Goal: Task Accomplishment & Management: Manage account settings

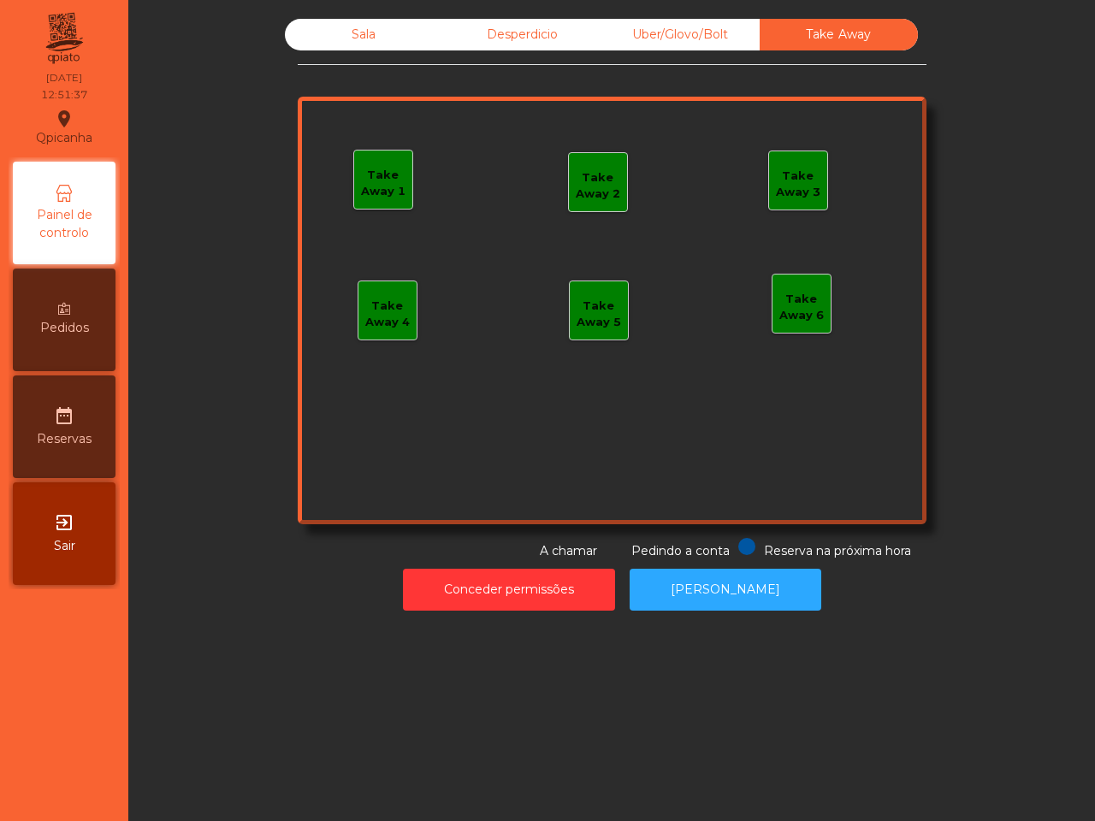
click at [381, 163] on div "Take Away 1" at bounding box center [383, 180] width 58 height 40
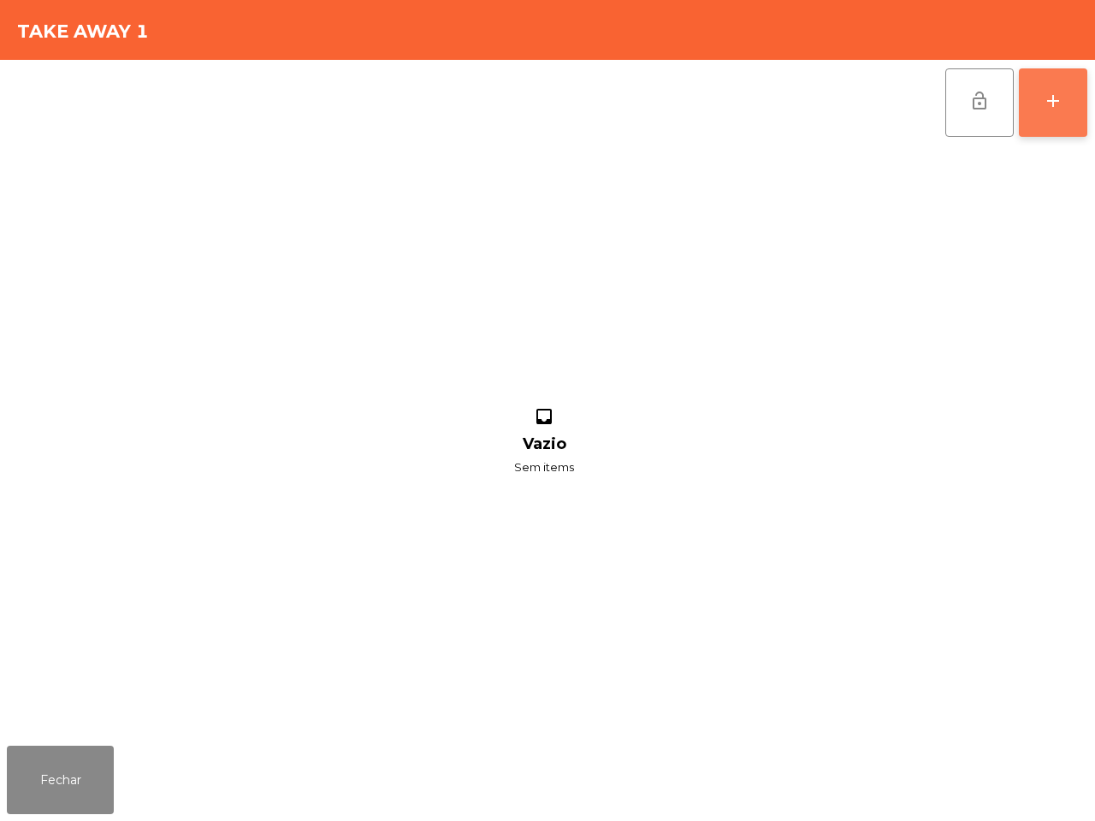
click at [1051, 116] on button "add" at bounding box center [1053, 102] width 68 height 68
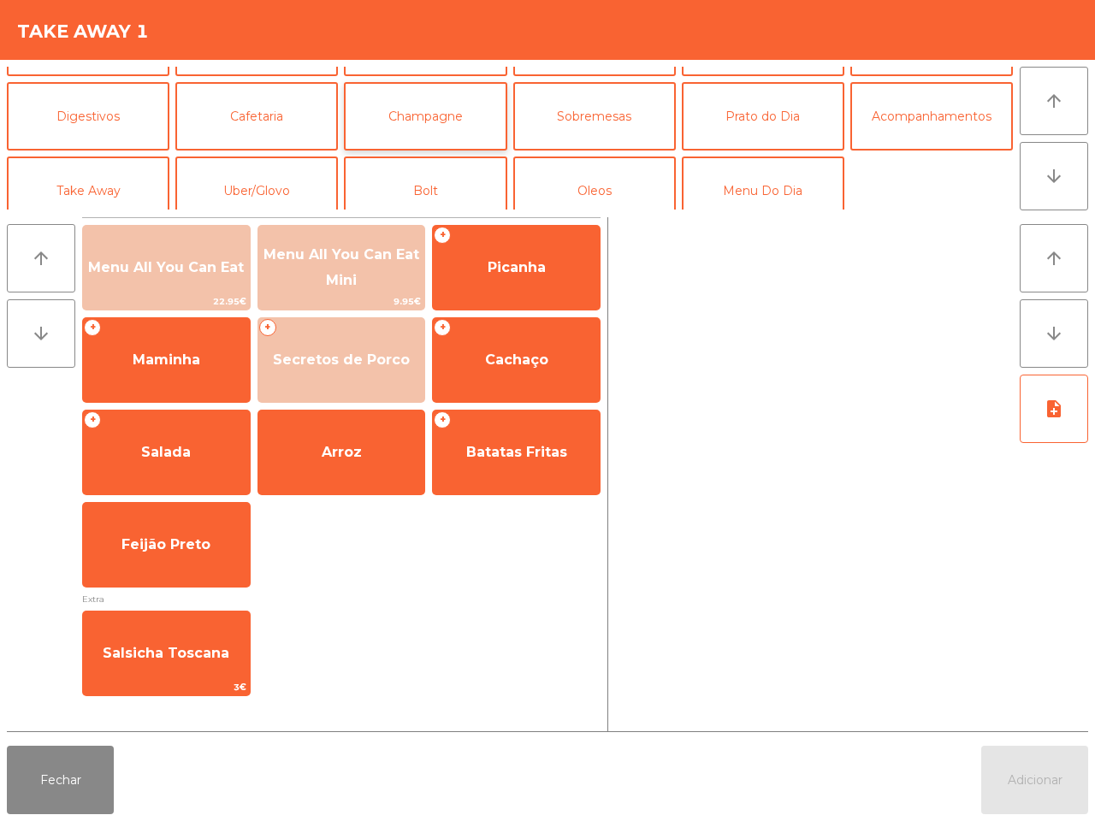
scroll to position [148, 0]
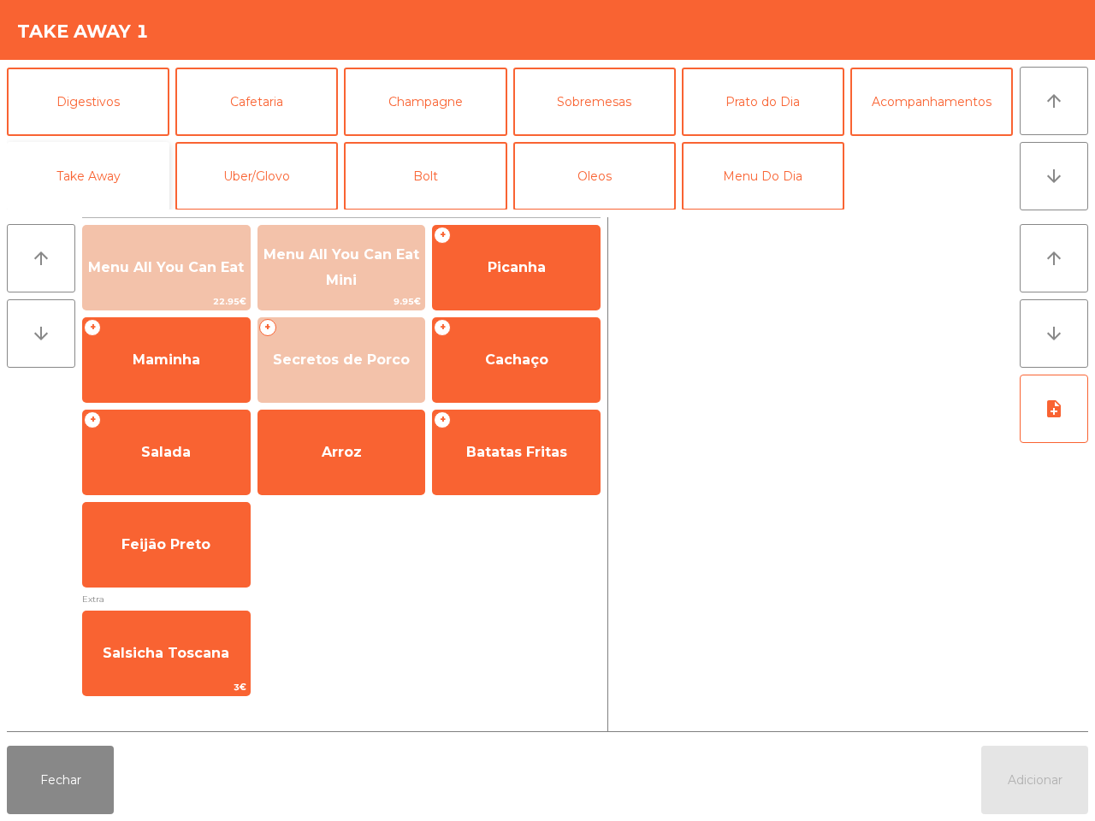
click at [91, 178] on button "Take Away" at bounding box center [88, 176] width 163 height 68
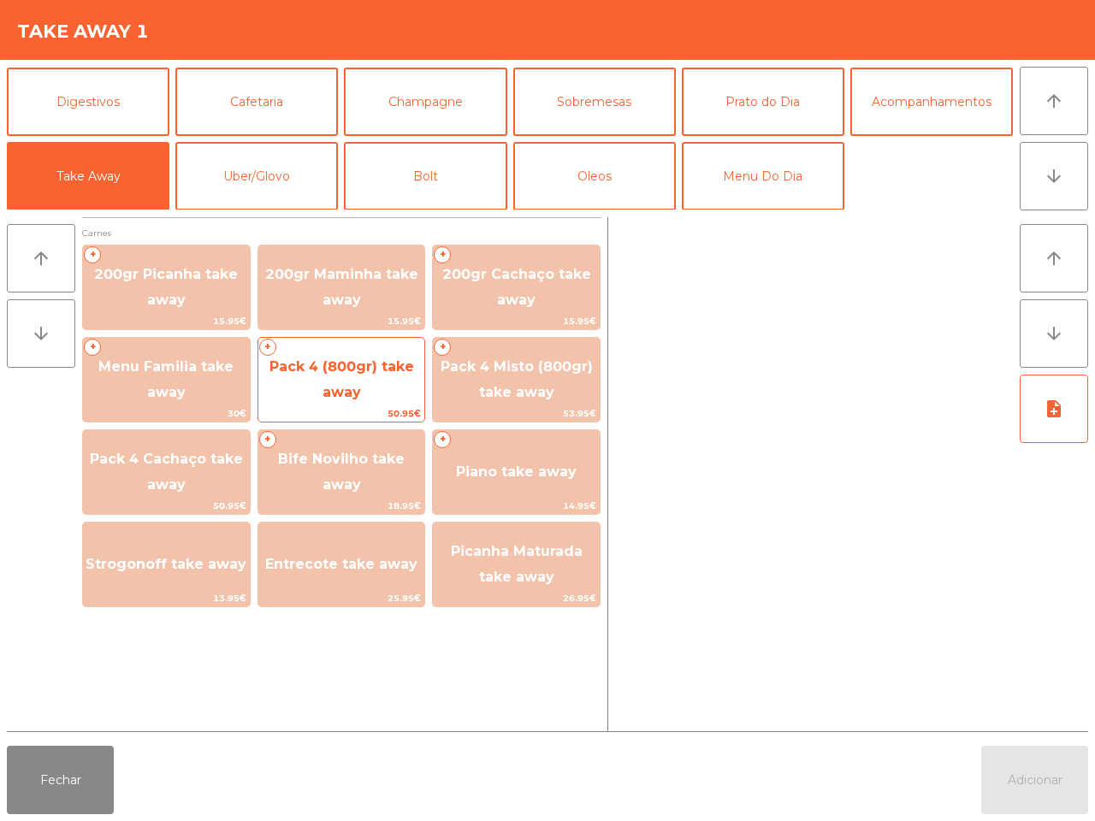
click at [353, 379] on span "Pack 4 (800gr) take away" at bounding box center [341, 380] width 167 height 73
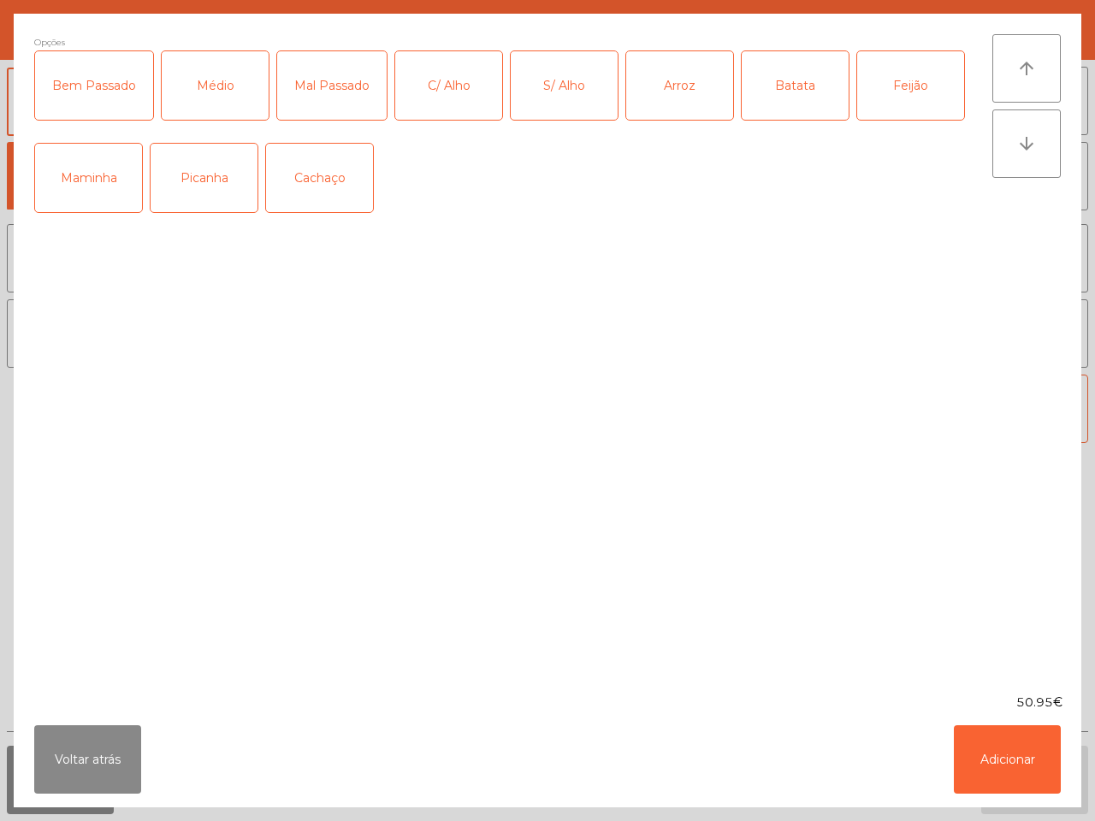
click at [207, 193] on div "Picanha" at bounding box center [204, 178] width 107 height 68
click at [228, 103] on div "Médio" at bounding box center [215, 85] width 107 height 68
click at [110, 105] on div "Bem Passado" at bounding box center [94, 85] width 118 height 68
click at [454, 104] on div "C/ Alho" at bounding box center [448, 85] width 107 height 68
click at [693, 90] on div "Arroz" at bounding box center [679, 85] width 107 height 68
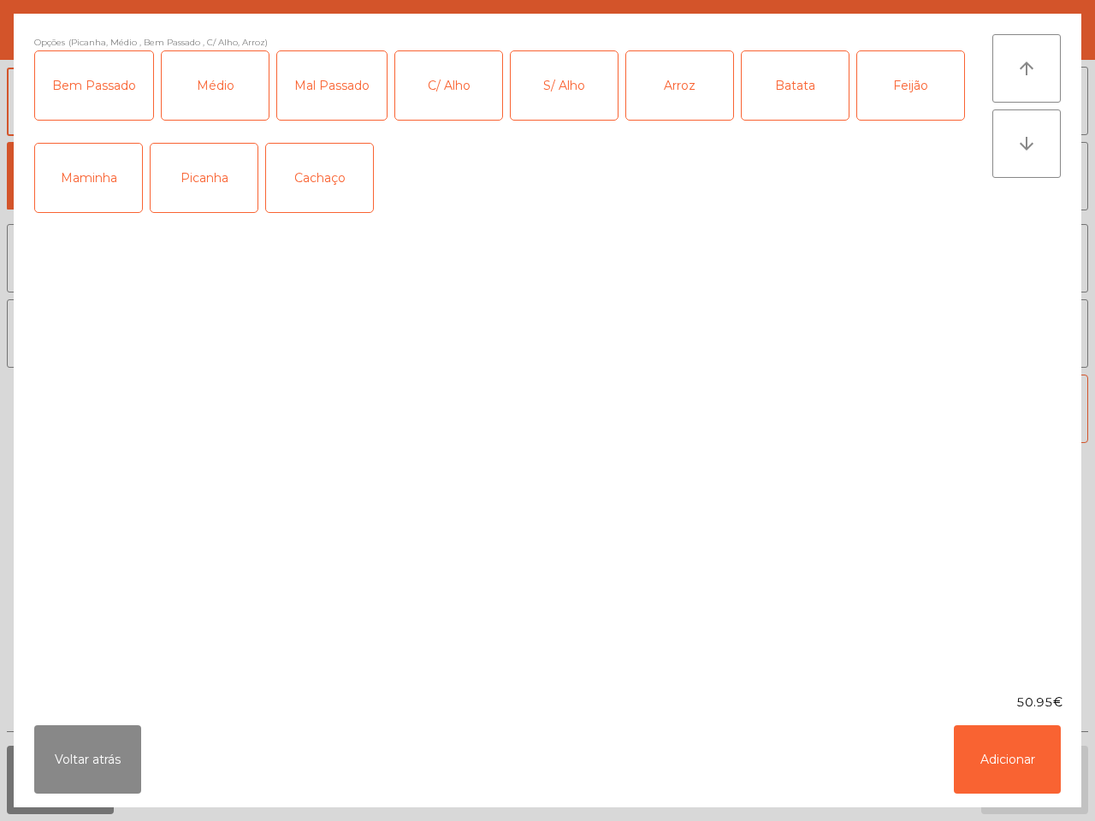
click at [805, 86] on div "Batata" at bounding box center [795, 85] width 107 height 68
click at [921, 83] on div "Feijão" at bounding box center [910, 85] width 107 height 68
drag, startPoint x: 1012, startPoint y: 774, endPoint x: 1023, endPoint y: 772, distance: 11.4
click at [1016, 776] on button "Adicionar" at bounding box center [1007, 760] width 107 height 68
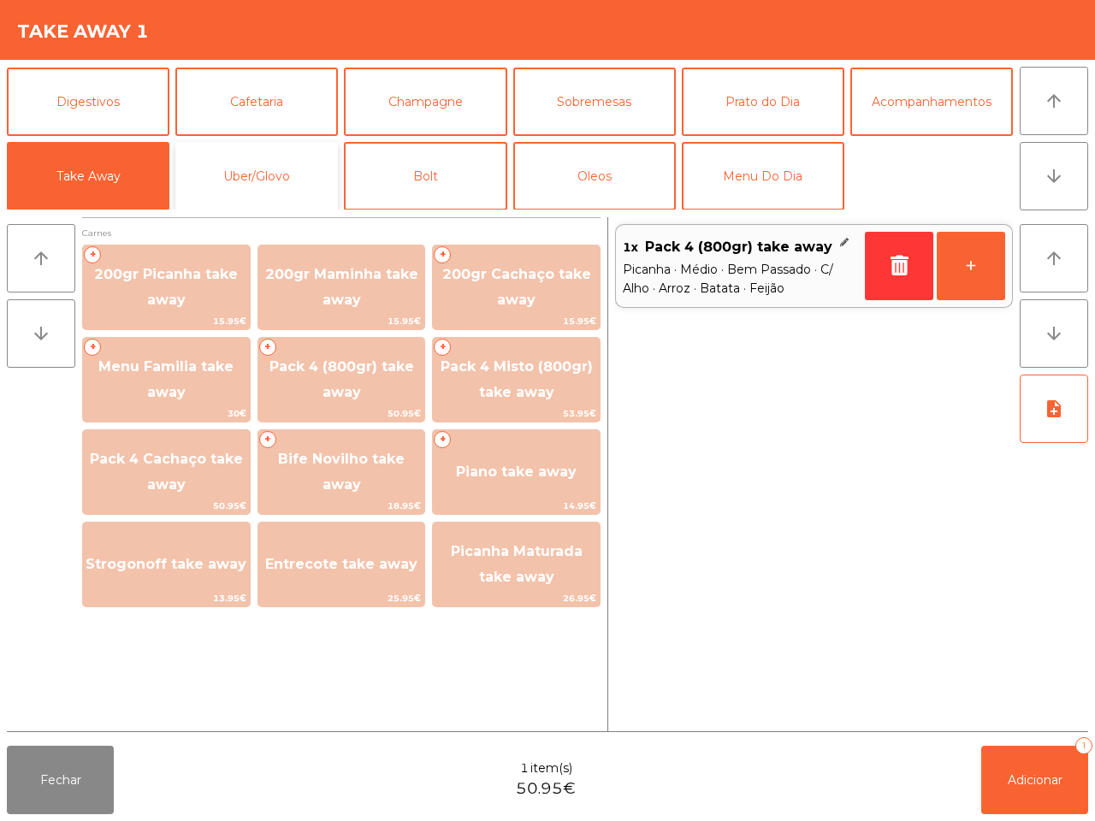
click at [271, 164] on button "Uber/Glovo" at bounding box center [256, 176] width 163 height 68
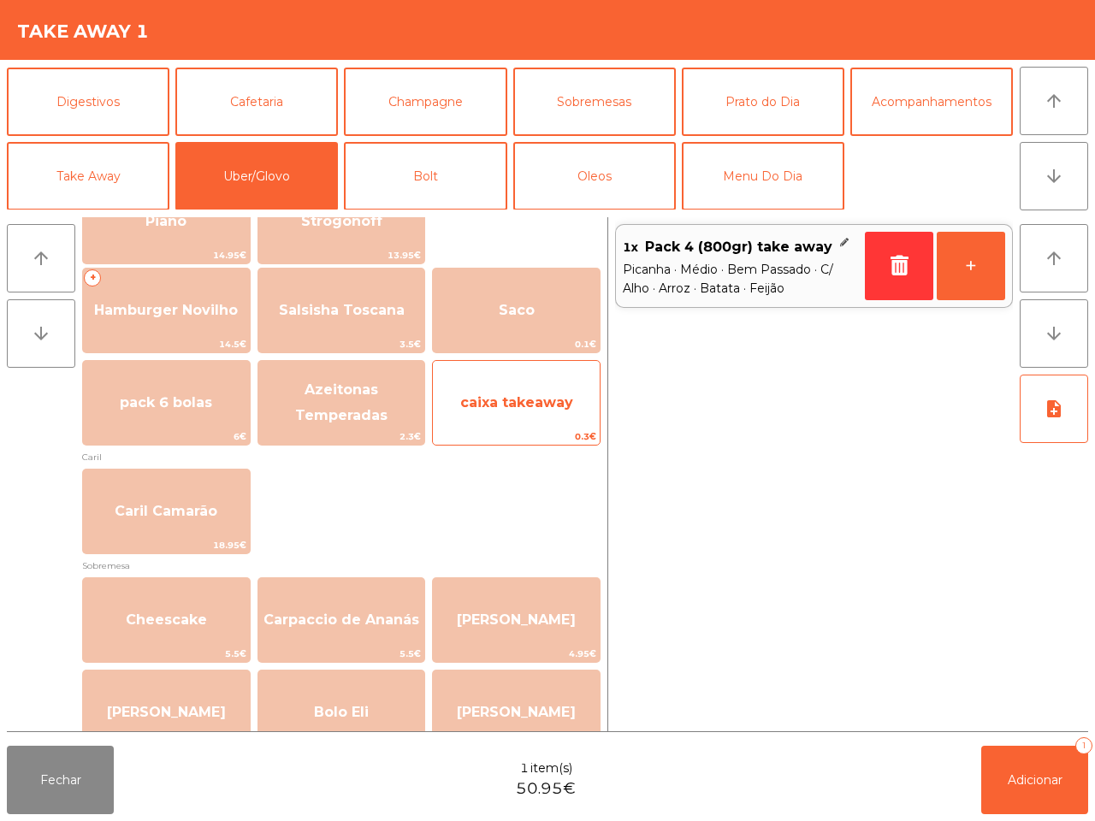
scroll to position [214, 0]
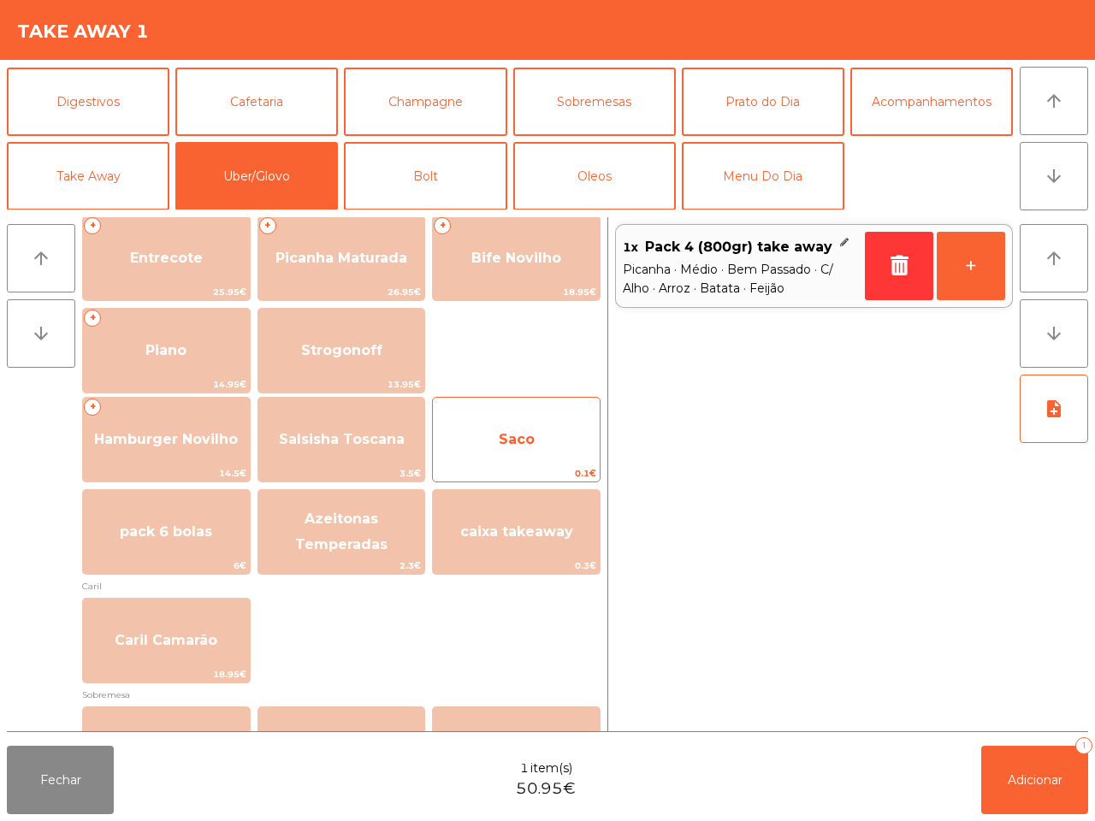
click at [530, 431] on span "Saco" at bounding box center [517, 439] width 36 height 16
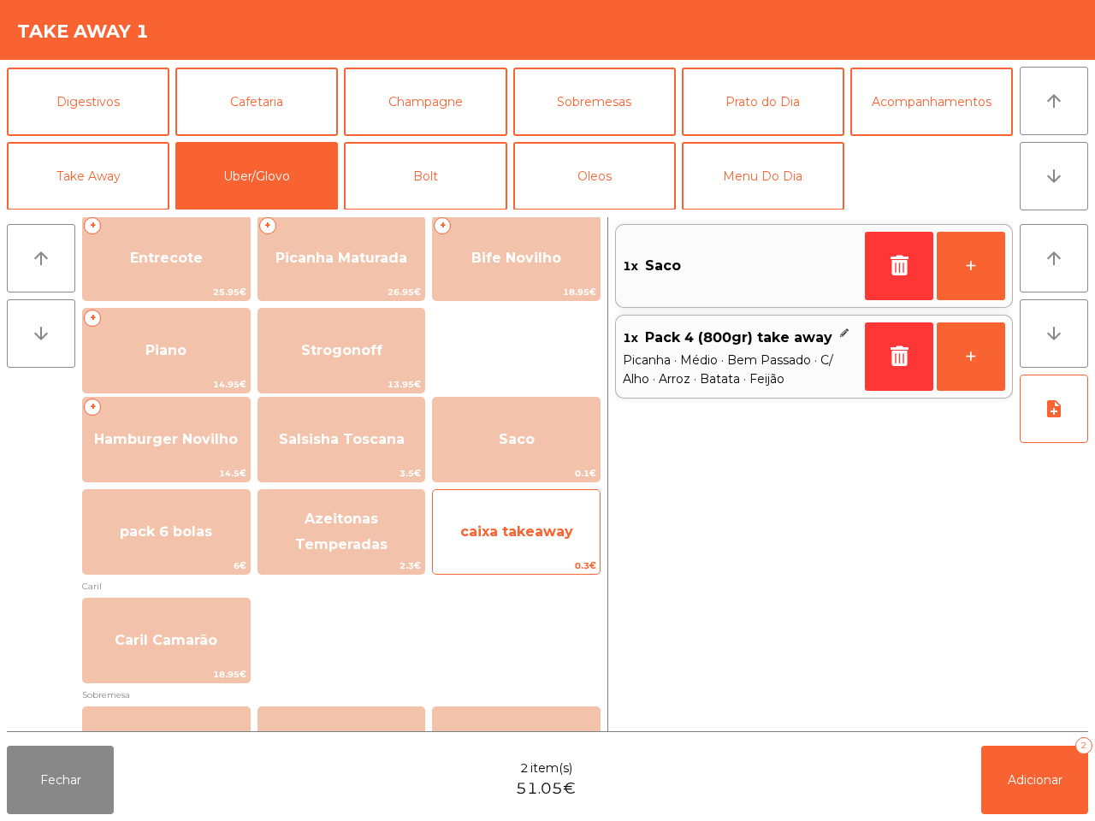
click at [549, 522] on span "caixa takeaway" at bounding box center [516, 532] width 167 height 46
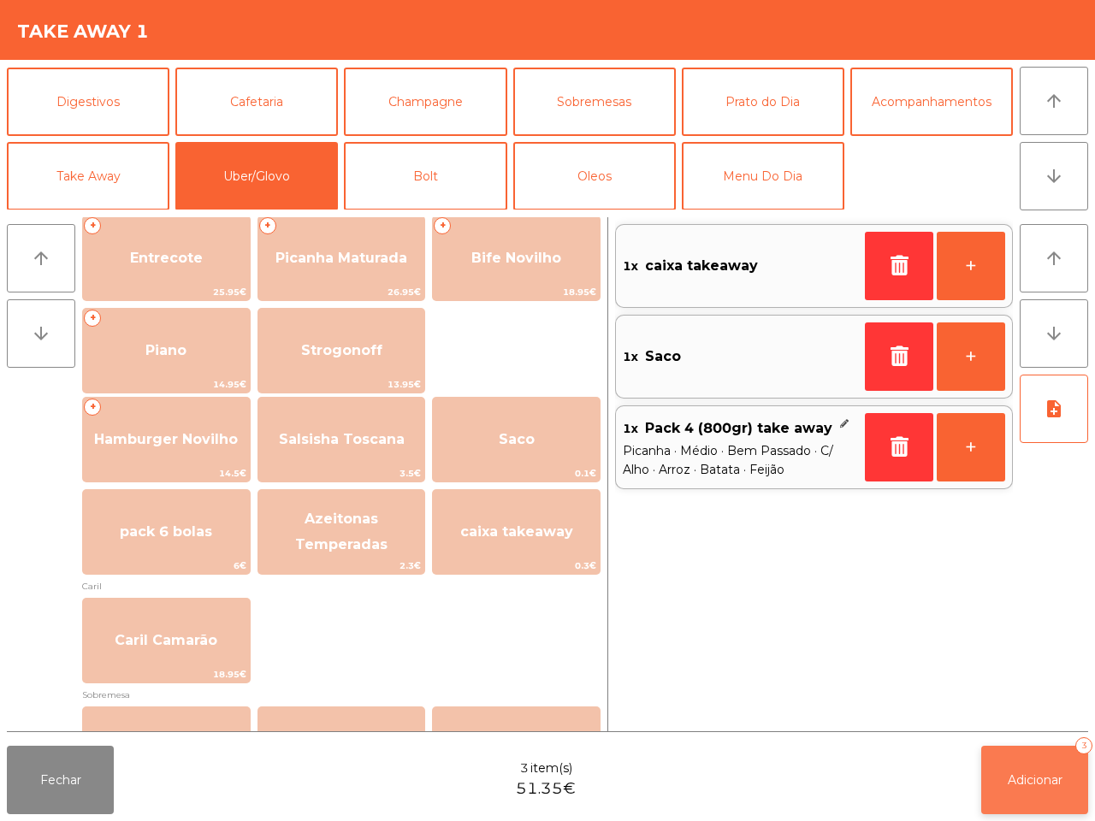
click at [1052, 783] on span "Adicionar" at bounding box center [1035, 780] width 55 height 15
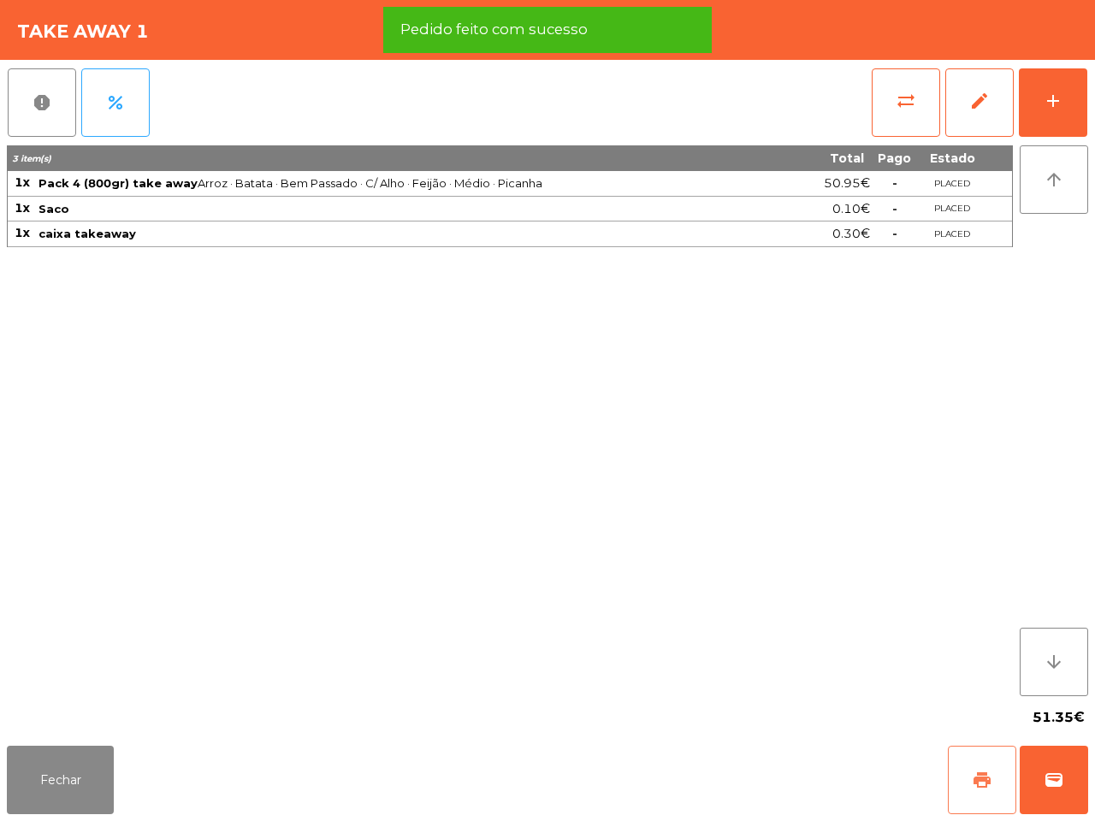
click at [981, 775] on span "print" at bounding box center [982, 780] width 21 height 21
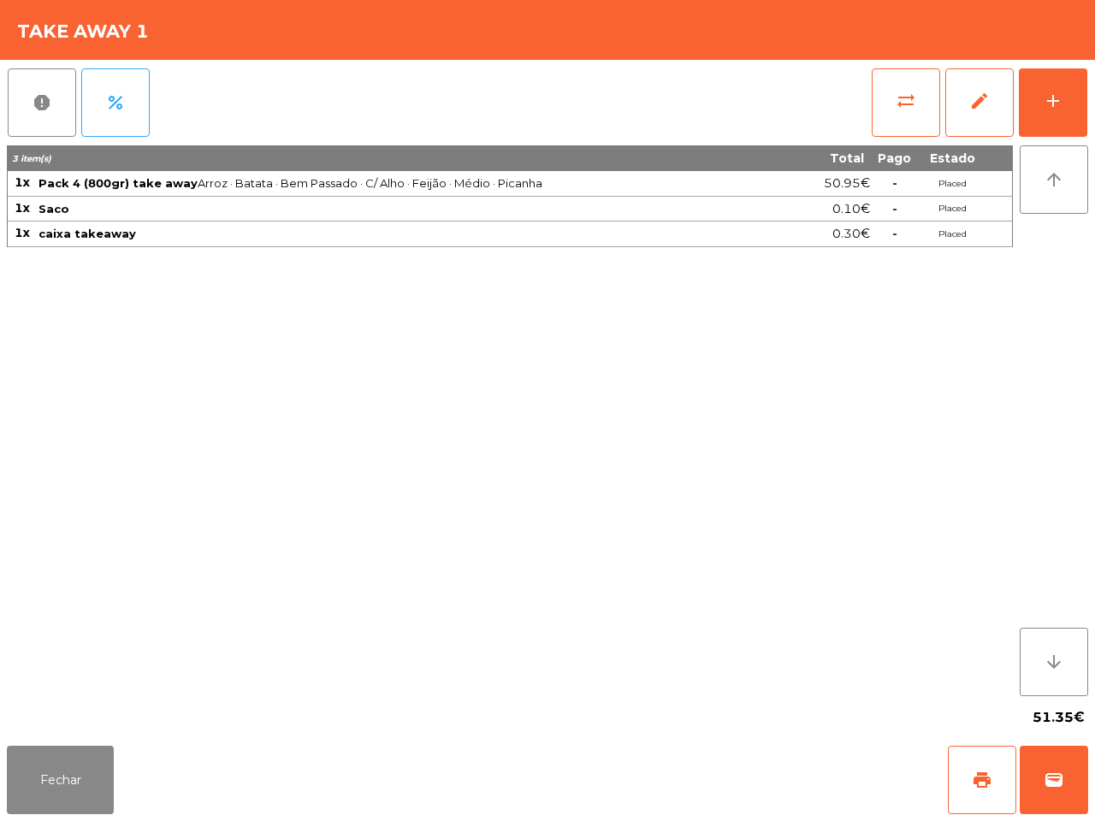
drag, startPoint x: 486, startPoint y: 743, endPoint x: 492, endPoint y: 758, distance: 16.5
click at [490, 758] on div "Fechar print wallet" at bounding box center [547, 780] width 1095 height 82
click at [74, 775] on button "Fechar" at bounding box center [60, 780] width 107 height 68
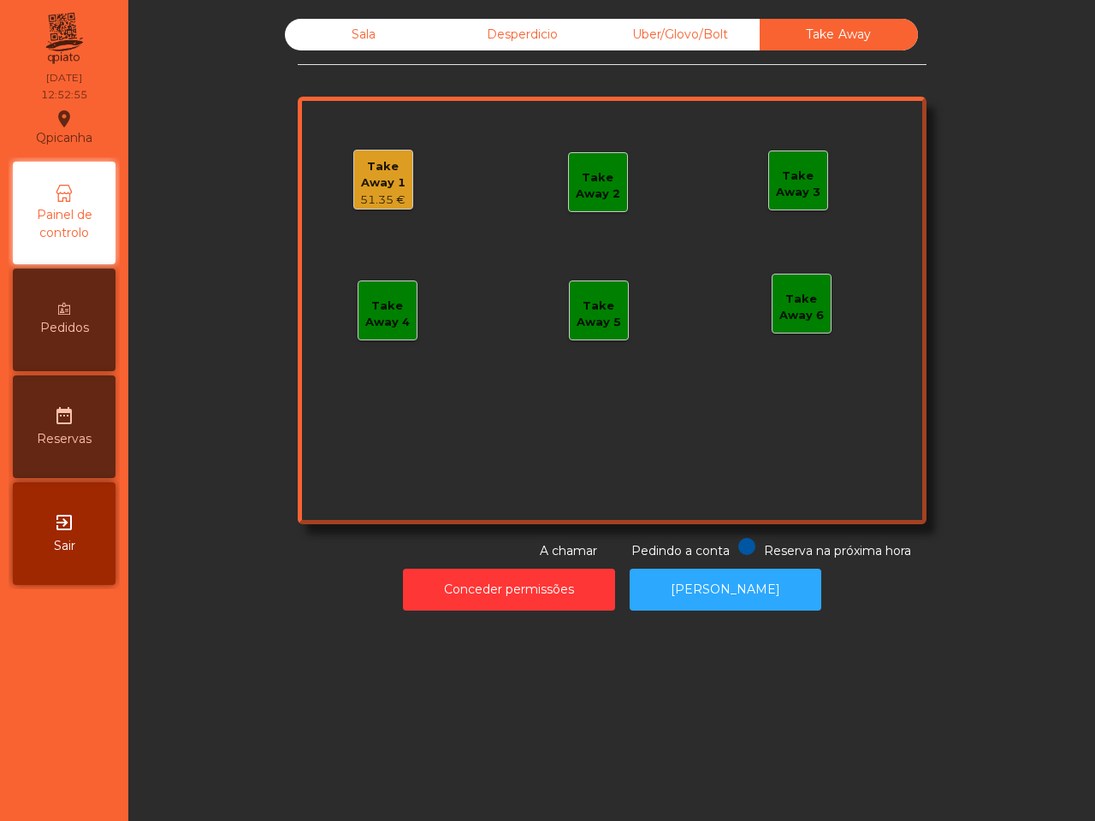
click at [364, 194] on div "51.35 €" at bounding box center [383, 200] width 58 height 17
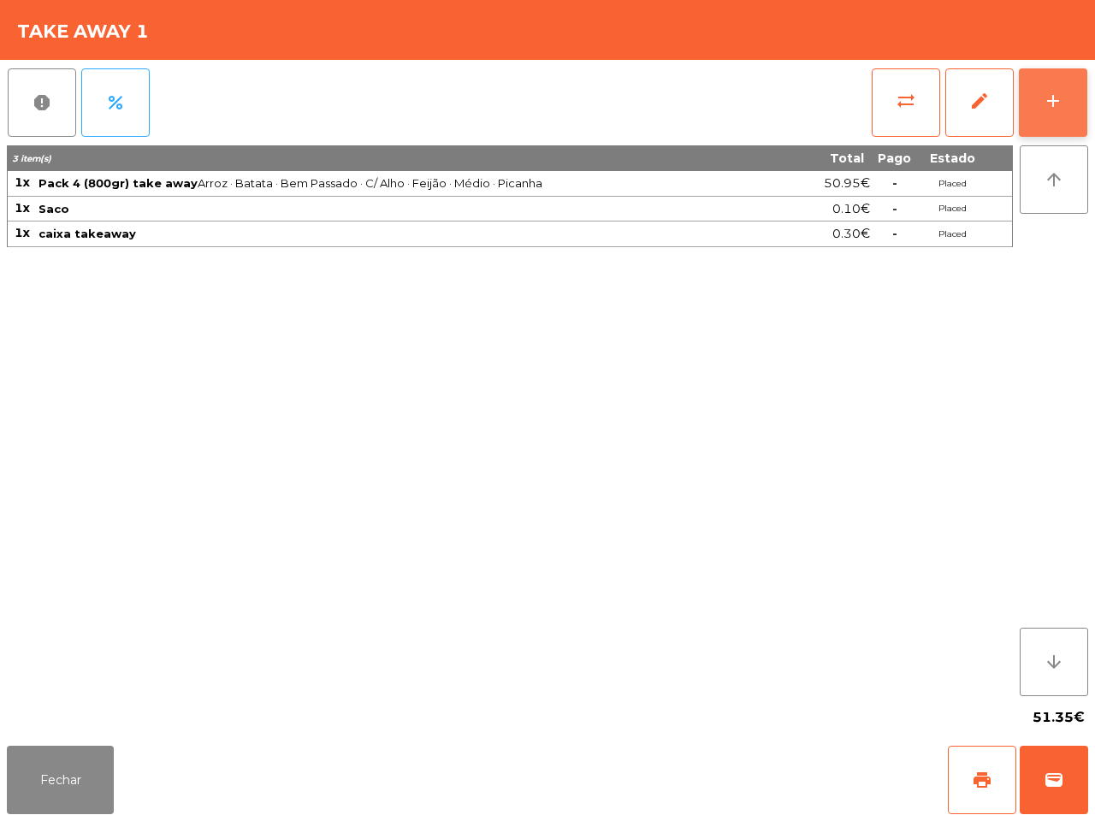
click at [1040, 104] on button "add" at bounding box center [1053, 102] width 68 height 68
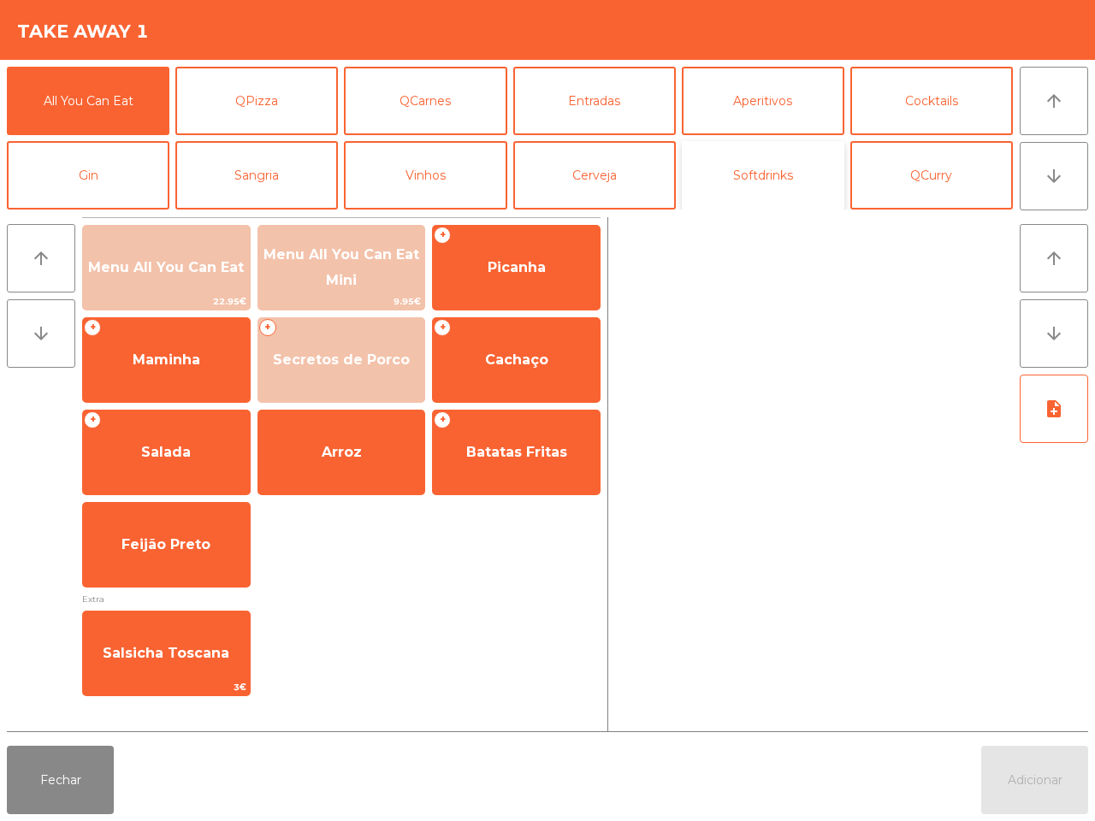
click at [750, 169] on button "Softdrinks" at bounding box center [763, 175] width 163 height 68
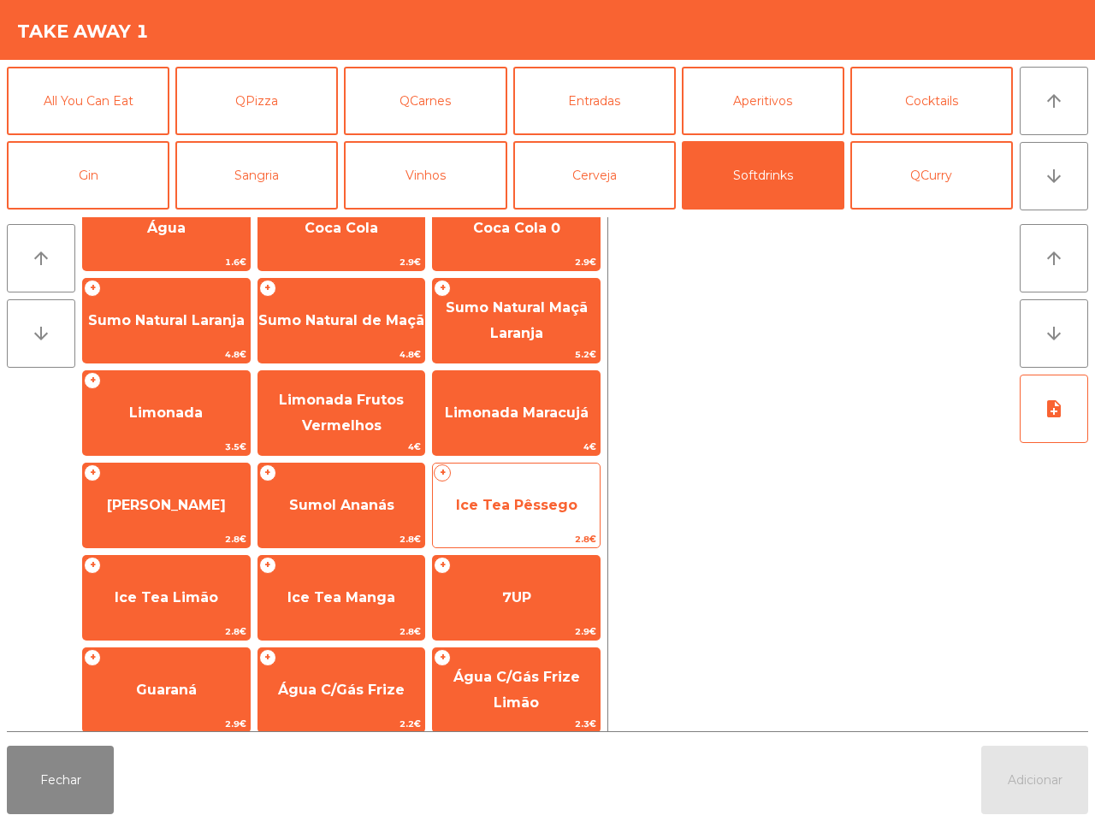
scroll to position [107, 0]
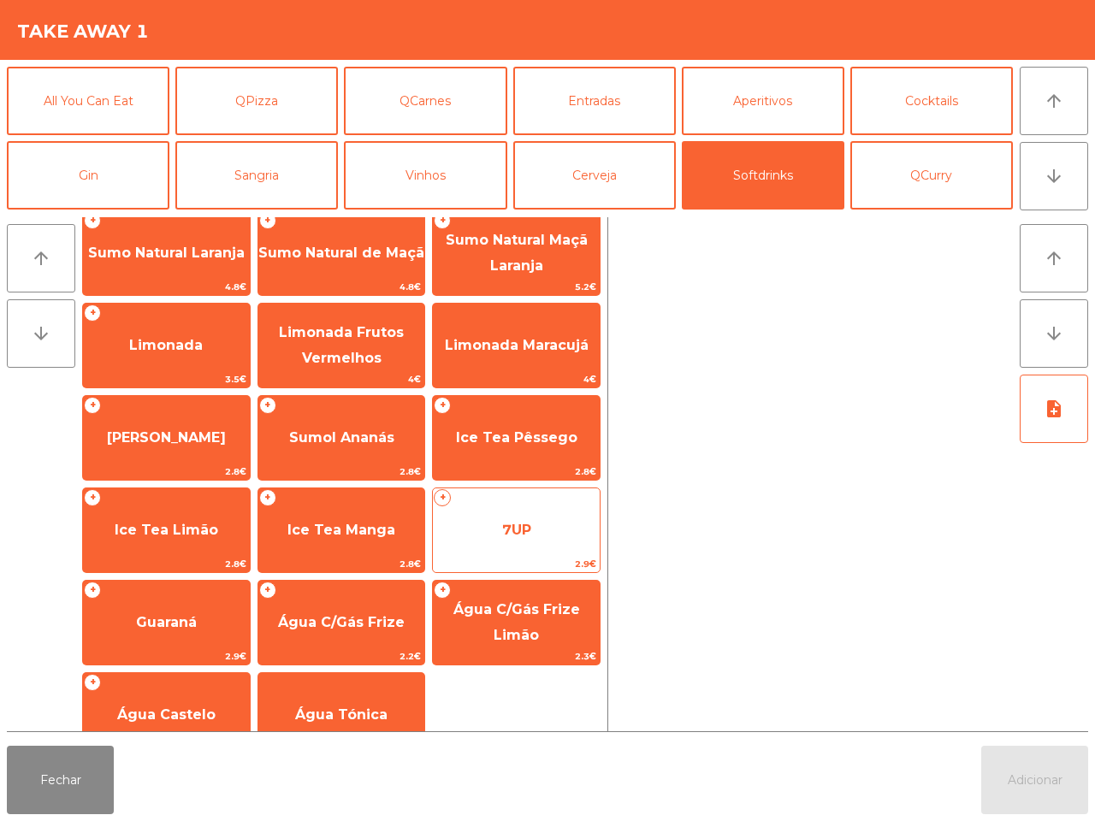
click at [543, 526] on span "7UP" at bounding box center [516, 530] width 167 height 46
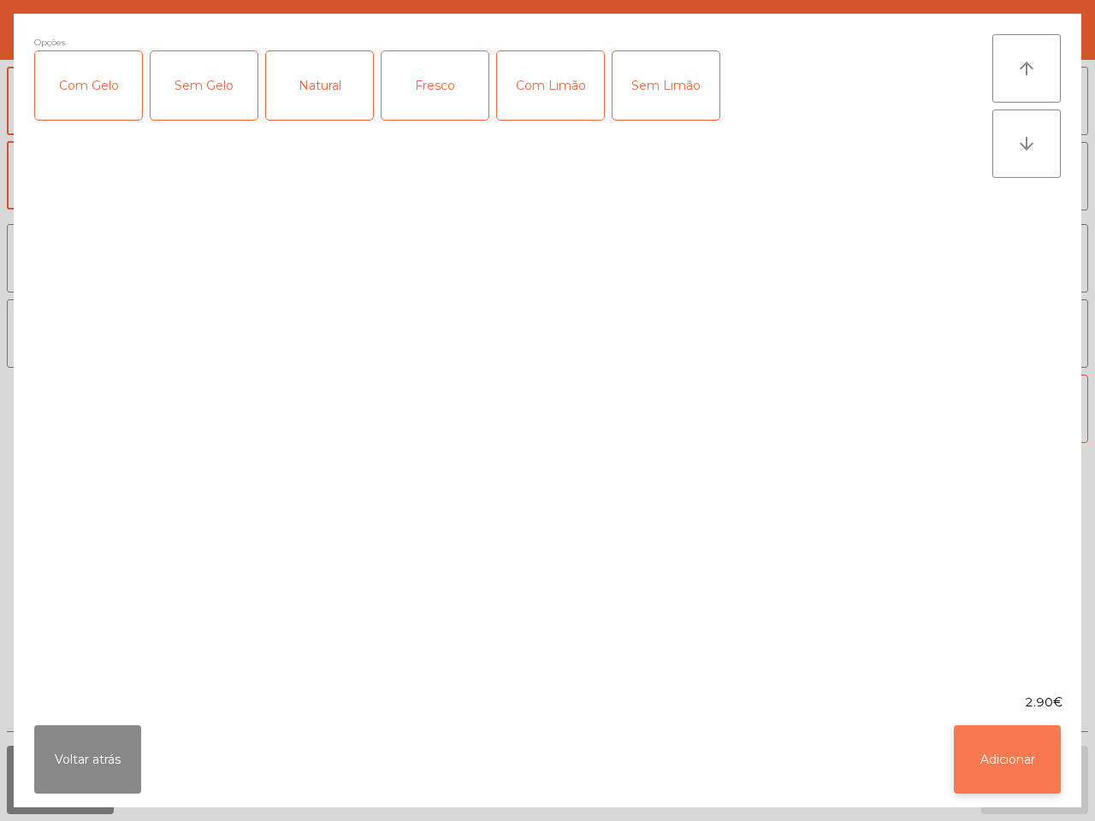
click at [986, 745] on button "Adicionar" at bounding box center [1007, 760] width 107 height 68
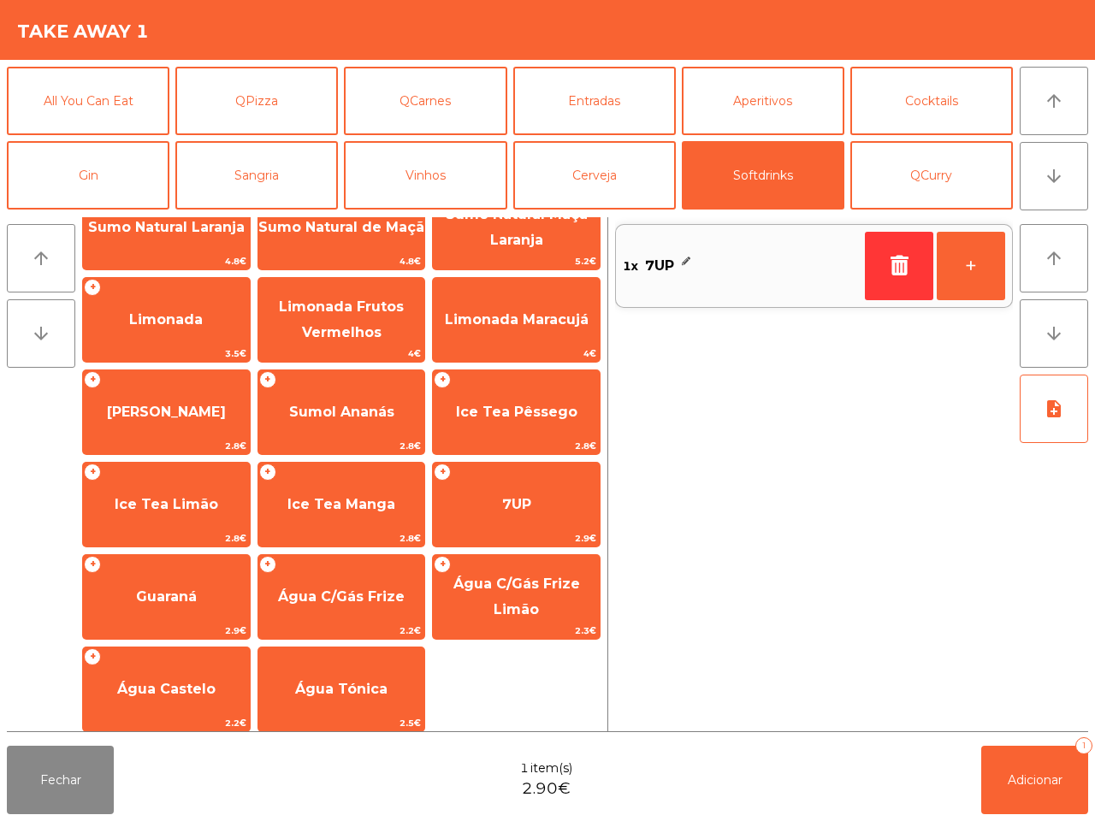
scroll to position [139, 0]
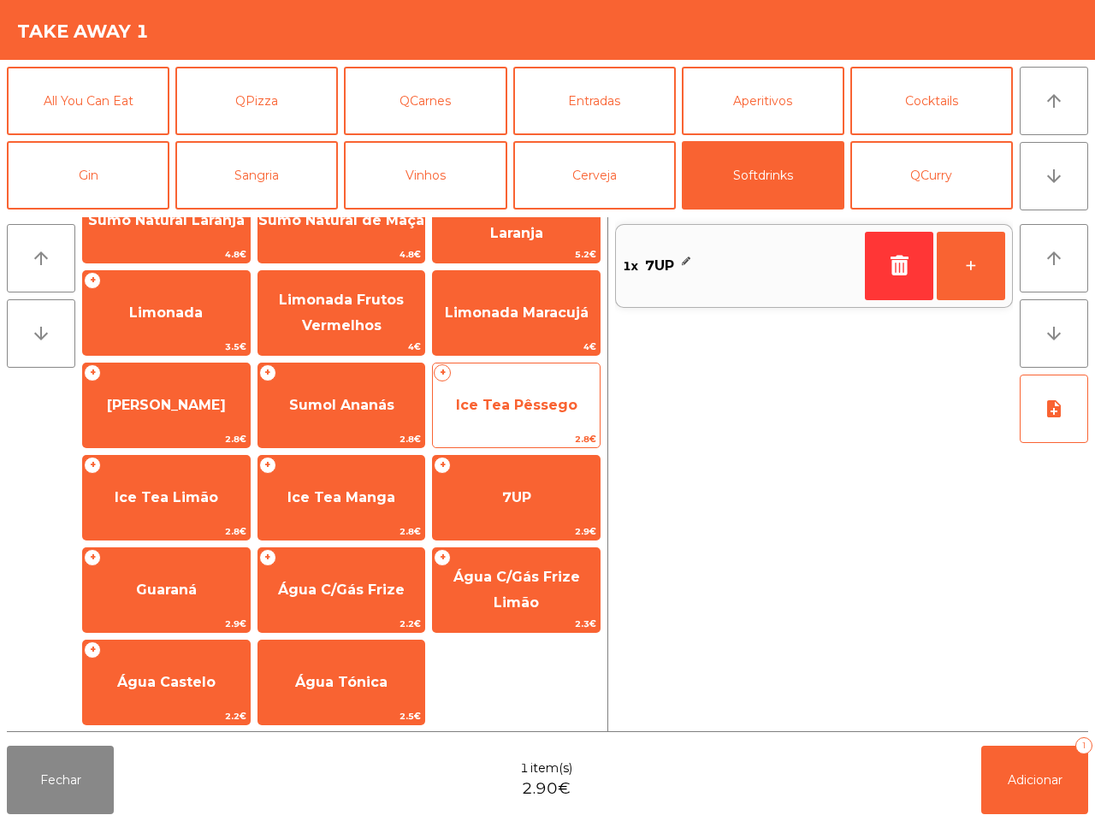
click at [526, 392] on span "Ice Tea Pêssego" at bounding box center [516, 405] width 167 height 46
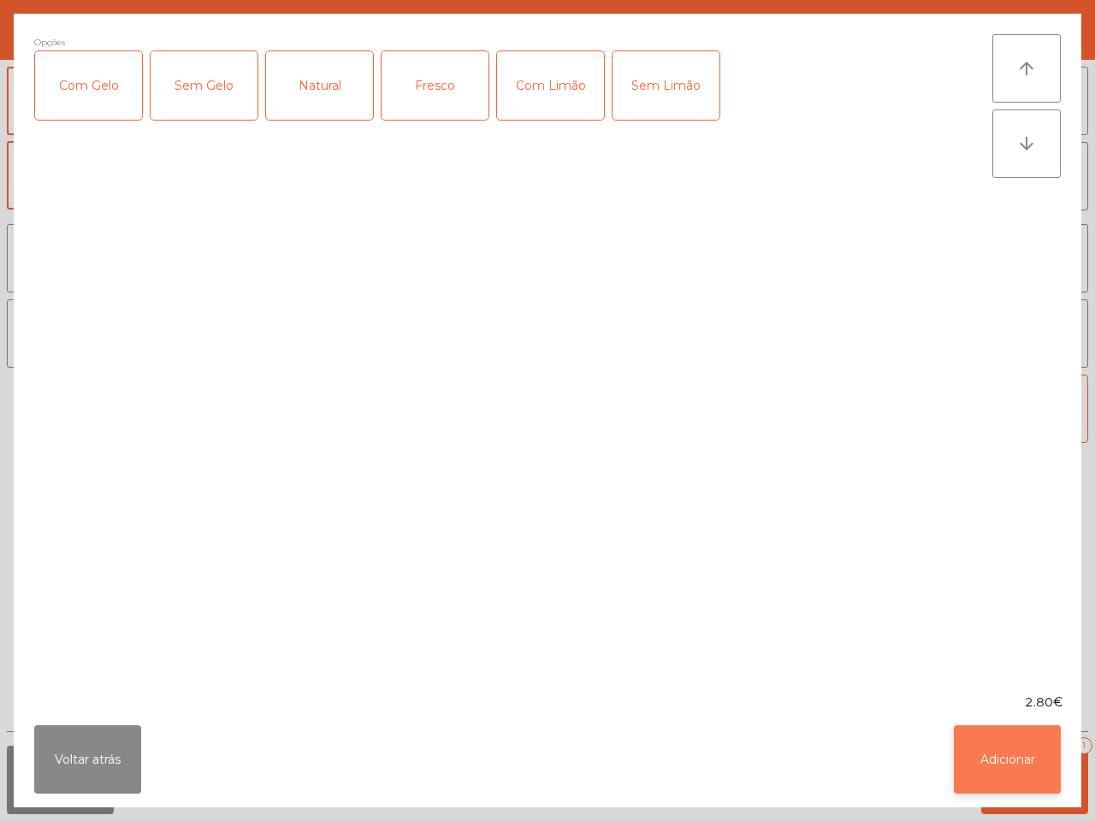
click at [1014, 746] on button "Adicionar" at bounding box center [1007, 760] width 107 height 68
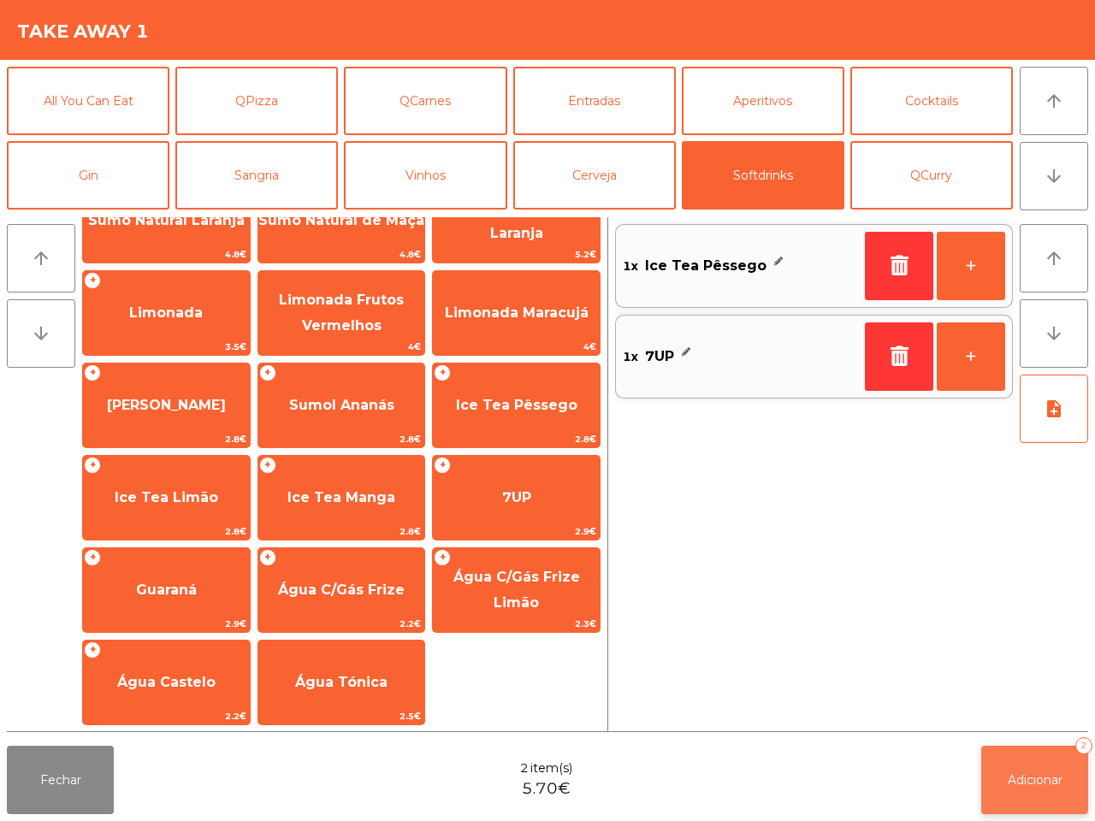
click at [1028, 766] on button "Adicionar 2" at bounding box center [1034, 780] width 107 height 68
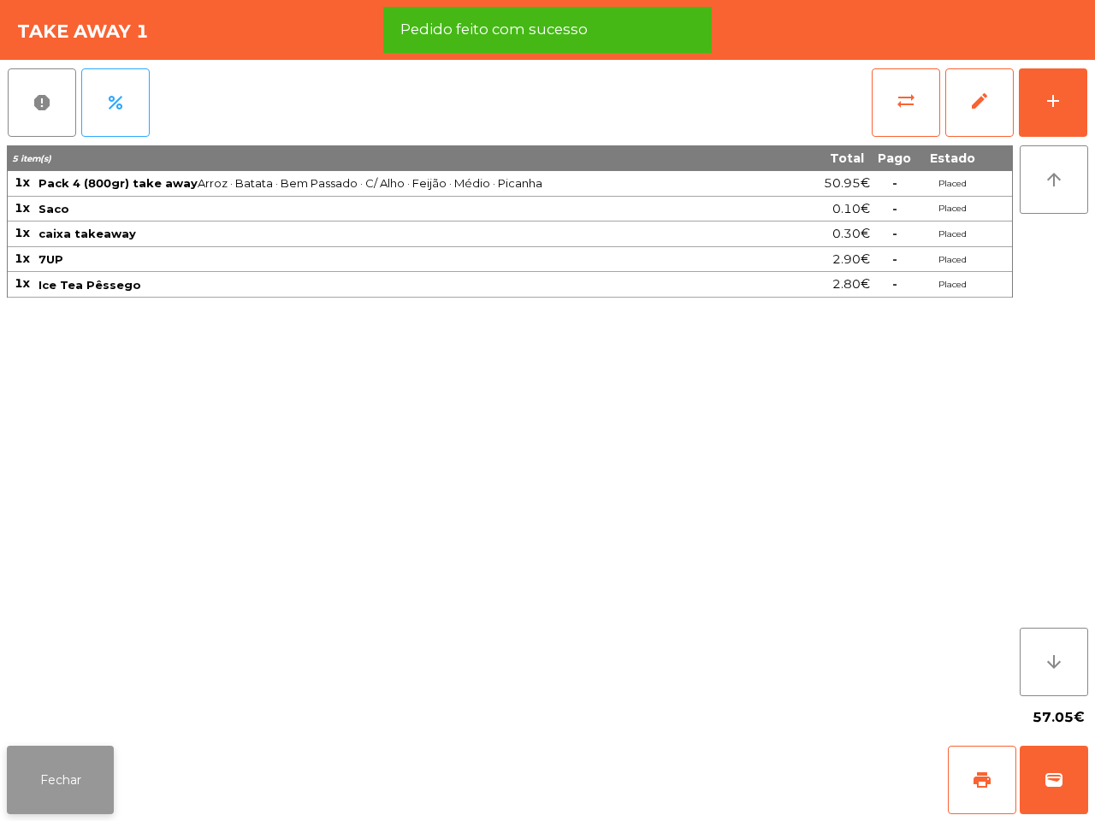
click at [66, 766] on button "Fechar" at bounding box center [60, 780] width 107 height 68
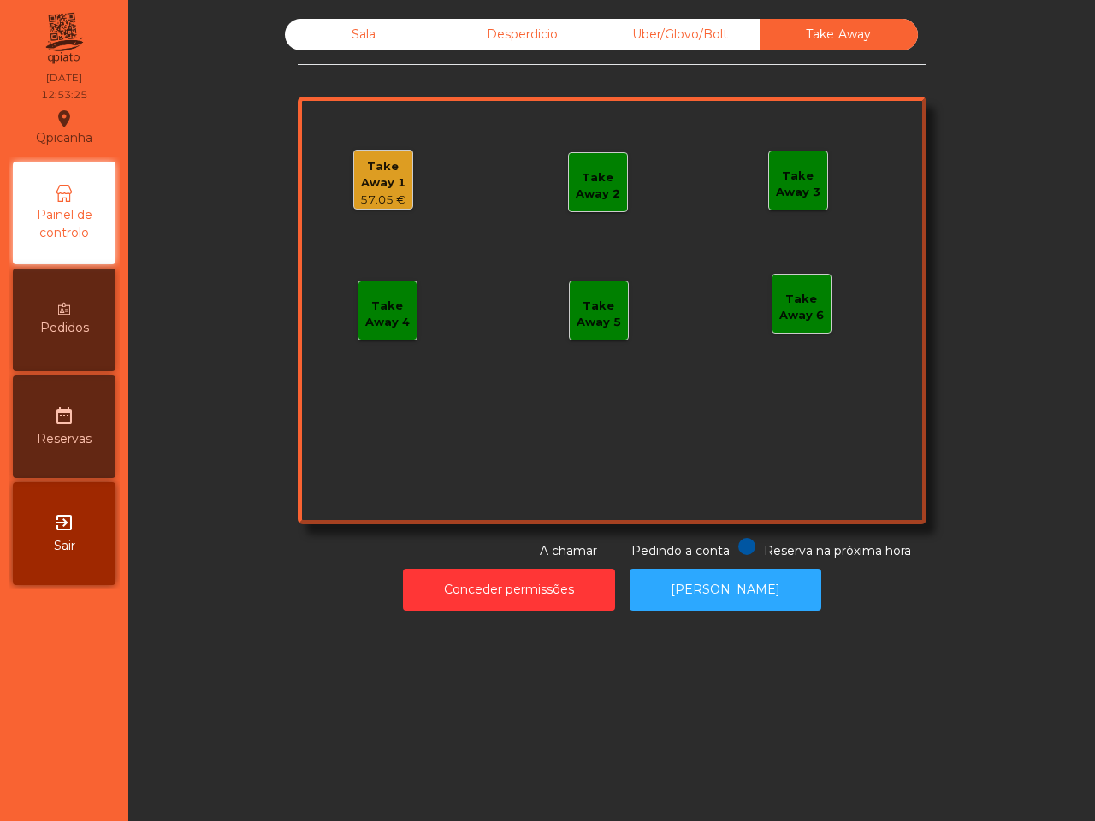
drag, startPoint x: 66, startPoint y: 763, endPoint x: 67, endPoint y: 793, distance: 30.0
click at [67, 793] on nav "Qpicanha location_on [DATE] 12:53:25 Painel de controlo Pedidos date_range Rese…" at bounding box center [64, 410] width 128 height 821
click at [387, 184] on div "Take Away 1" at bounding box center [383, 174] width 58 height 33
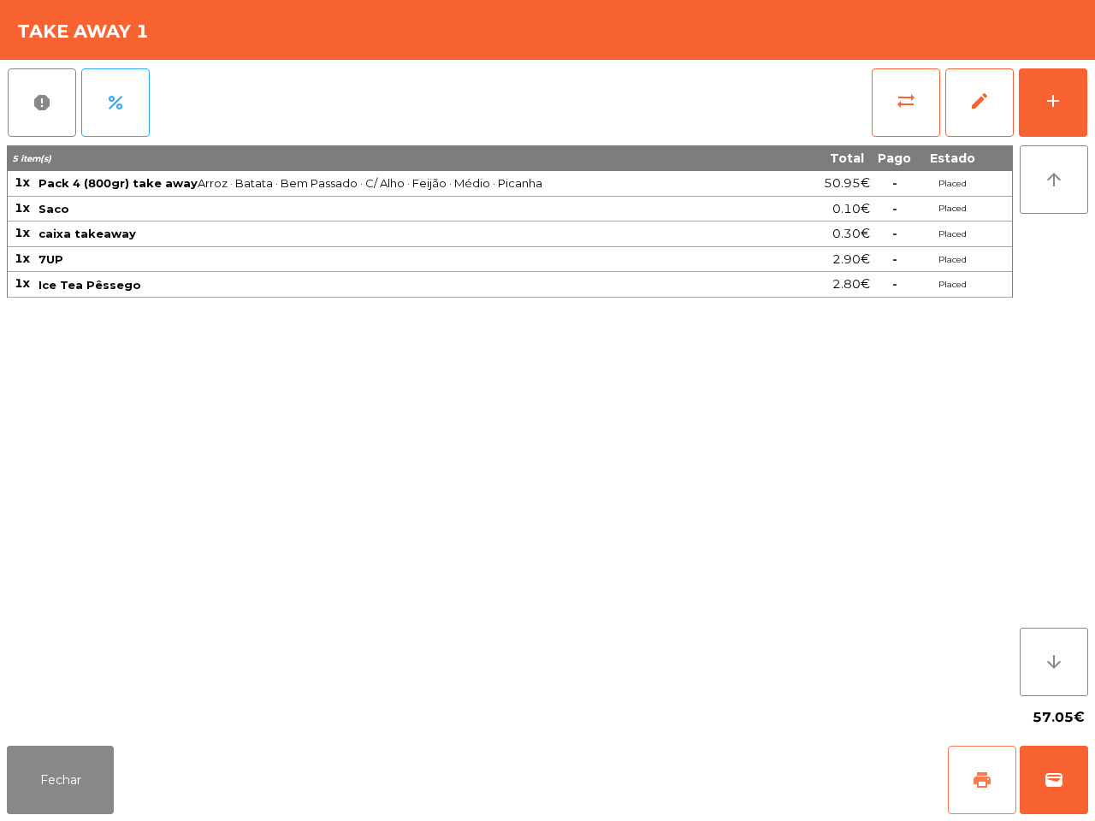
click at [985, 773] on span "print" at bounding box center [982, 780] width 21 height 21
click at [920, 101] on button "sync_alt" at bounding box center [906, 102] width 68 height 68
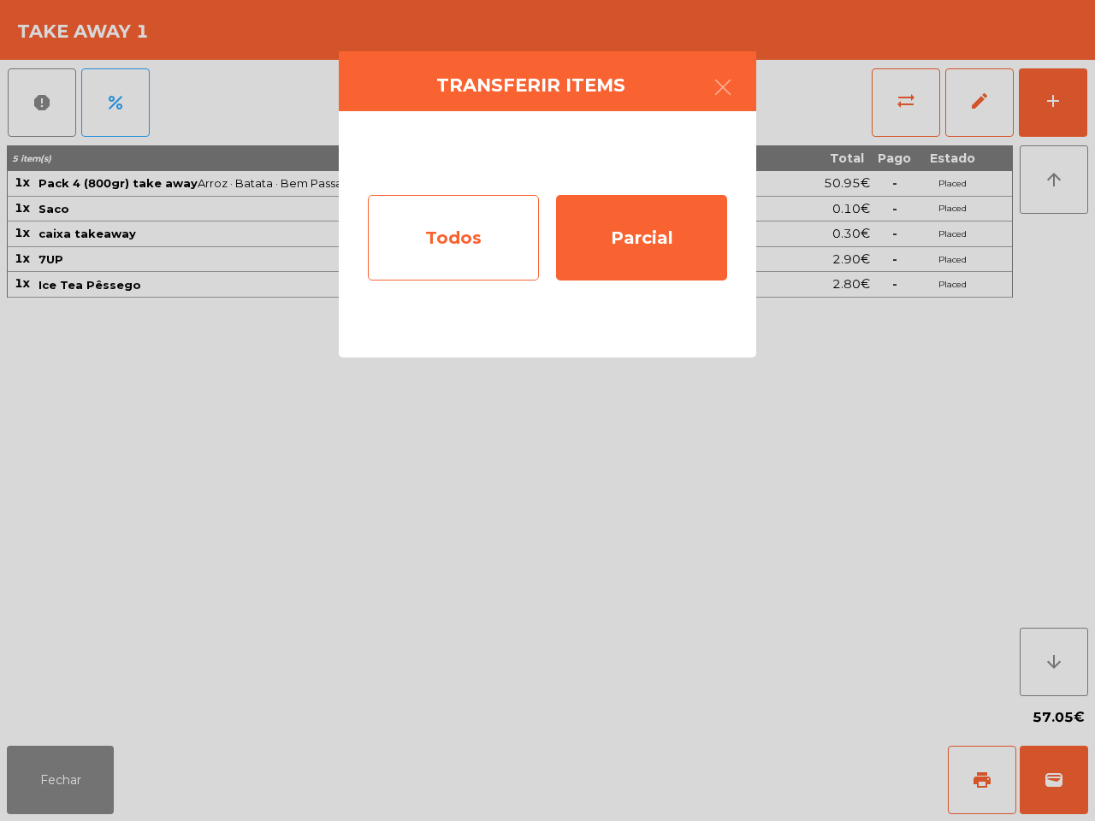
click at [404, 279] on div "Todos" at bounding box center [453, 238] width 171 height 86
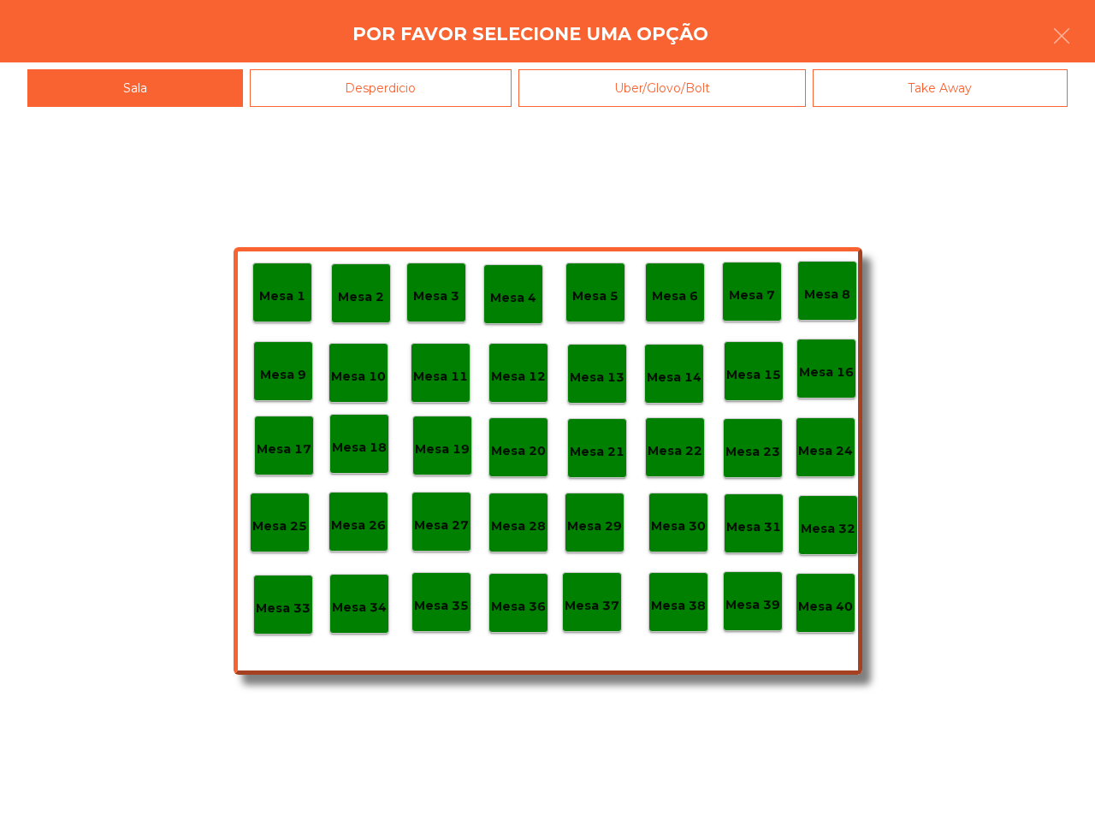
click at [845, 612] on p "Mesa 40" at bounding box center [825, 607] width 55 height 20
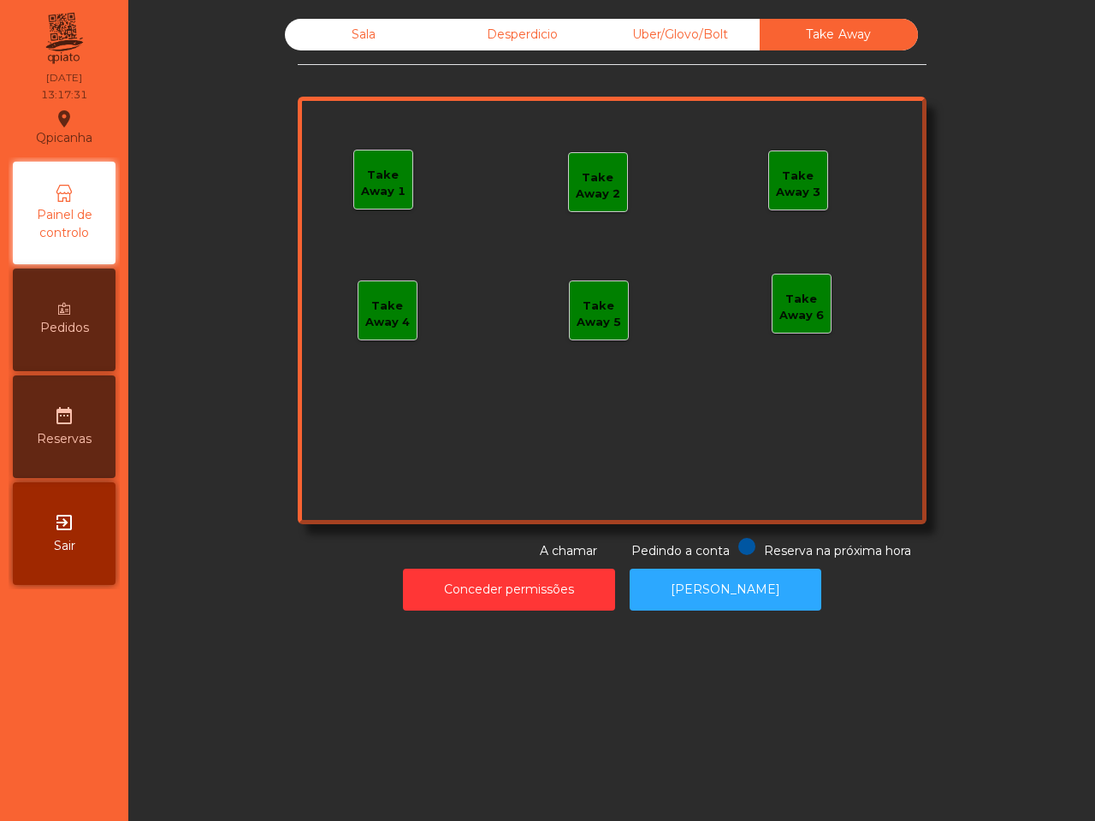
click at [335, 47] on div "Sala" at bounding box center [364, 35] width 158 height 32
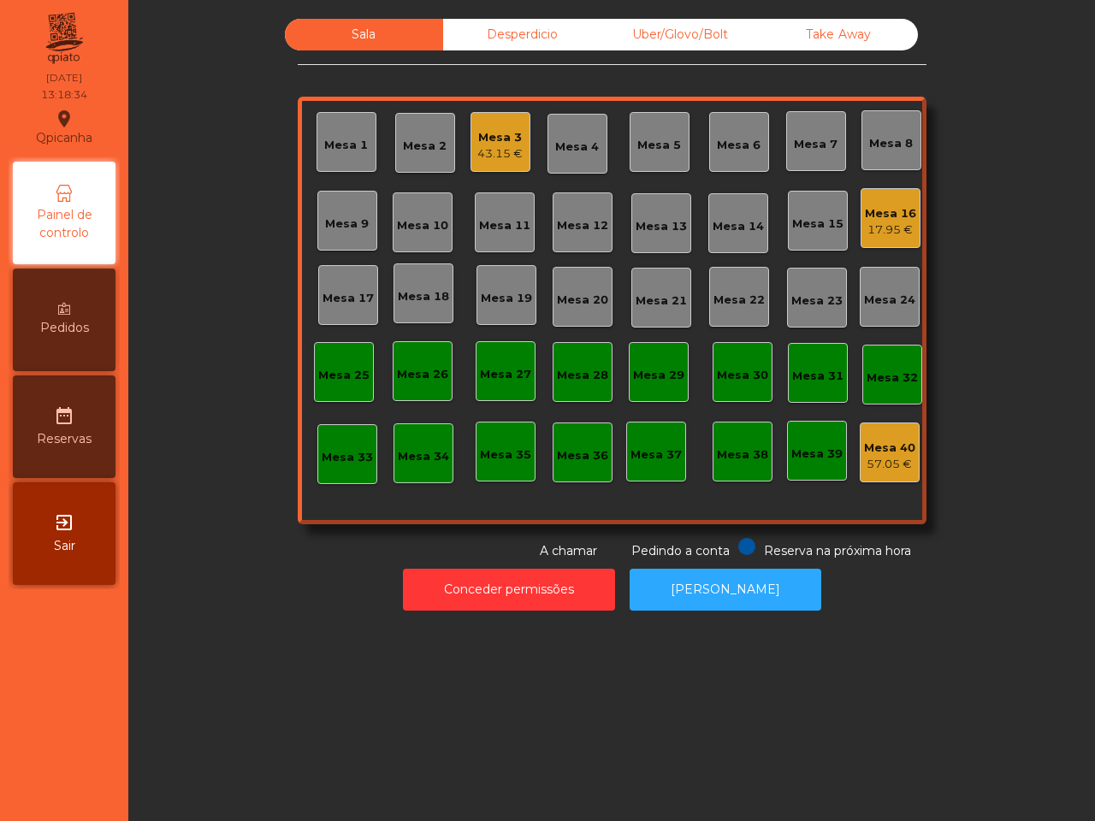
click at [336, 47] on div "Sala" at bounding box center [364, 35] width 158 height 32
click at [879, 220] on div "Mesa 16" at bounding box center [890, 213] width 51 height 17
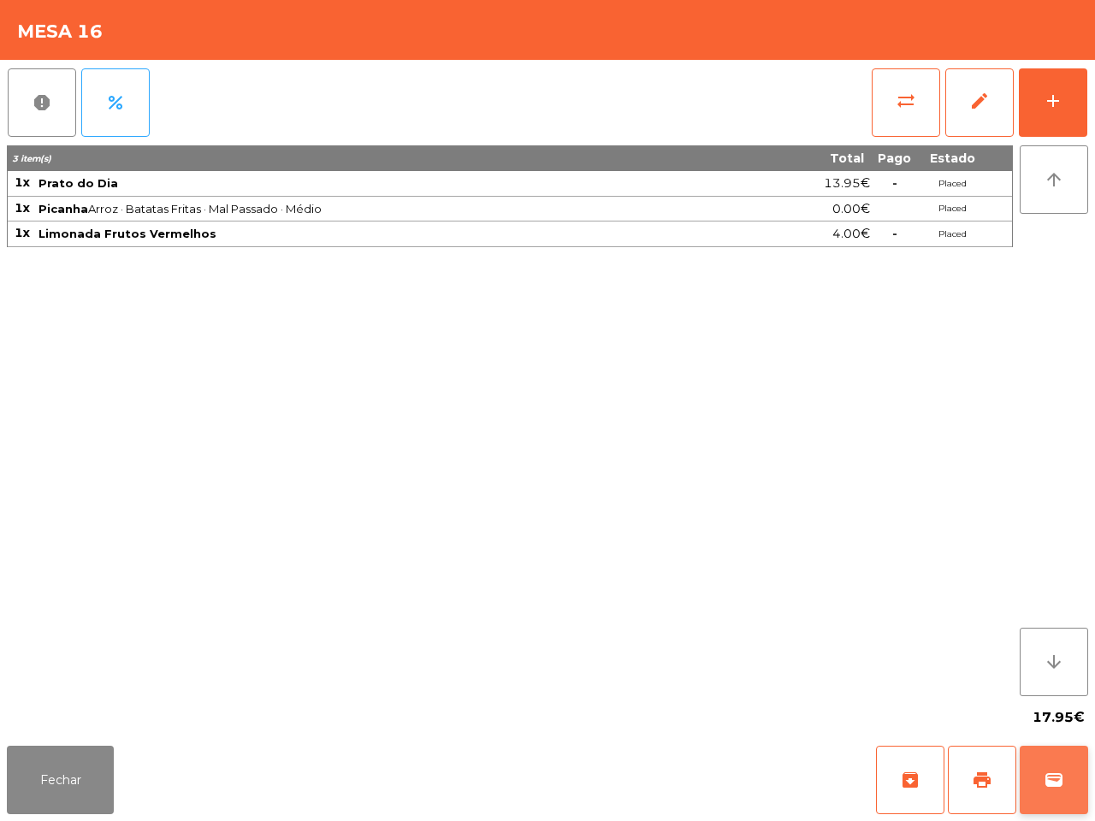
click at [1062, 797] on button "wallet" at bounding box center [1054, 780] width 68 height 68
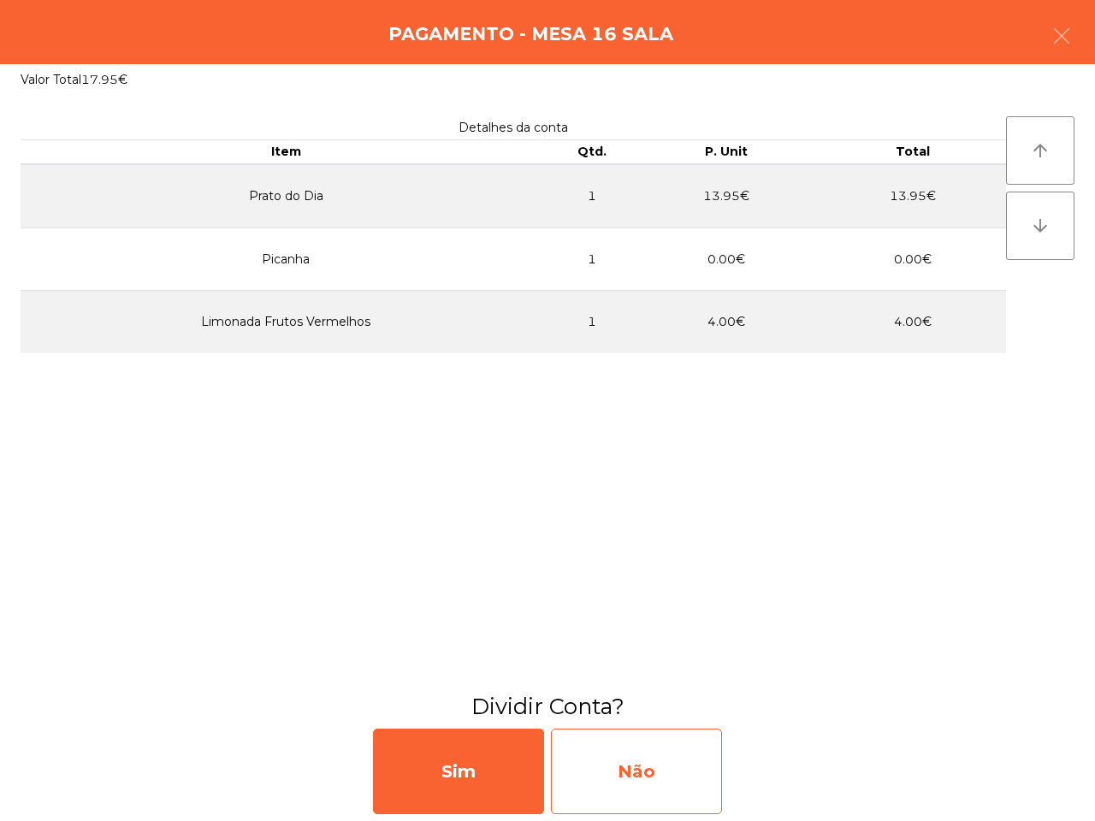
click at [656, 749] on div "Não" at bounding box center [636, 772] width 171 height 86
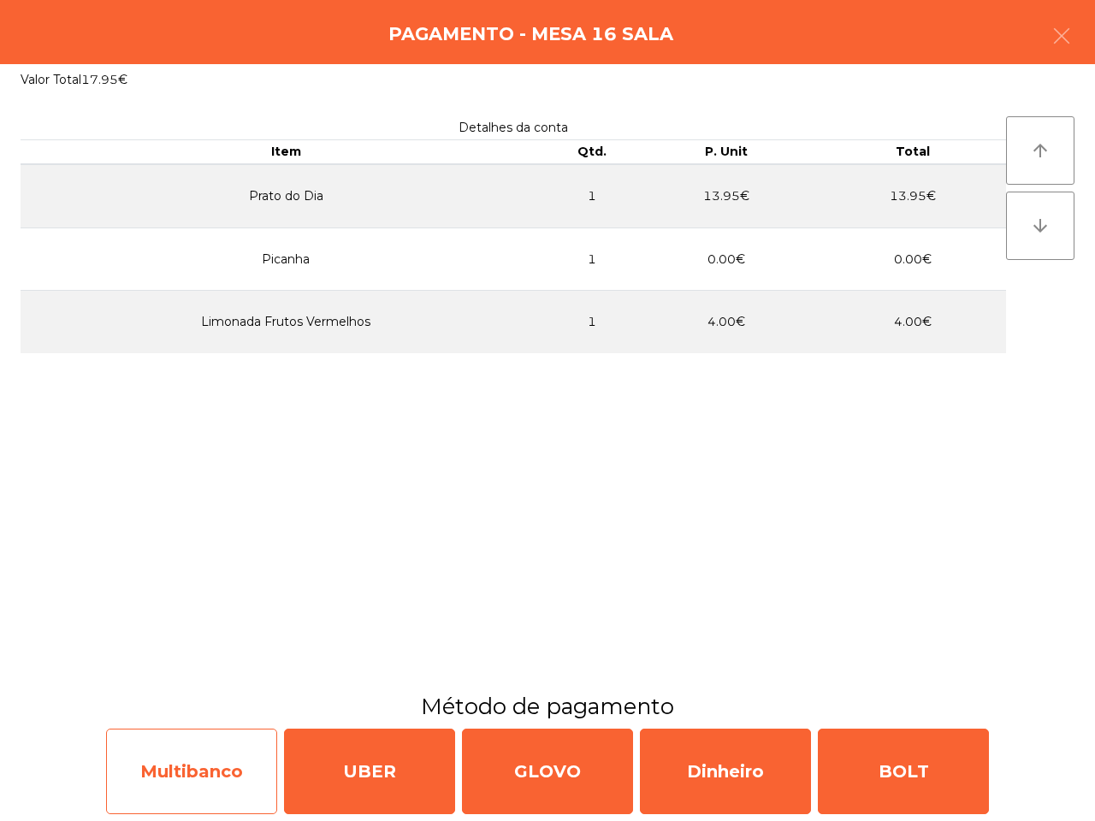
click at [244, 773] on div "Multibanco" at bounding box center [191, 772] width 171 height 86
select select "**"
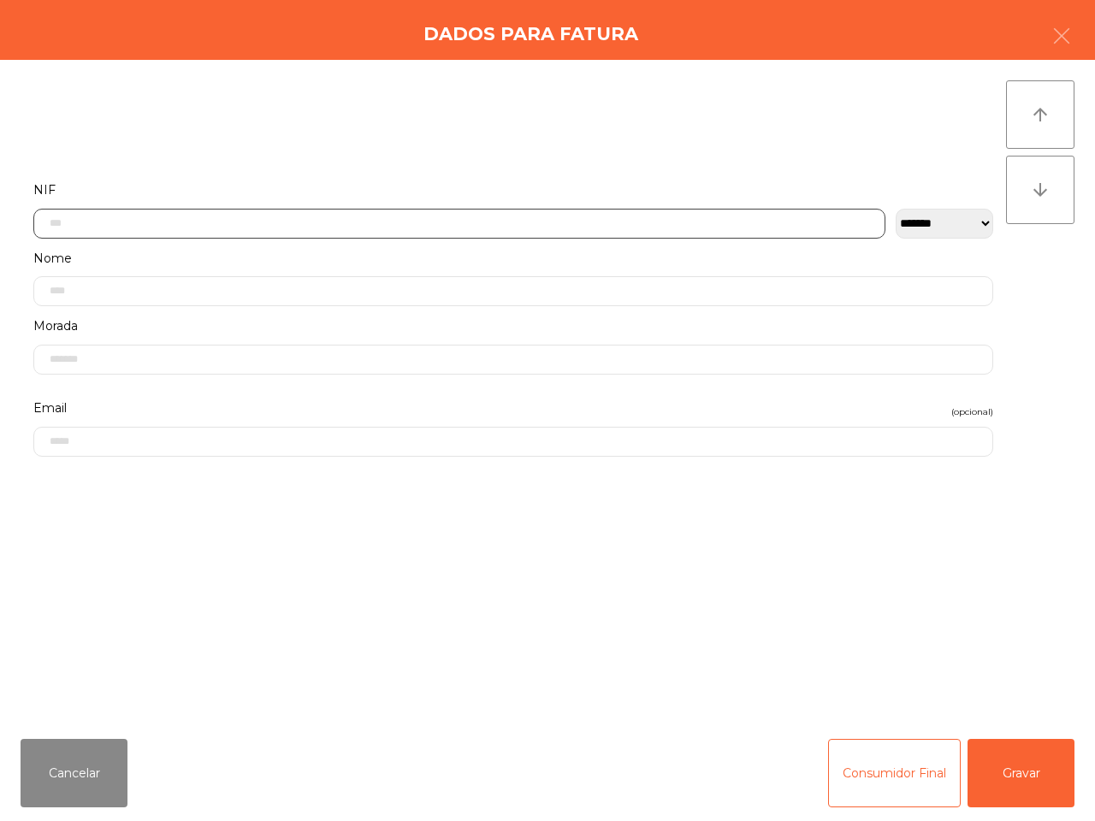
click at [436, 216] on input "text" at bounding box center [459, 224] width 852 height 30
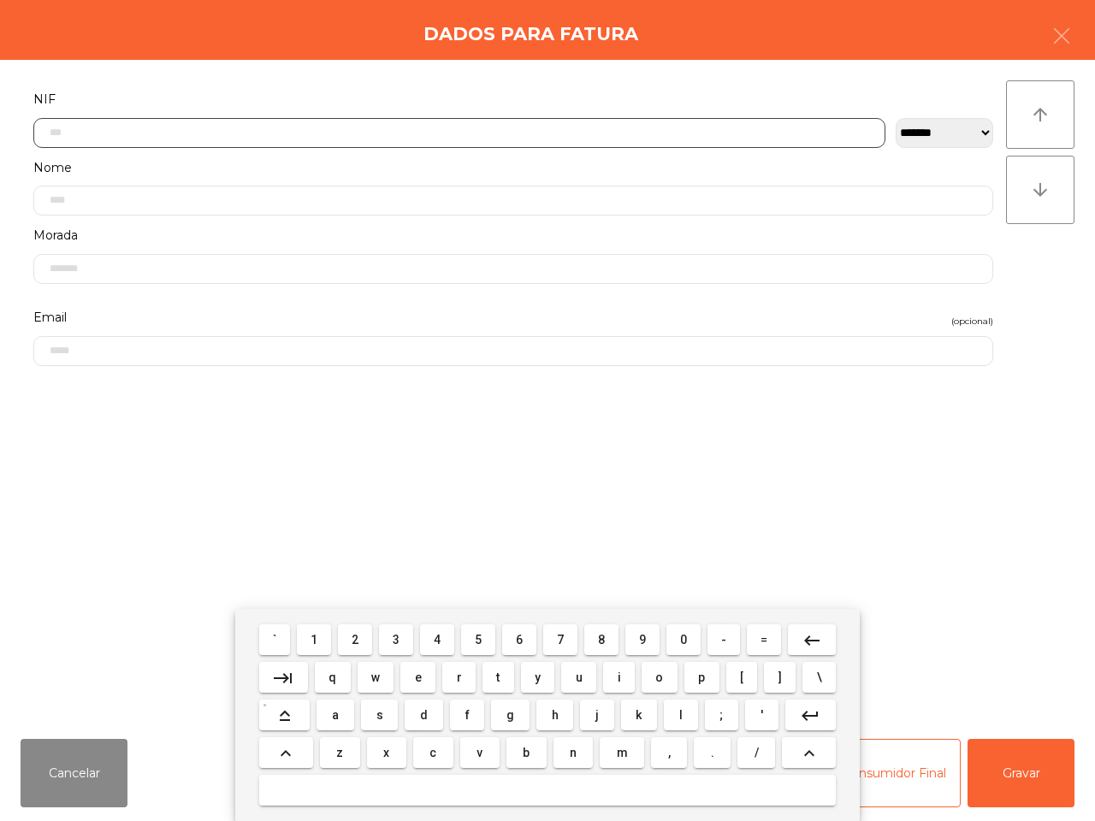
scroll to position [96, 0]
click at [353, 643] on span "2" at bounding box center [355, 640] width 7 height 14
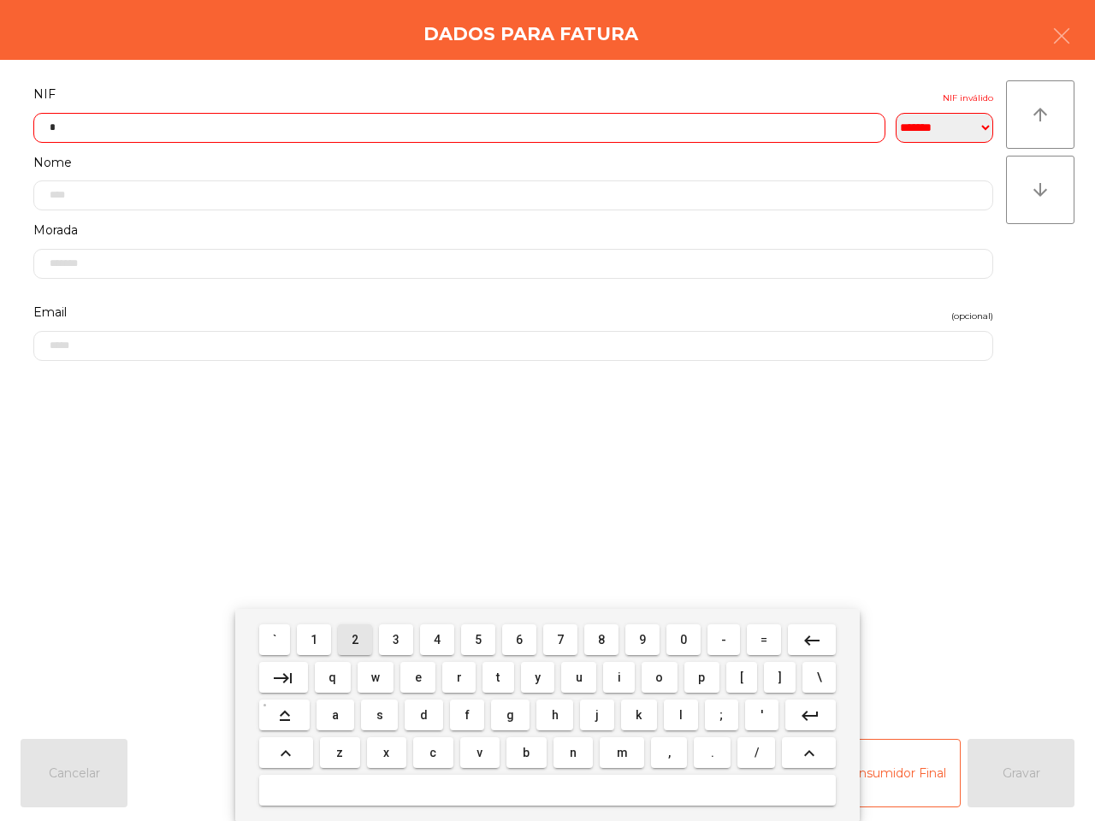
click at [404, 643] on button "3" at bounding box center [396, 640] width 34 height 31
click at [317, 634] on span "1" at bounding box center [314, 640] width 7 height 14
click at [437, 642] on span "4" at bounding box center [437, 640] width 7 height 14
click at [400, 643] on span "3" at bounding box center [396, 640] width 7 height 14
click at [442, 639] on button "4" at bounding box center [437, 640] width 34 height 31
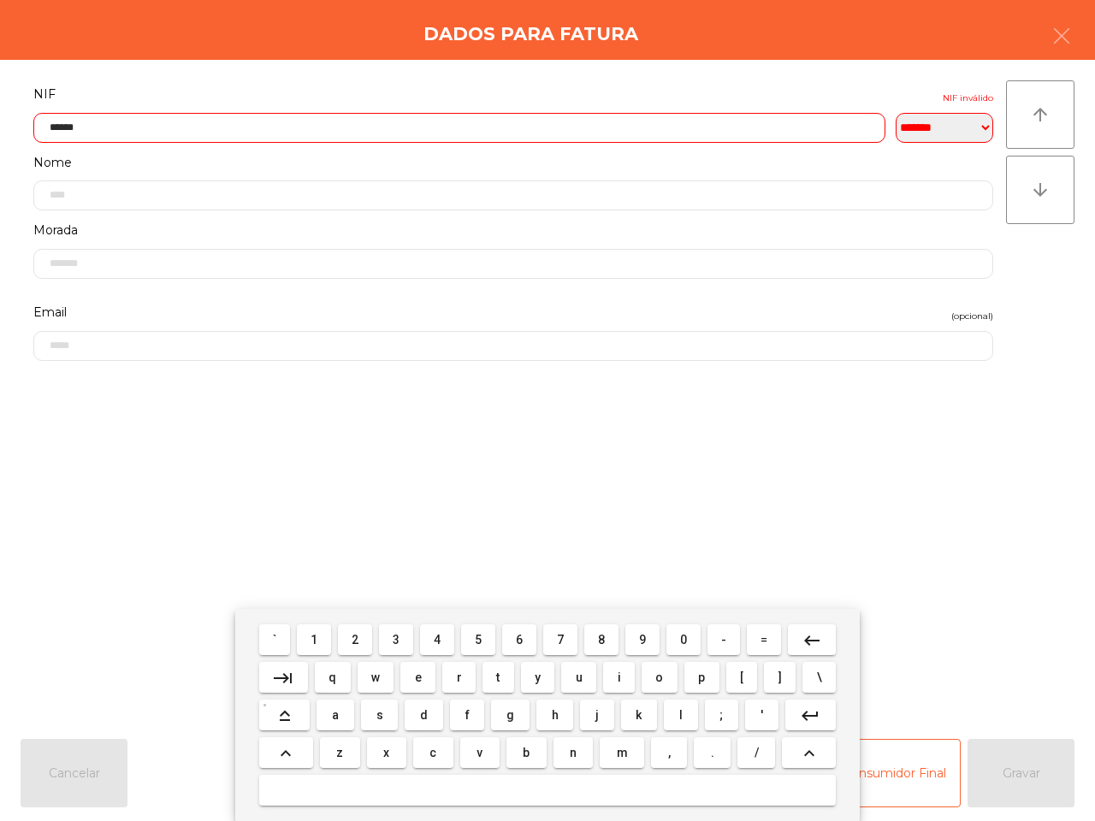
click at [477, 633] on span "5" at bounding box center [478, 640] width 7 height 14
click at [394, 638] on button "3" at bounding box center [396, 640] width 34 height 31
click at [556, 637] on button "7" at bounding box center [560, 640] width 34 height 31
type input "*********"
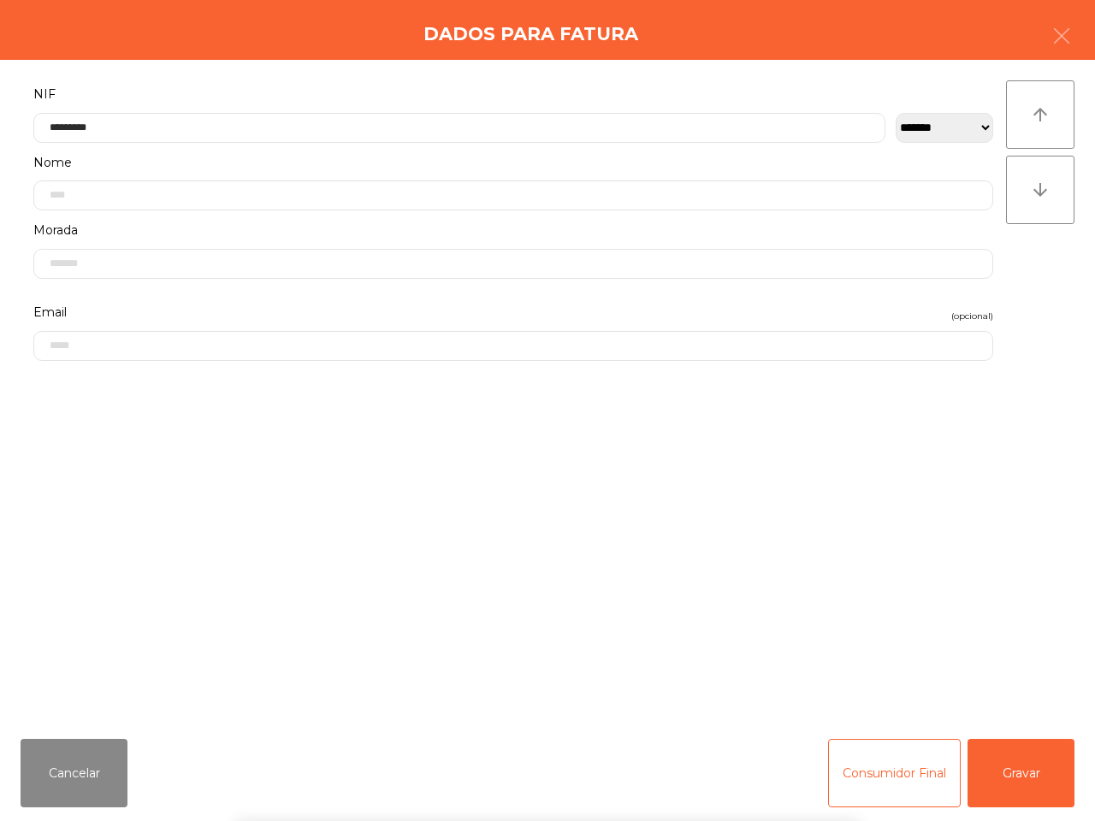
click at [1015, 779] on div "` 1 2 3 4 5 6 7 8 9 0 - = keyboard_backspace keyboard_tab q w e r t y u i o p […" at bounding box center [547, 715] width 1095 height 212
click at [1016, 781] on button "Gravar" at bounding box center [1021, 773] width 107 height 68
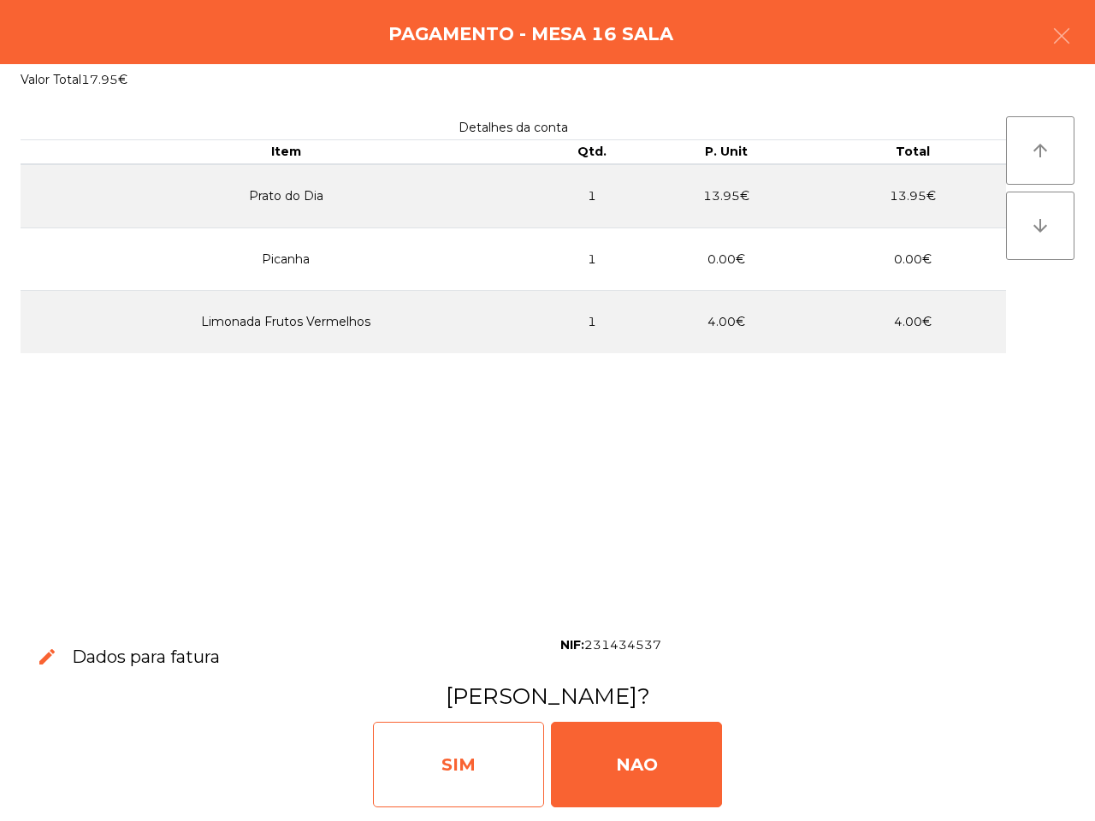
click at [447, 753] on div "SIM" at bounding box center [458, 765] width 171 height 86
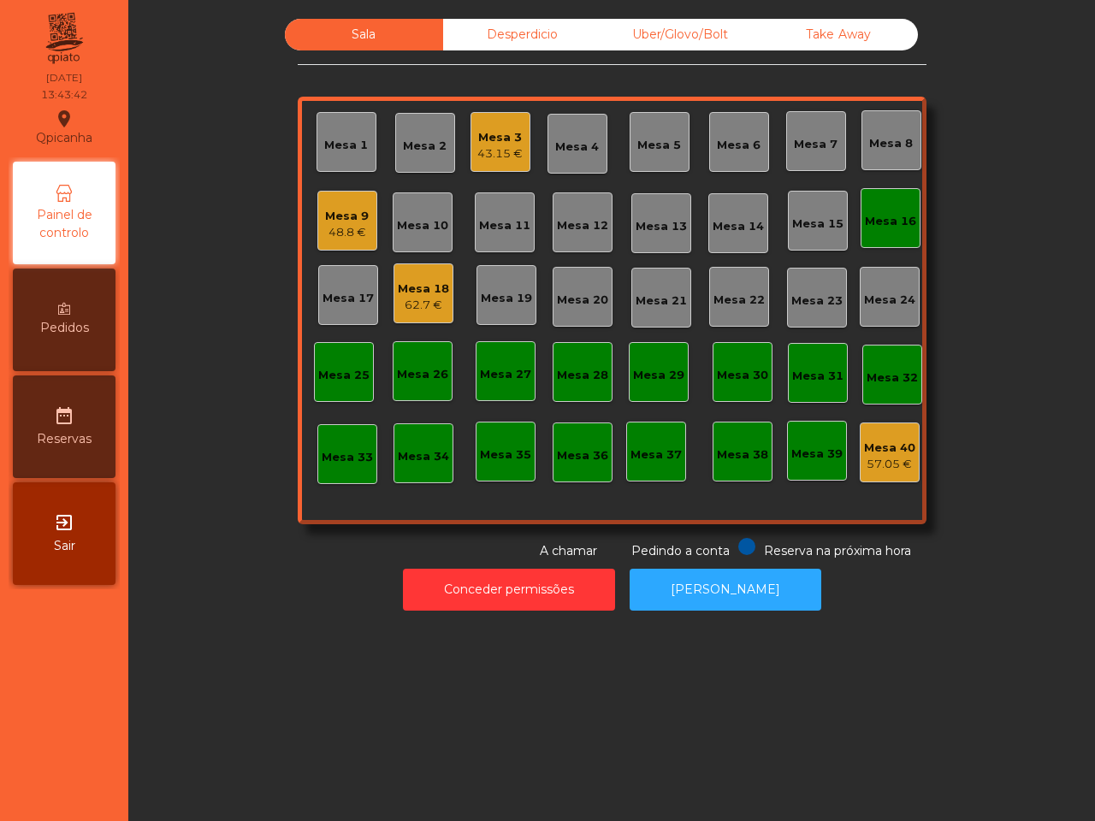
click at [865, 215] on div "Mesa 16" at bounding box center [890, 221] width 51 height 17
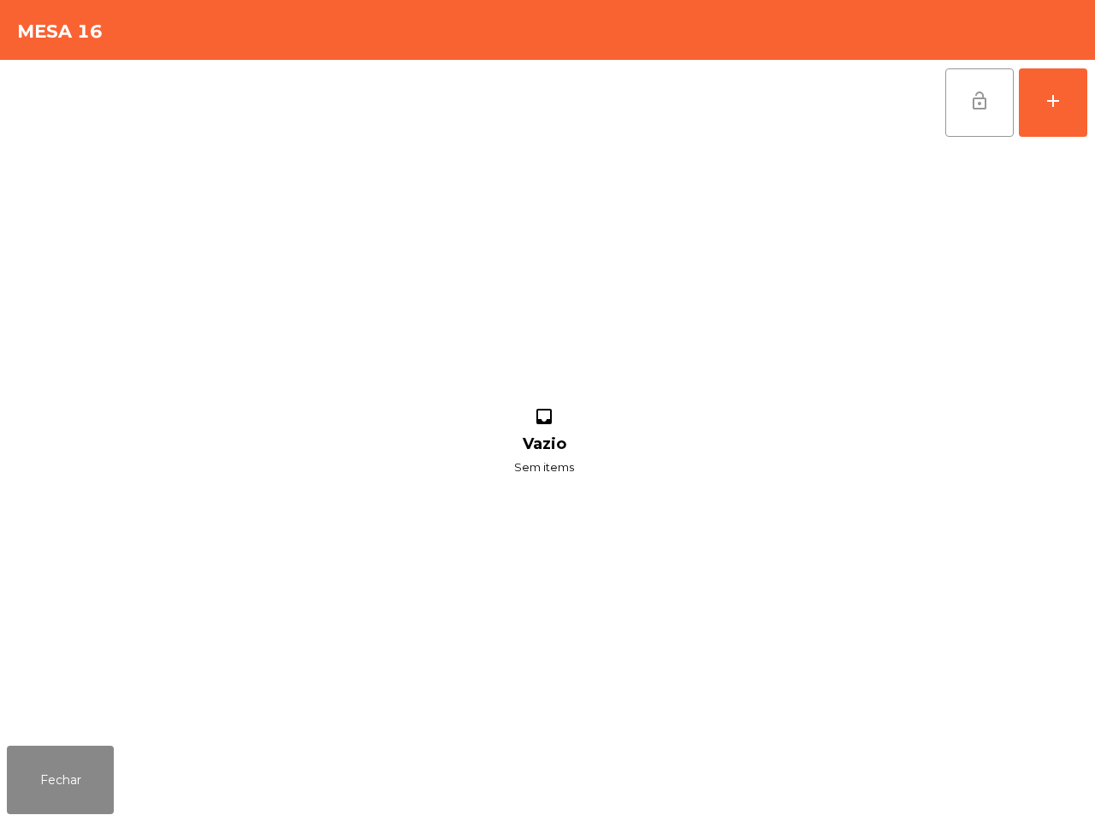
click at [960, 105] on button "lock_open" at bounding box center [979, 102] width 68 height 68
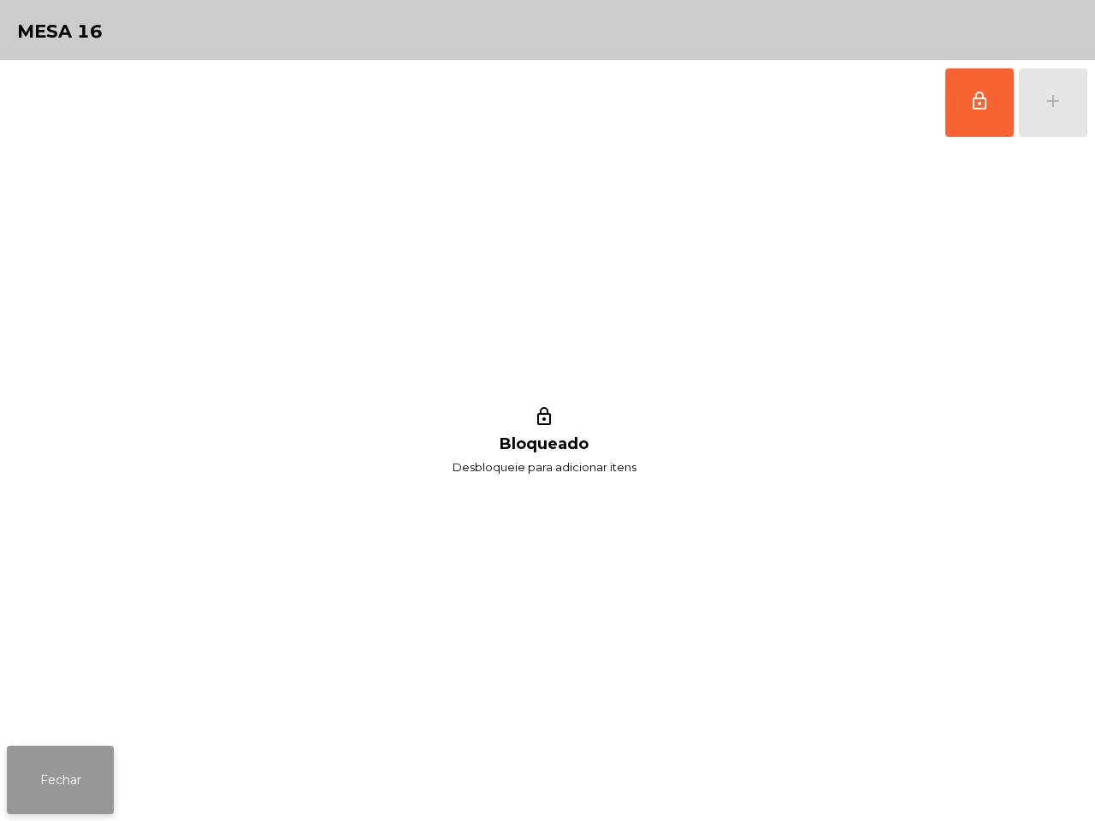
click at [71, 820] on div "Fechar" at bounding box center [547, 780] width 1095 height 82
click at [84, 793] on button "Fechar" at bounding box center [60, 780] width 107 height 68
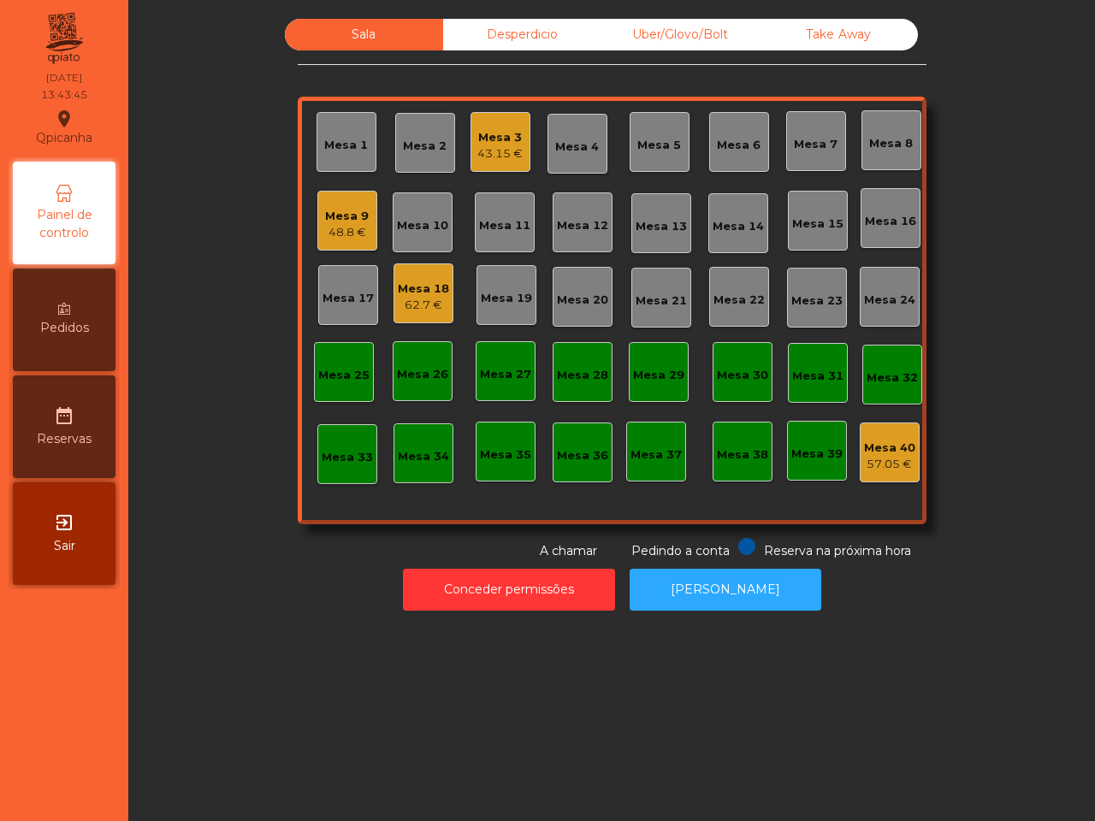
click at [425, 313] on div "62.7 €" at bounding box center [423, 305] width 51 height 17
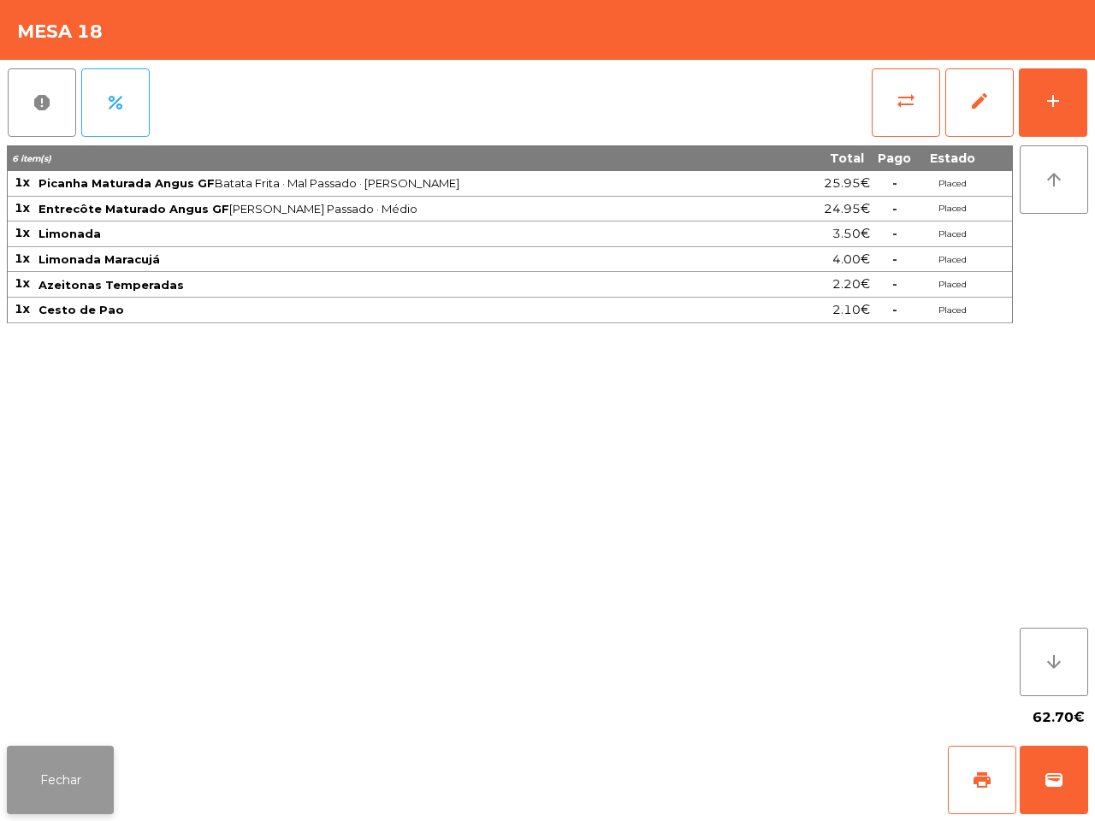
click at [97, 757] on button "Fechar" at bounding box center [60, 780] width 107 height 68
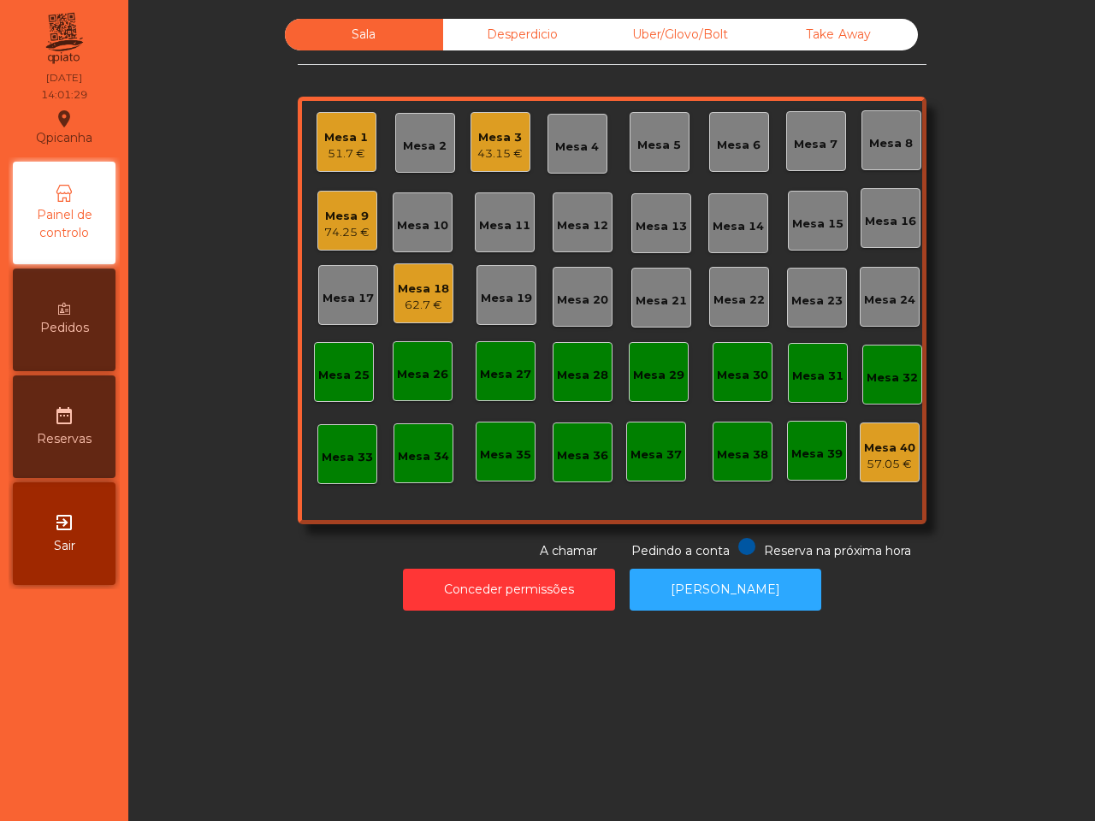
click at [341, 147] on div "51.7 €" at bounding box center [346, 153] width 44 height 17
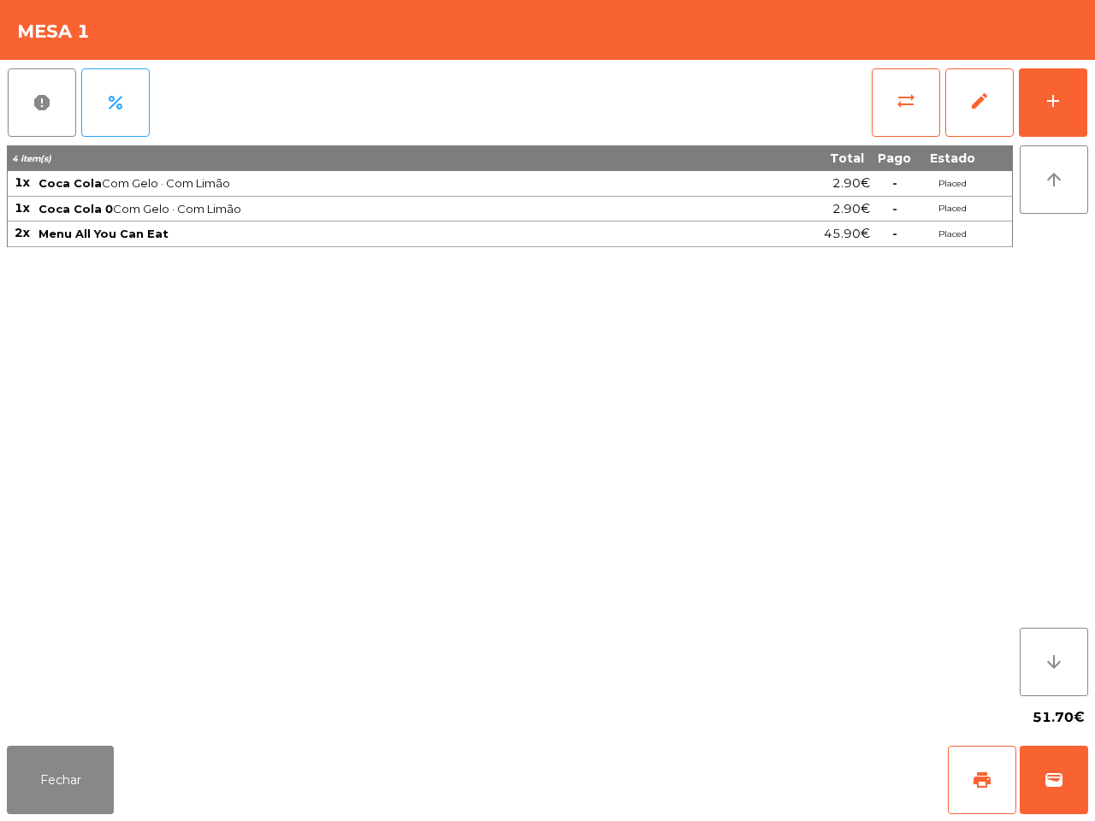
click at [341, 147] on th "4 item(s)" at bounding box center [361, 158] width 706 height 26
click at [57, 788] on button "Fechar" at bounding box center [60, 780] width 107 height 68
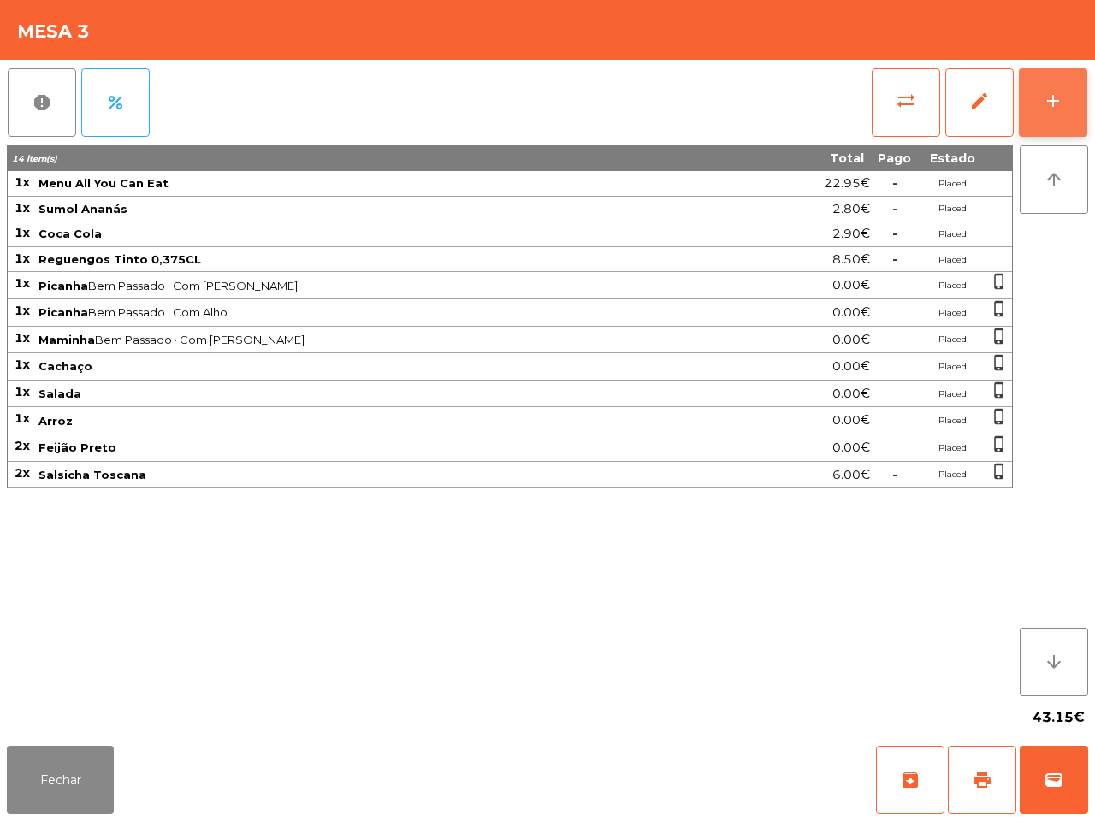
click at [1044, 87] on button "add" at bounding box center [1053, 102] width 68 height 68
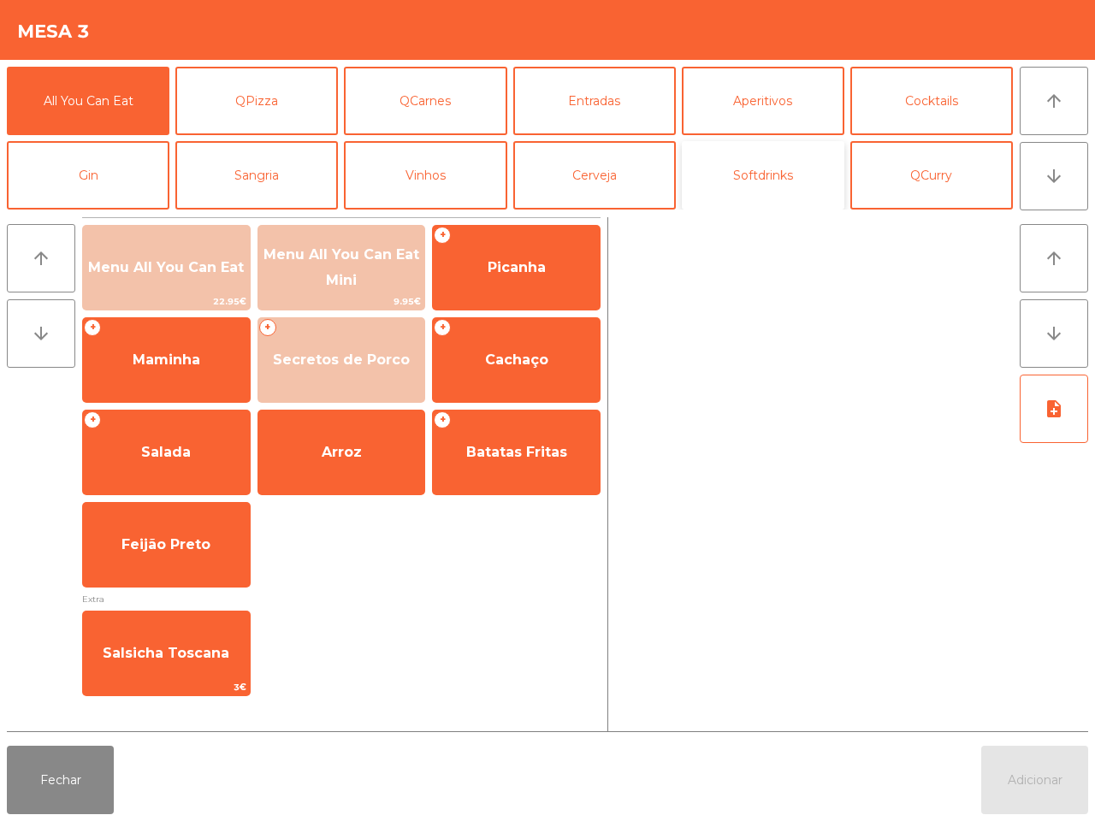
click at [772, 178] on button "Softdrinks" at bounding box center [763, 175] width 163 height 68
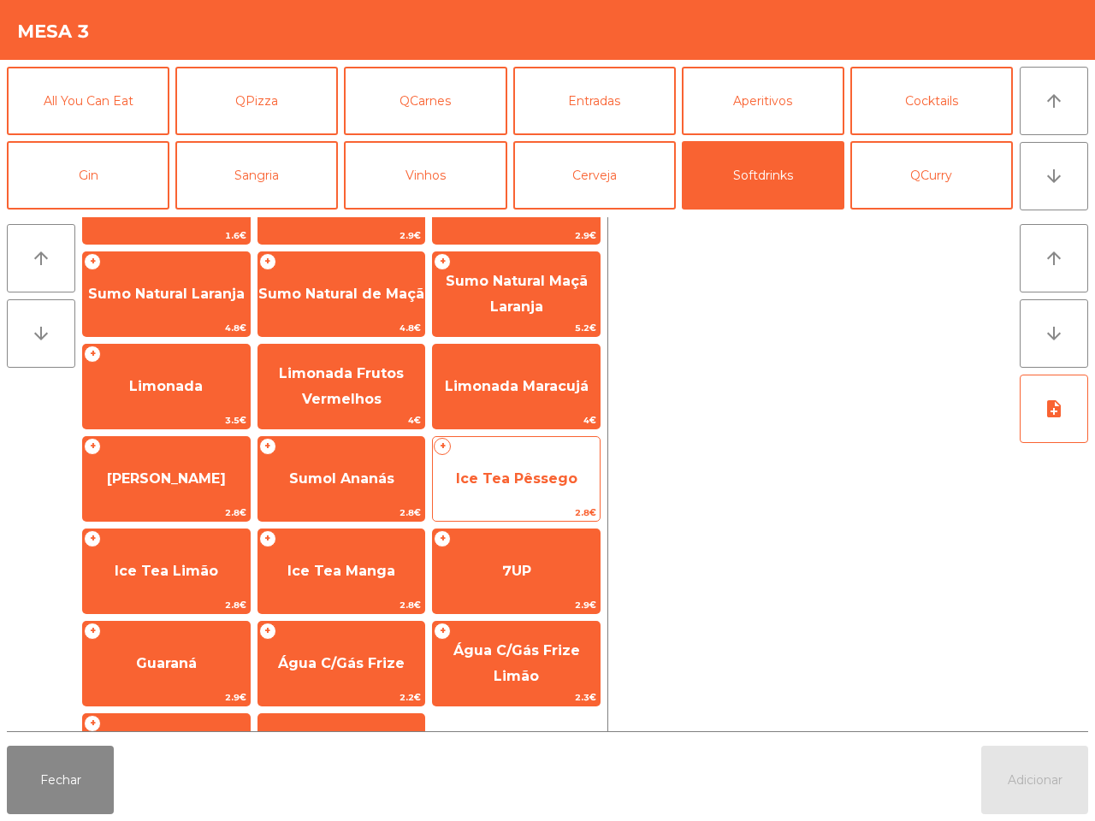
scroll to position [139, 0]
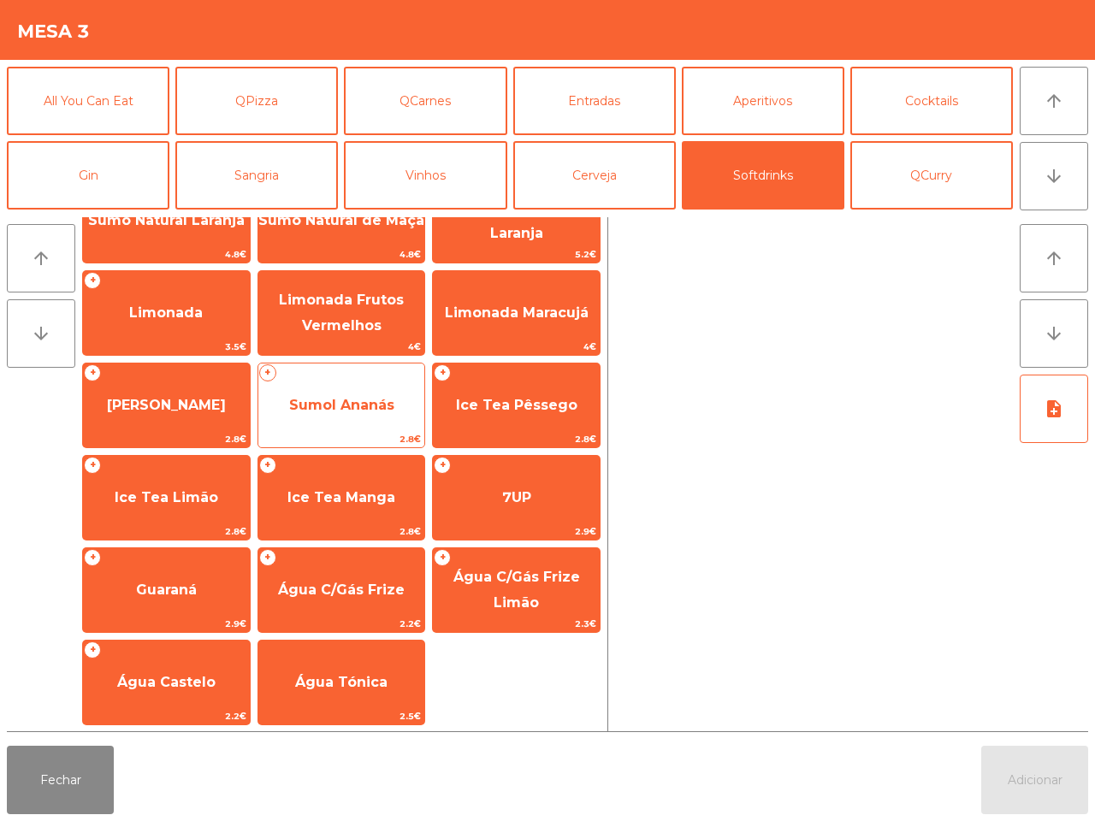
click at [351, 416] on span "Sumol Ananás" at bounding box center [341, 405] width 167 height 46
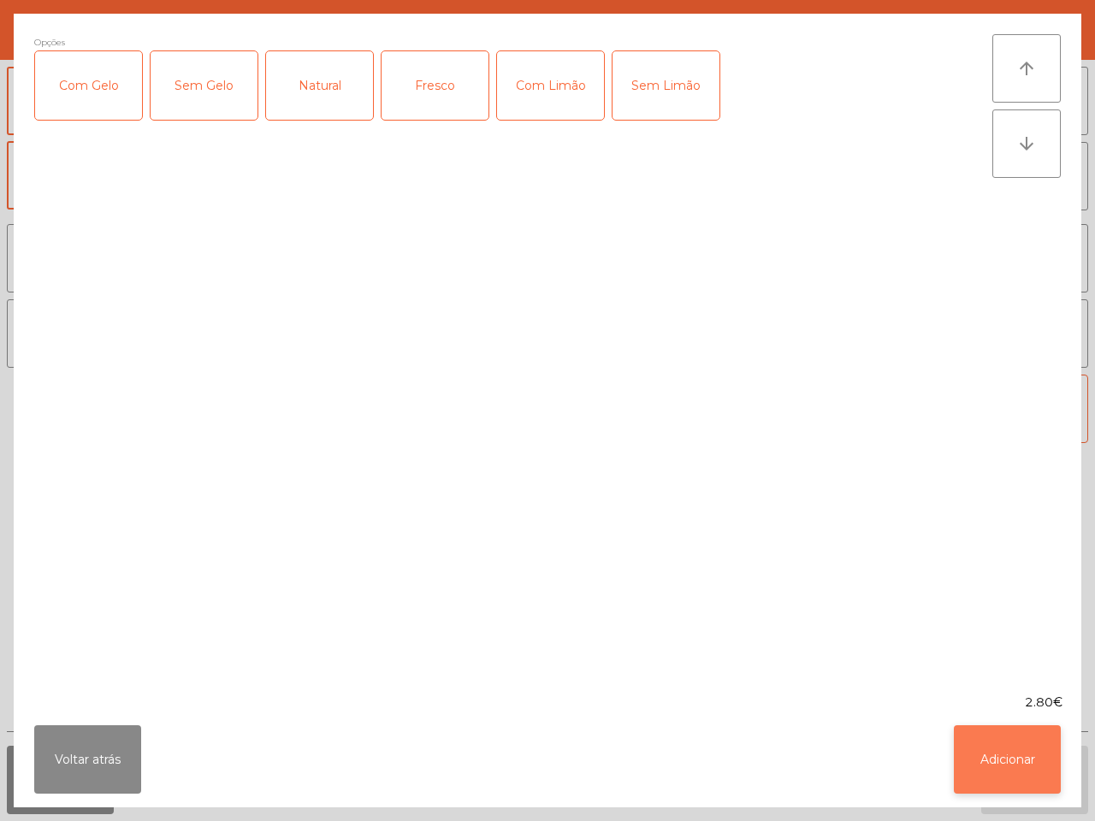
click at [1021, 775] on button "Adicionar" at bounding box center [1007, 760] width 107 height 68
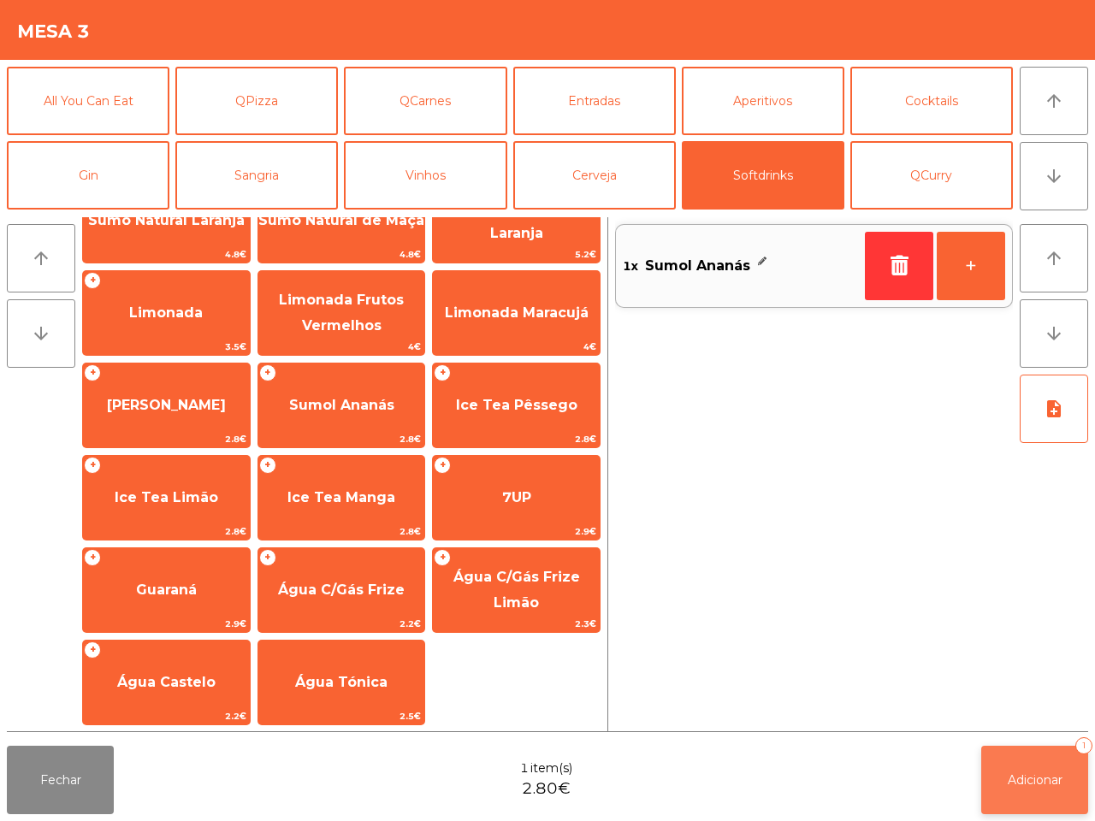
click at [1032, 780] on span "Adicionar" at bounding box center [1035, 780] width 55 height 15
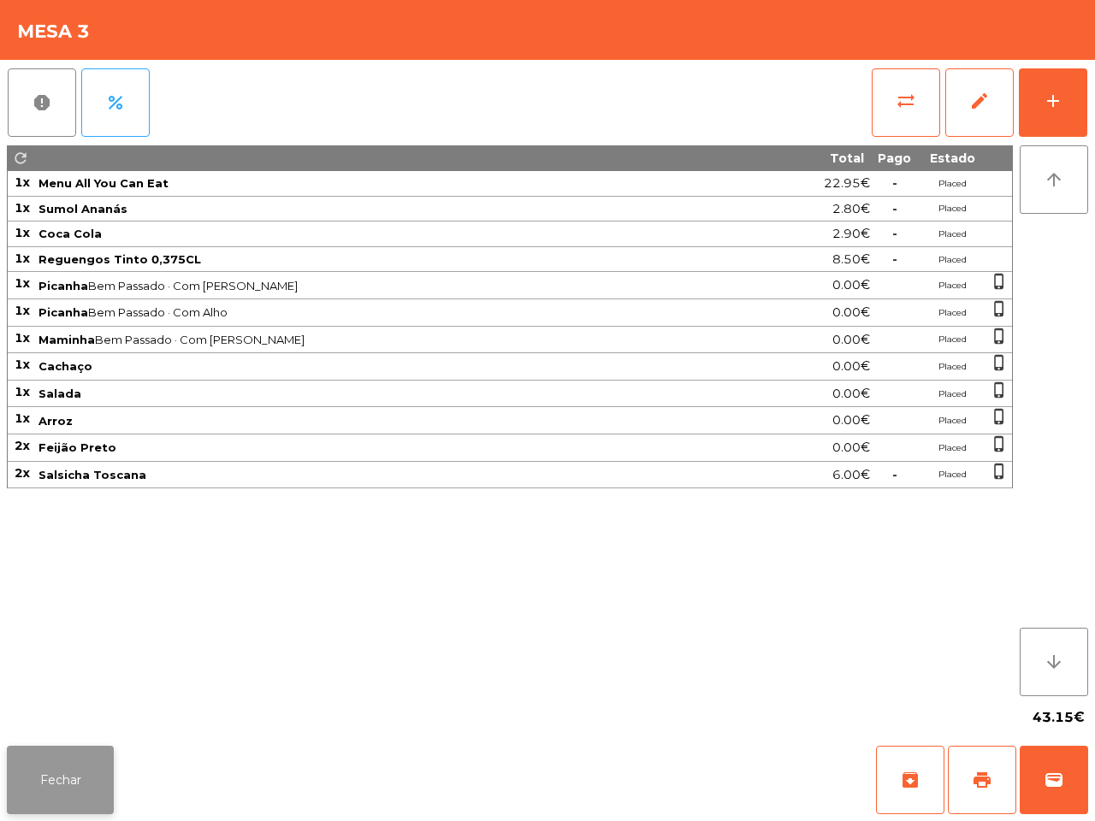
click at [60, 766] on button "Fechar" at bounding box center [60, 780] width 107 height 68
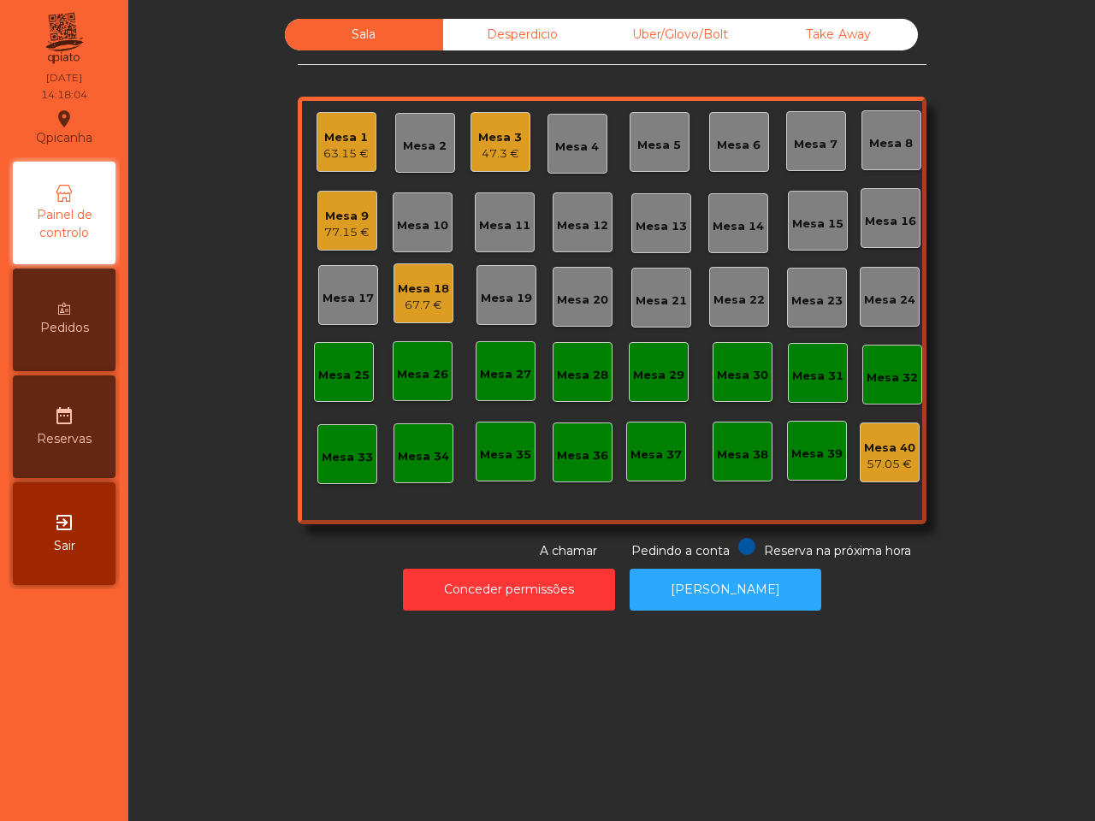
click at [398, 296] on div "Mesa 18" at bounding box center [423, 289] width 51 height 17
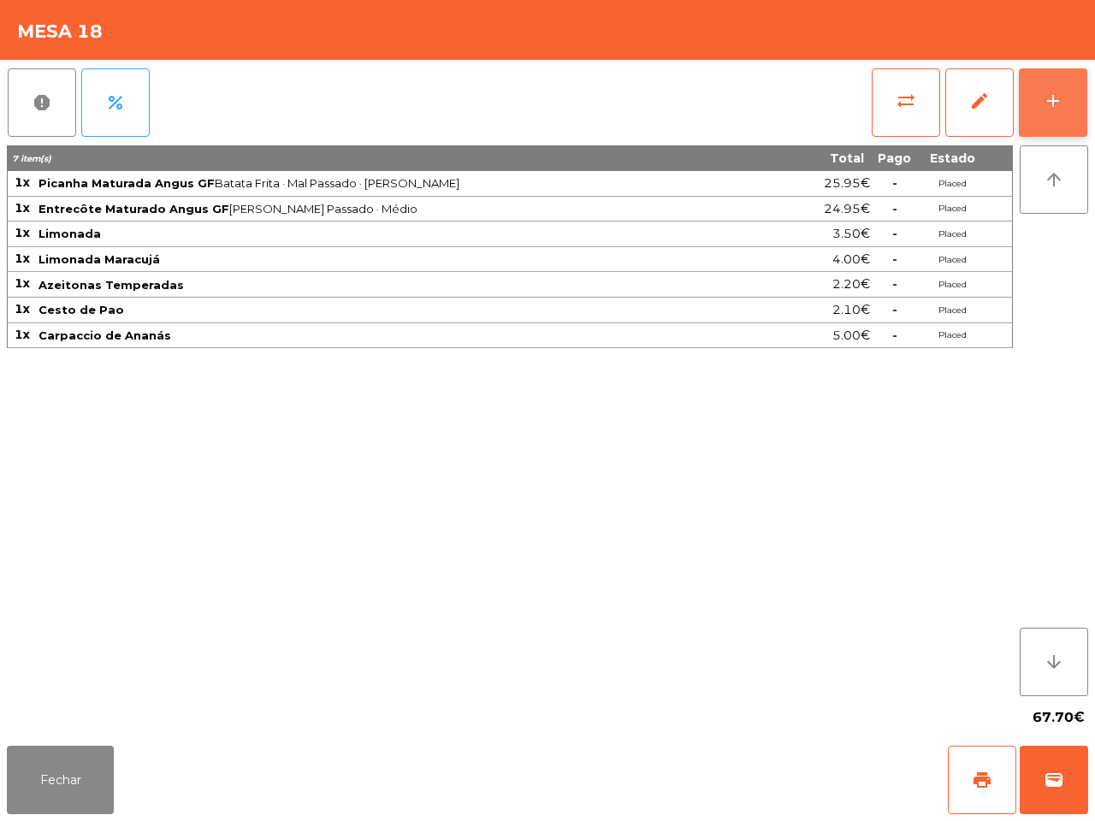
click at [1038, 99] on button "add" at bounding box center [1053, 102] width 68 height 68
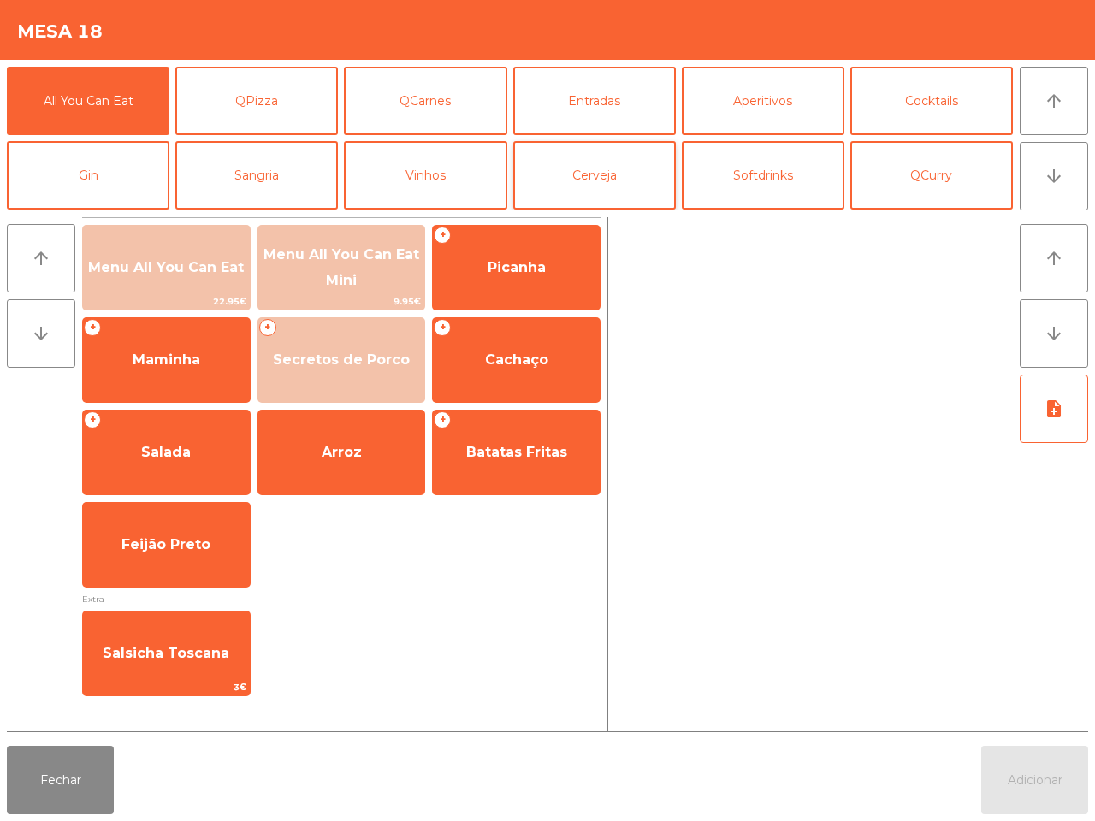
scroll to position [107, 0]
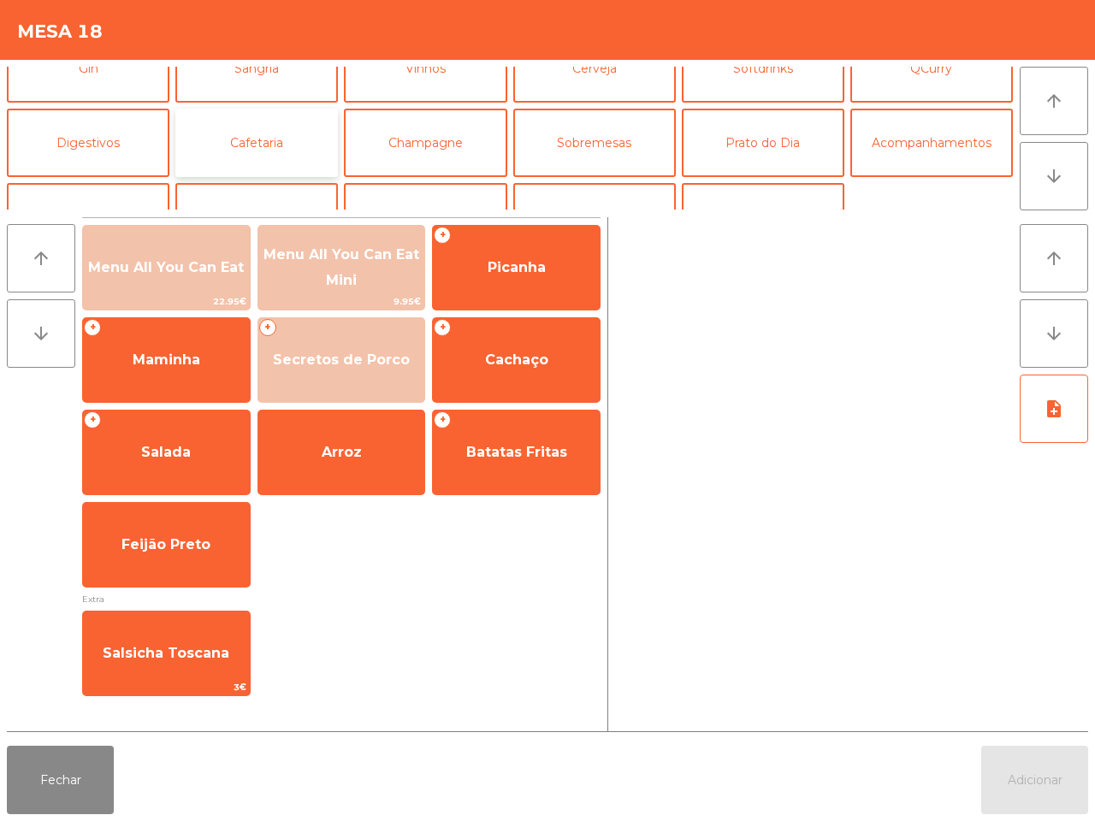
click at [274, 139] on button "Cafetaria" at bounding box center [256, 143] width 163 height 68
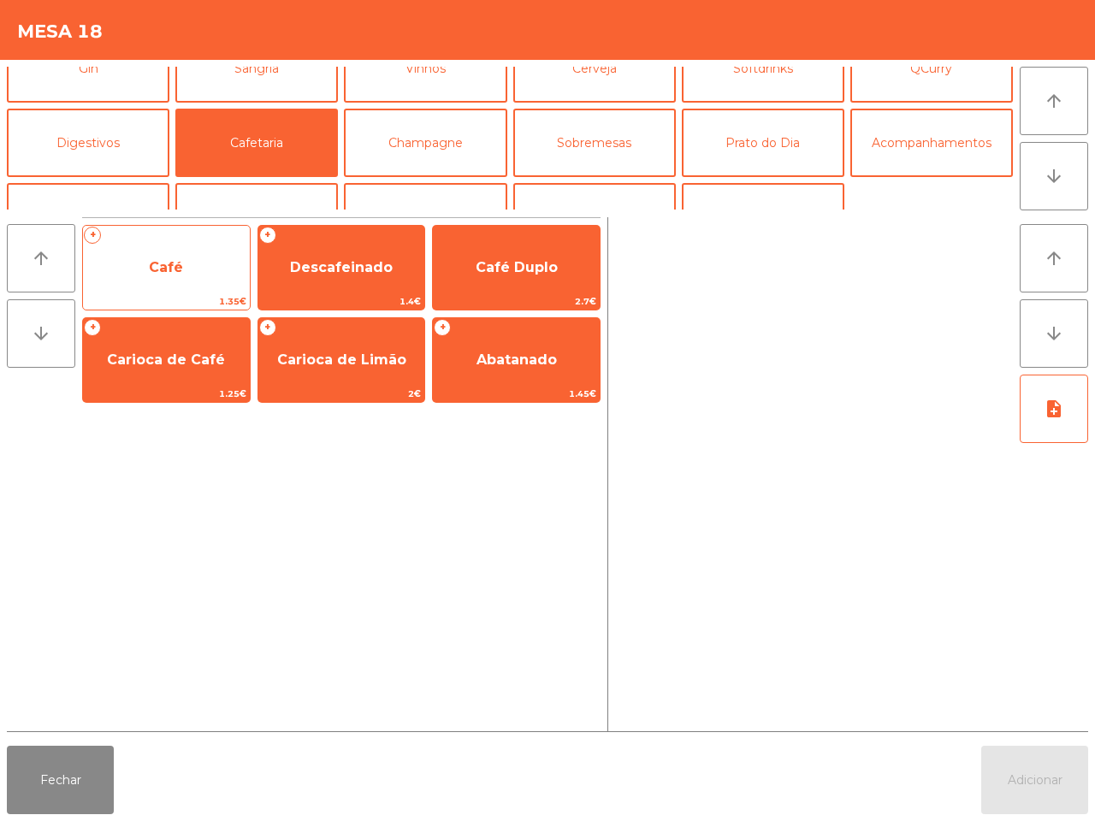
click at [203, 276] on span "Café" at bounding box center [166, 268] width 167 height 46
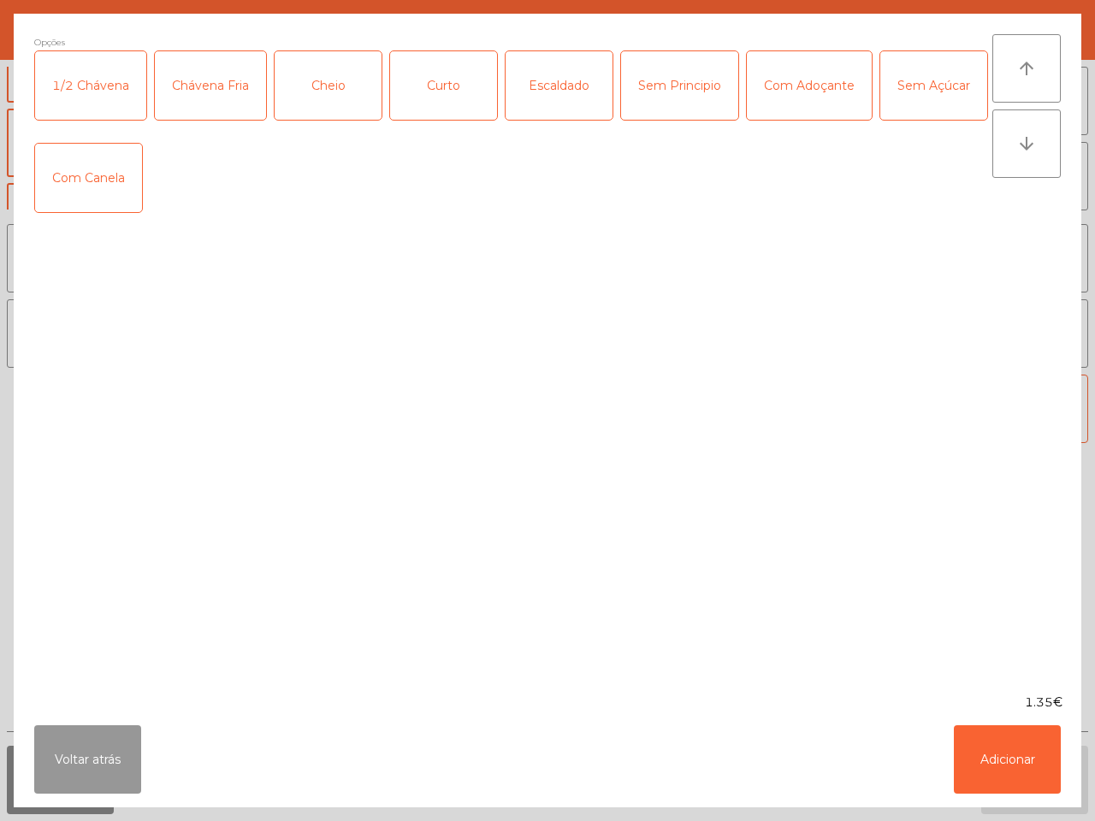
click at [130, 757] on button "Voltar atrás" at bounding box center [87, 760] width 107 height 68
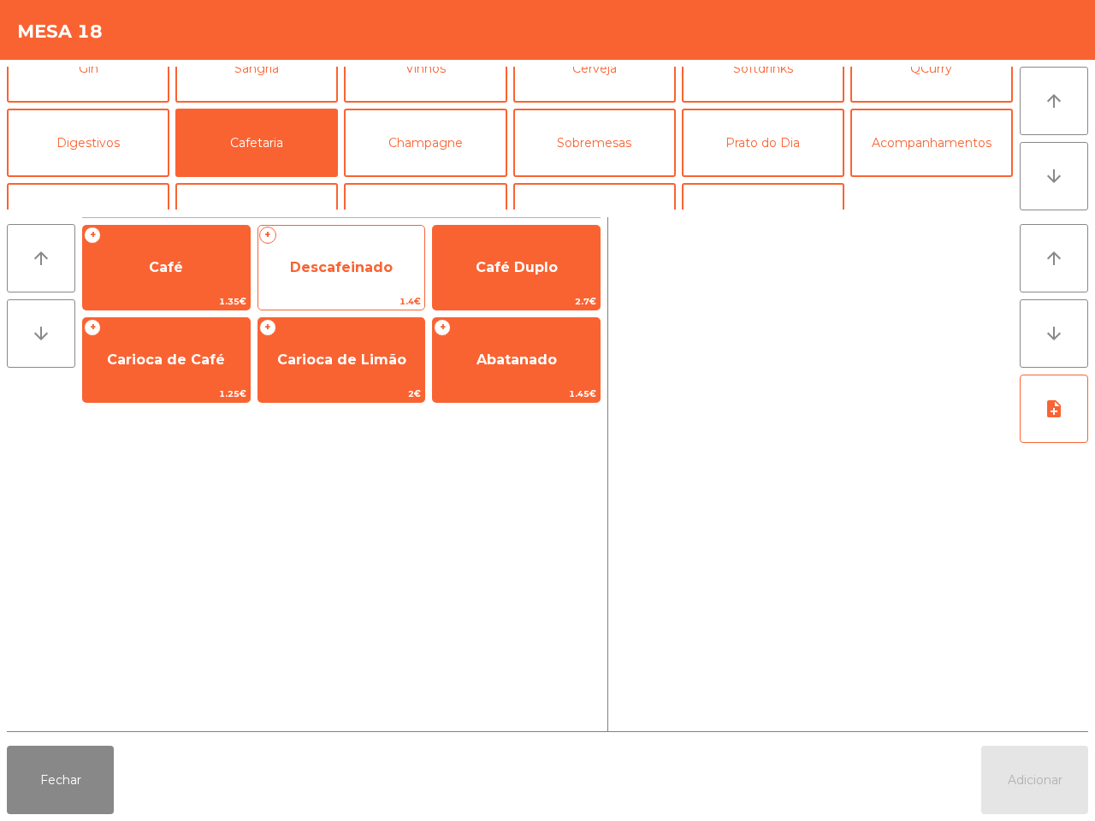
click at [359, 264] on span "Descafeinado" at bounding box center [341, 267] width 103 height 16
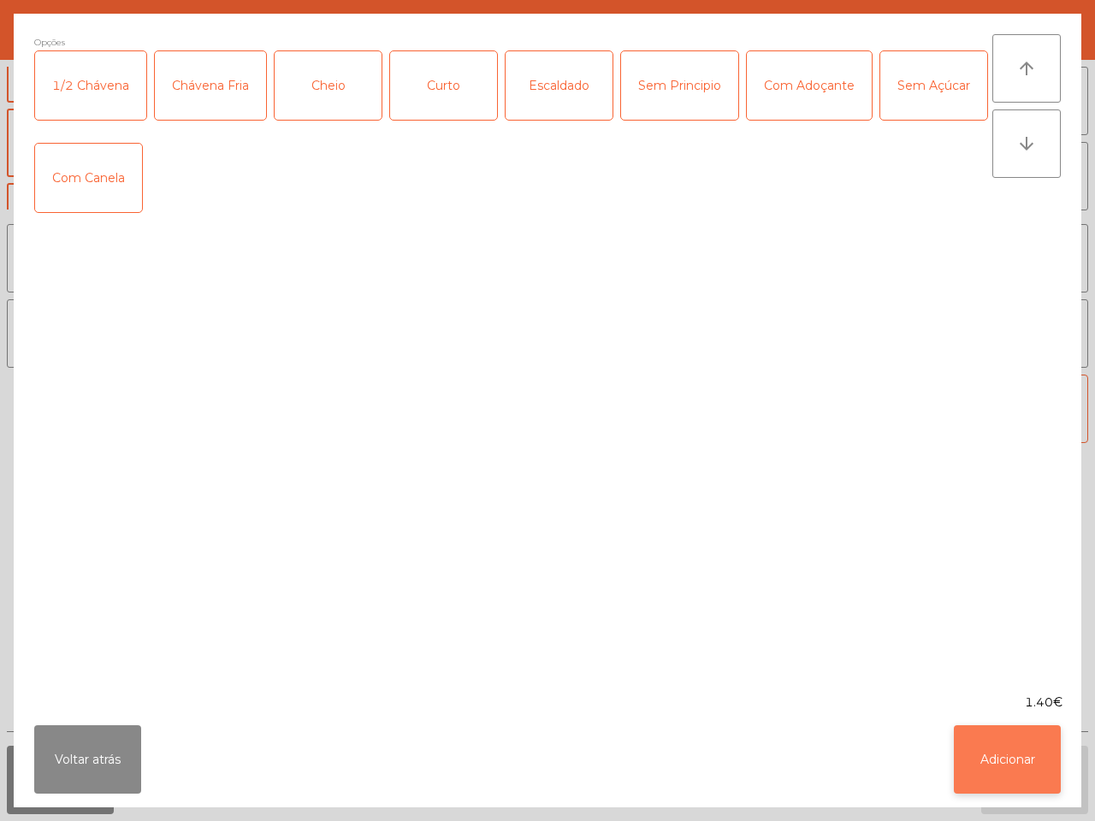
click at [993, 770] on button "Adicionar" at bounding box center [1007, 760] width 107 height 68
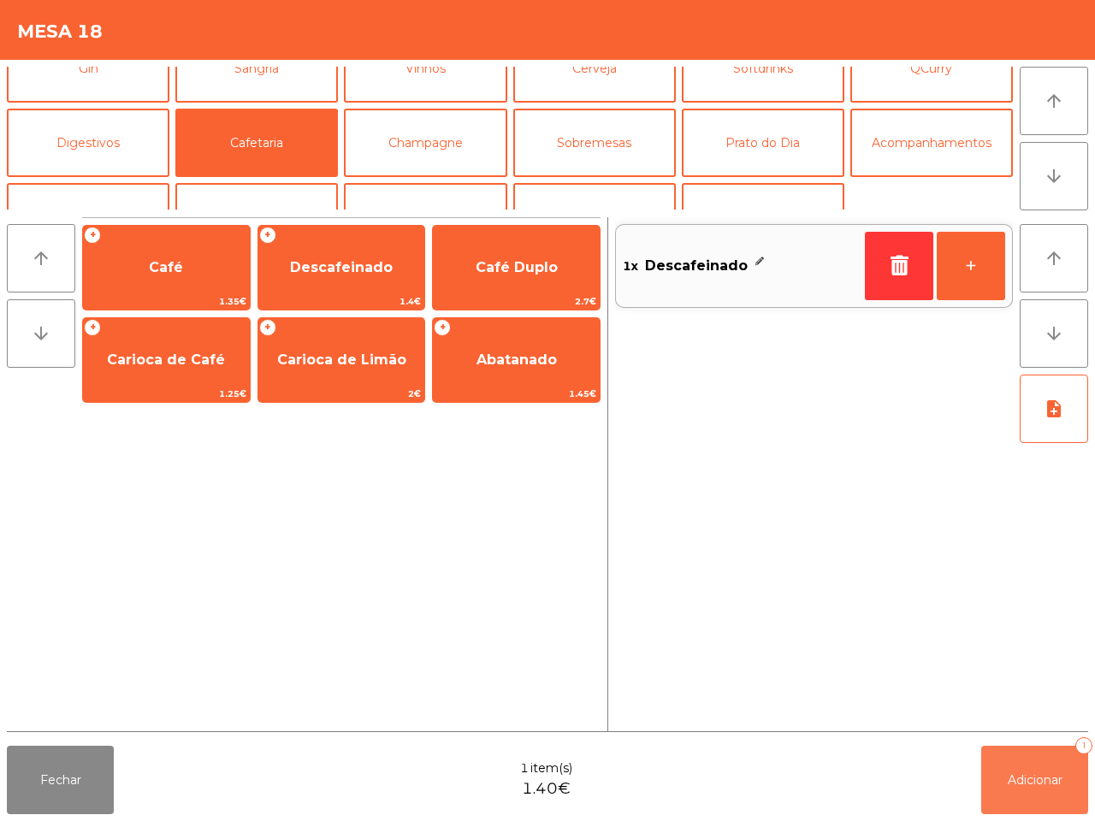
click at [998, 774] on button "Adicionar 1" at bounding box center [1034, 780] width 107 height 68
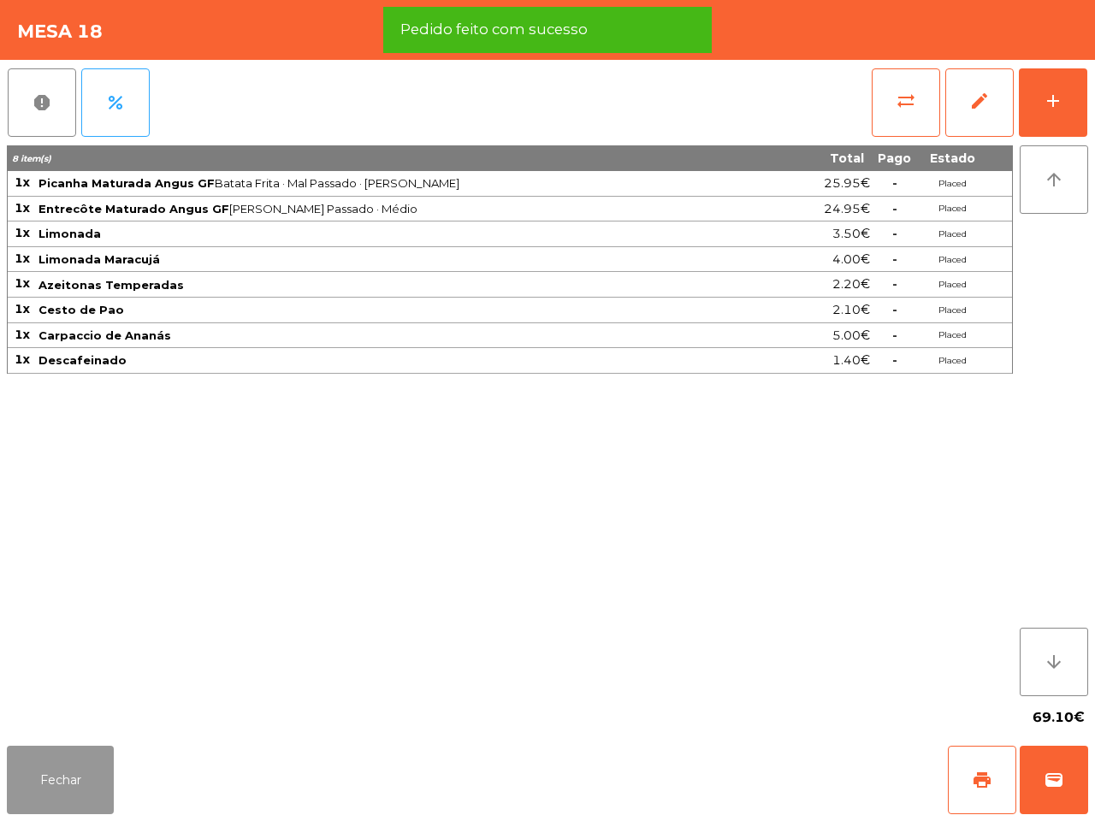
click at [83, 775] on button "Fechar" at bounding box center [60, 780] width 107 height 68
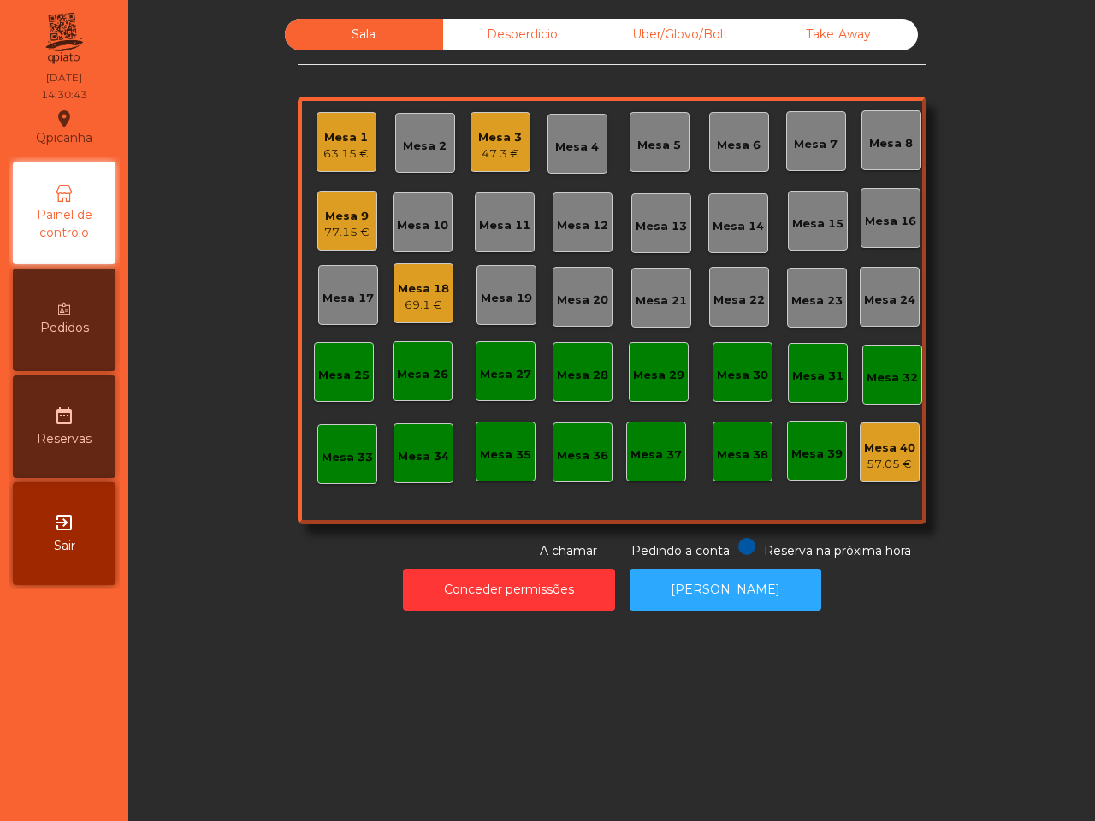
click at [478, 147] on div "47.3 €" at bounding box center [500, 153] width 44 height 17
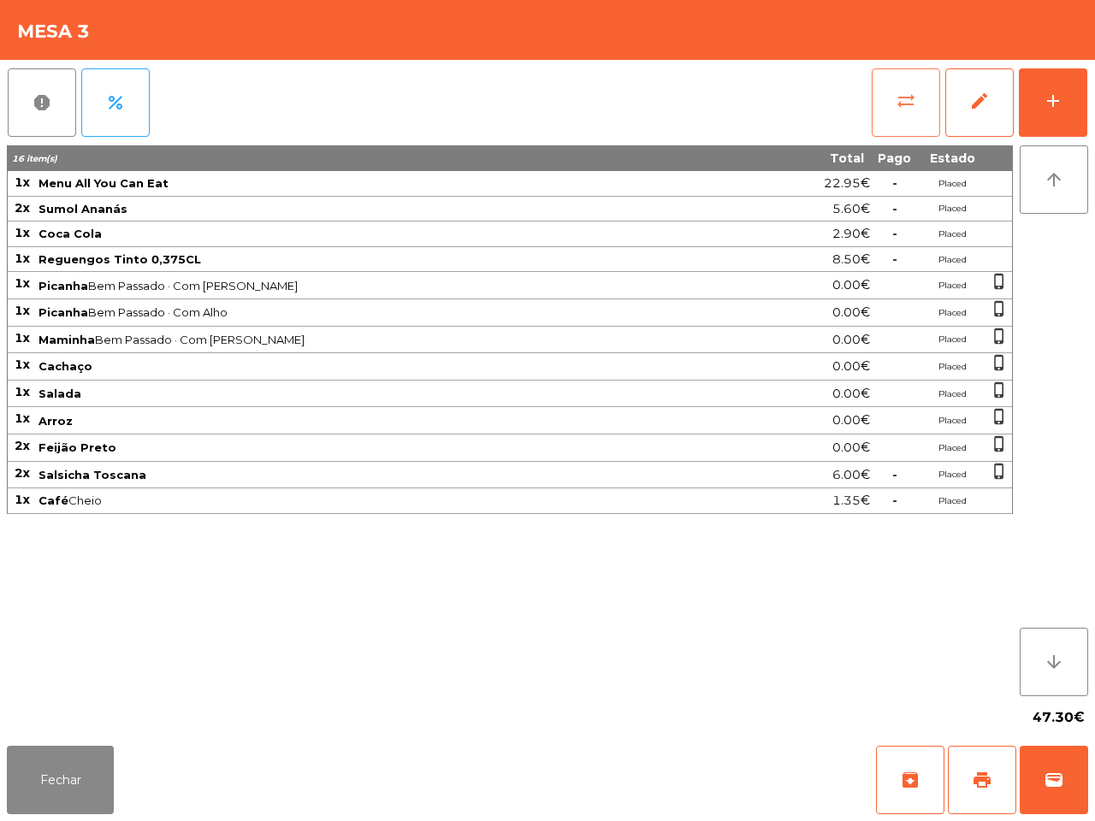
click at [896, 120] on button "sync_alt" at bounding box center [906, 102] width 68 height 68
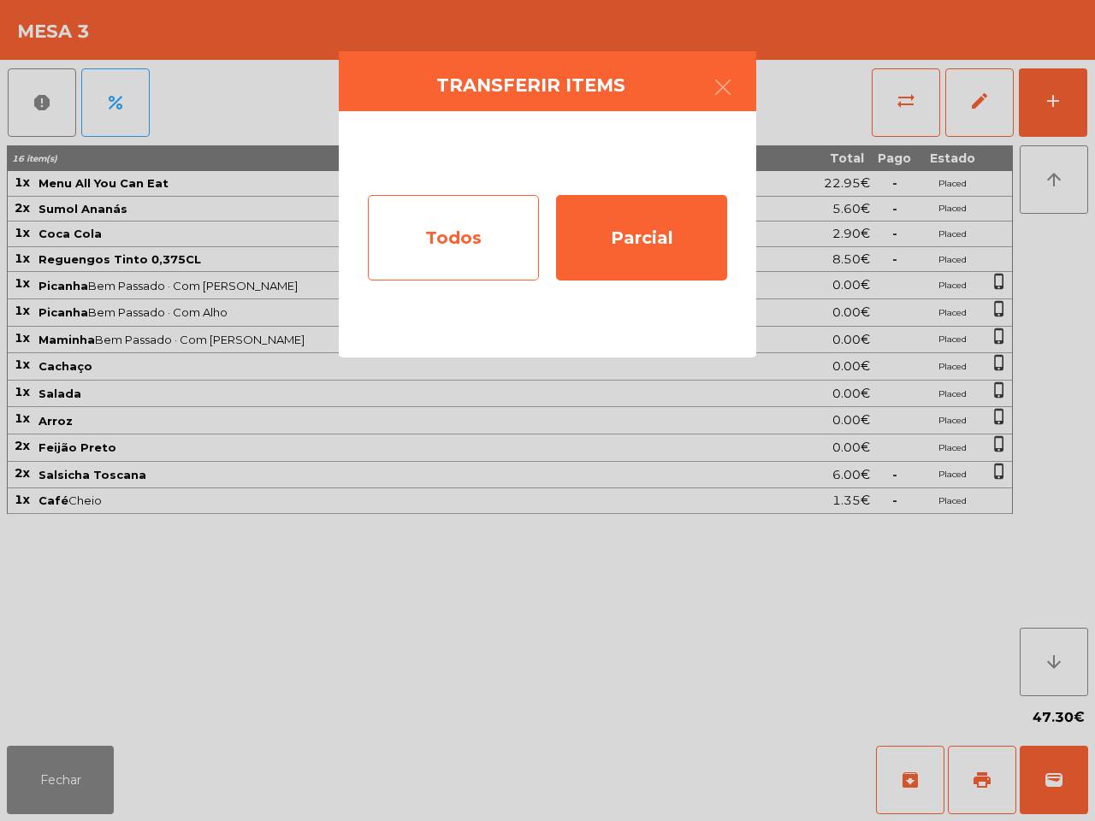
click at [499, 238] on div "Todos" at bounding box center [453, 238] width 171 height 86
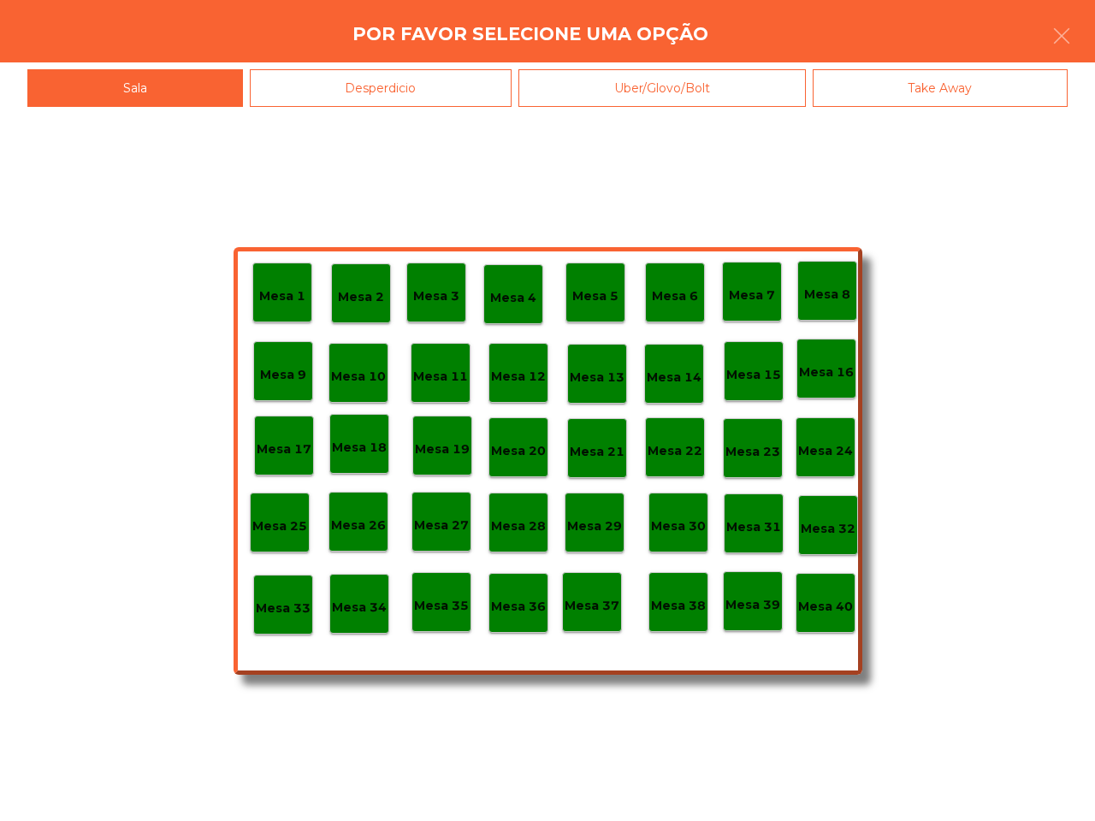
click at [691, 96] on div "Uber/Glovo/Bolt" at bounding box center [661, 88] width 287 height 39
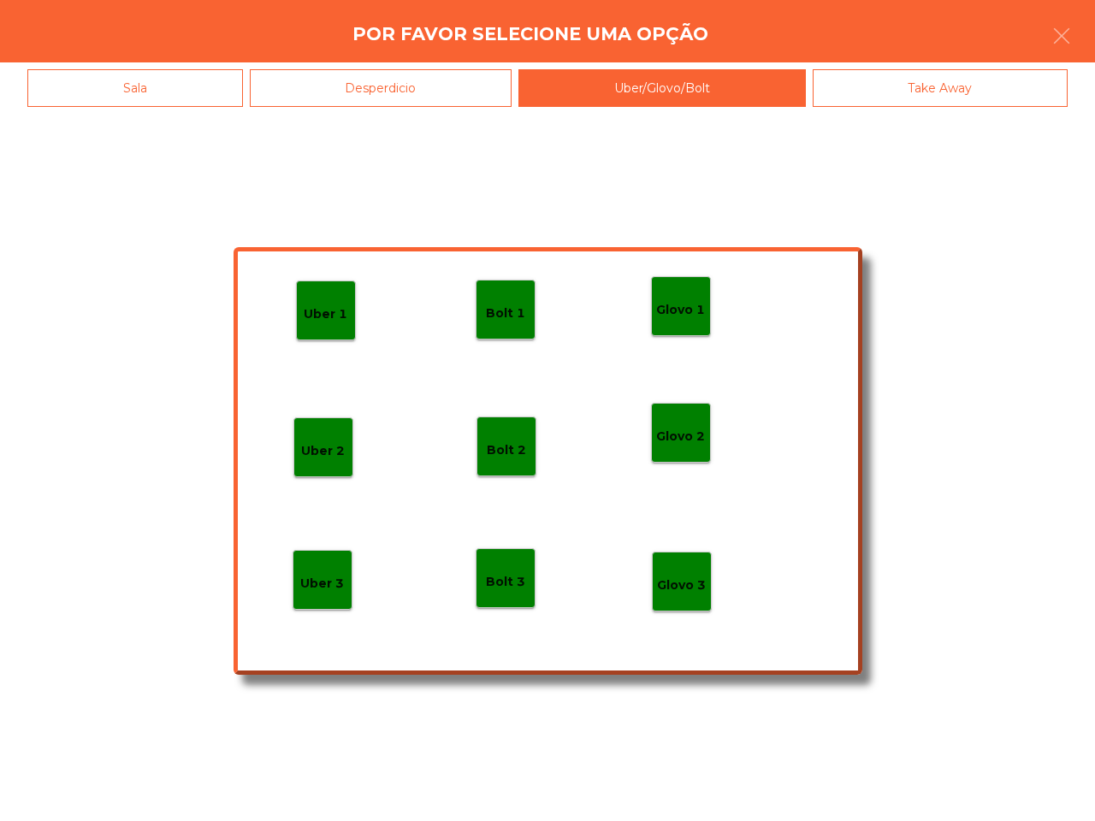
click at [449, 90] on div "Desperdicio" at bounding box center [381, 88] width 263 height 39
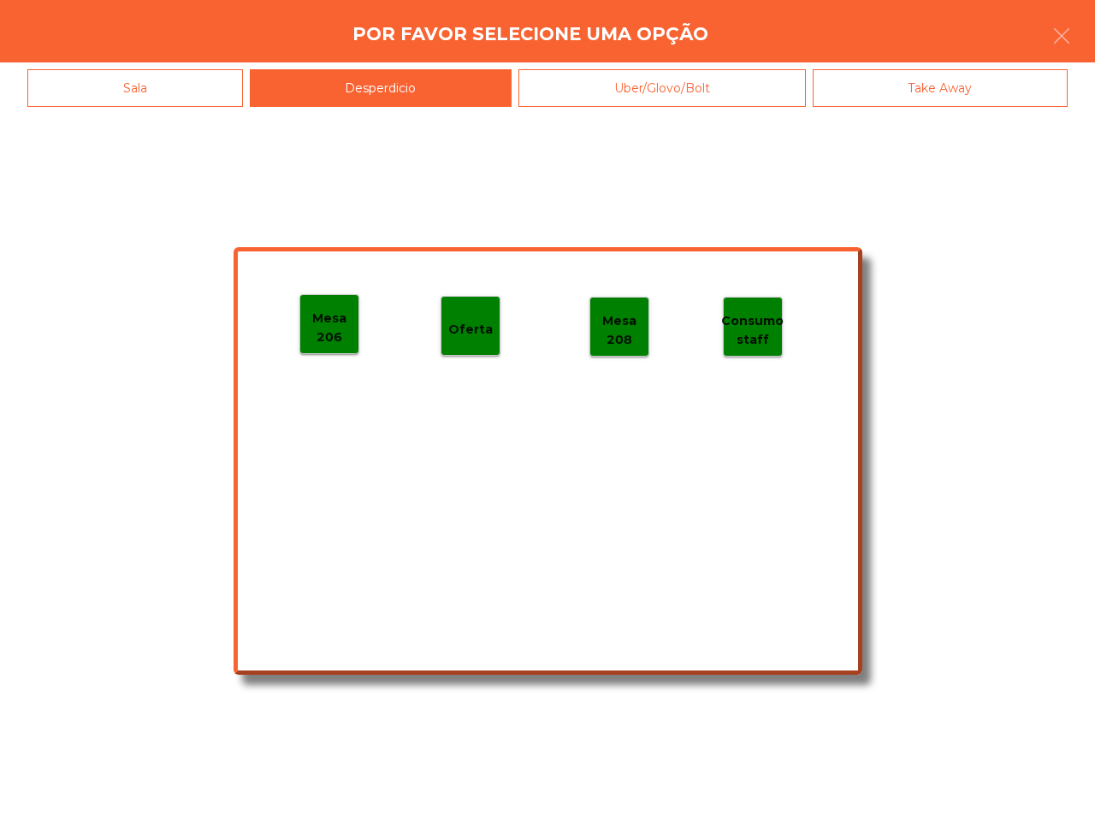
click at [327, 309] on p "Mesa 206" at bounding box center [329, 328] width 58 height 39
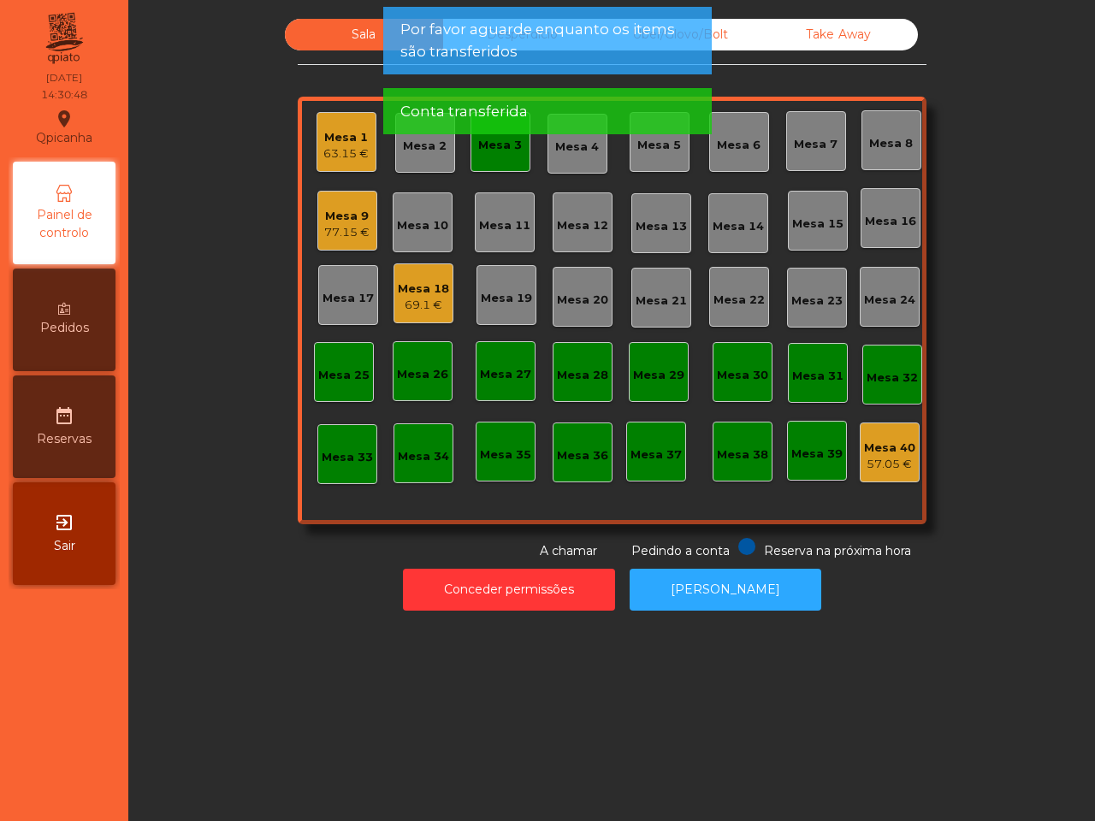
click at [501, 158] on div "Mesa 3" at bounding box center [501, 142] width 60 height 60
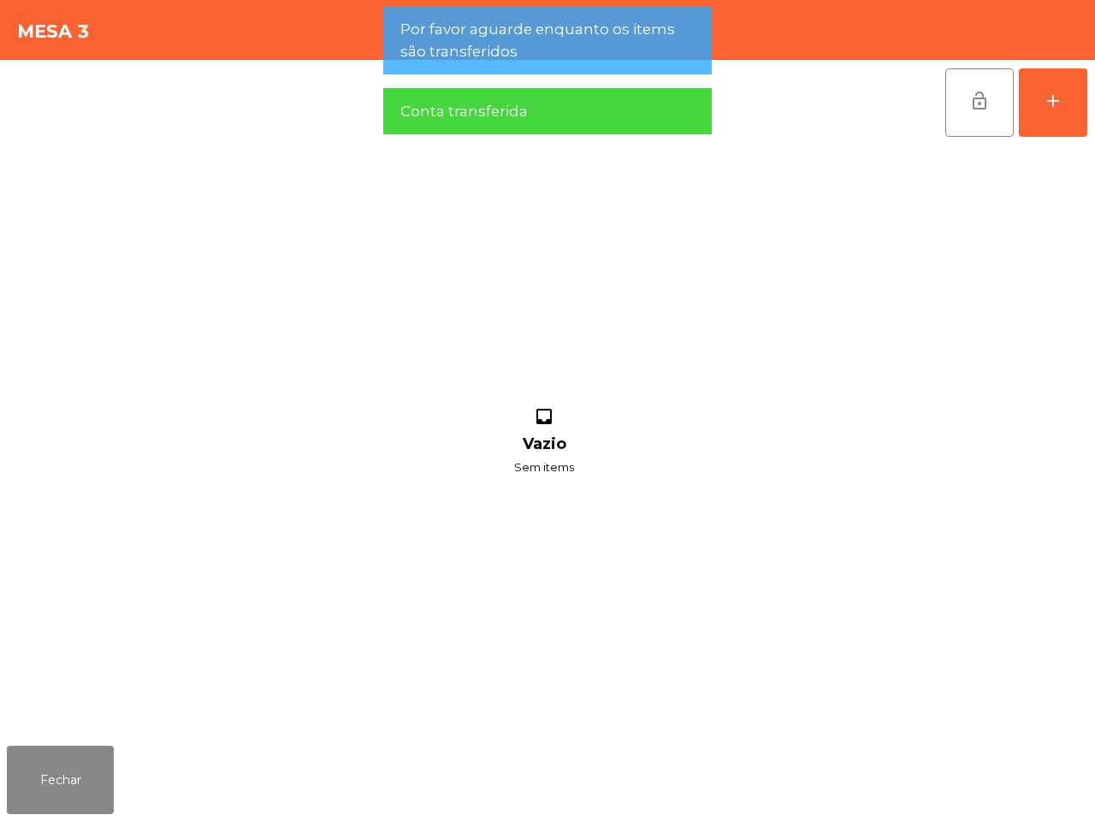
click at [945, 113] on div "lock_open add" at bounding box center [1017, 103] width 144 height 86
click at [977, 122] on button "lock_open" at bounding box center [979, 102] width 68 height 68
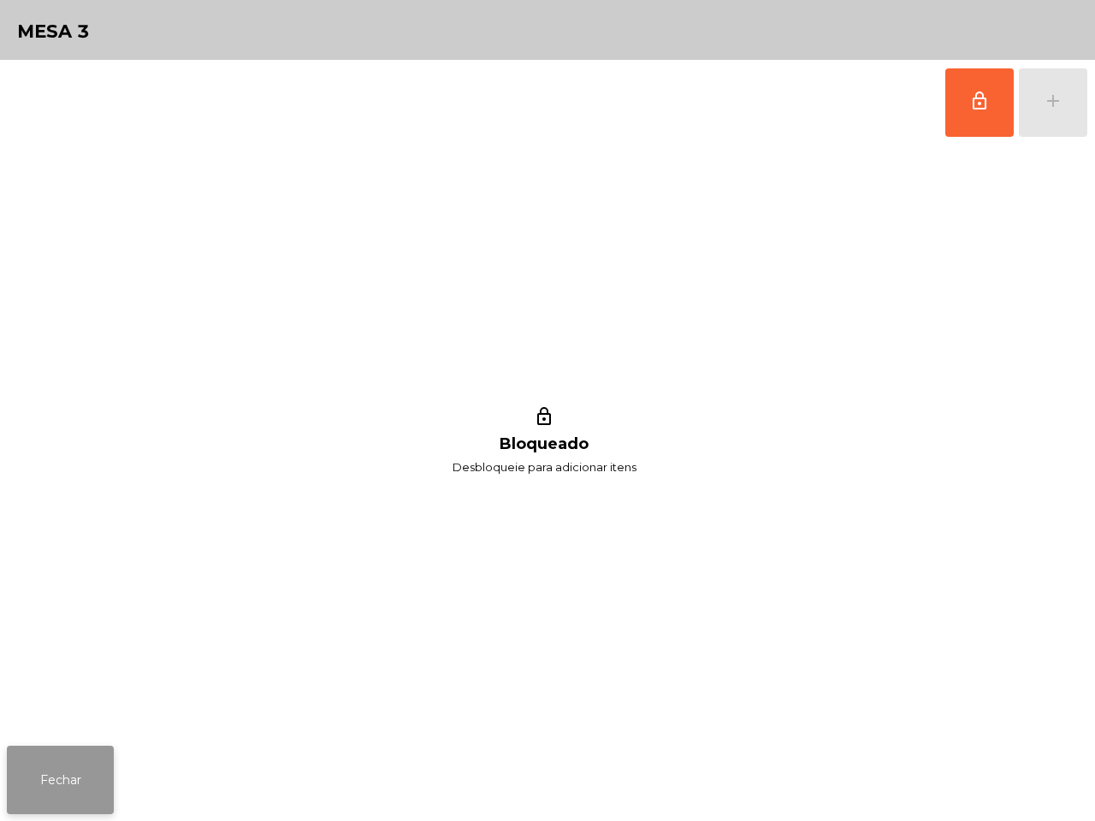
click at [73, 797] on button "Fechar" at bounding box center [60, 780] width 107 height 68
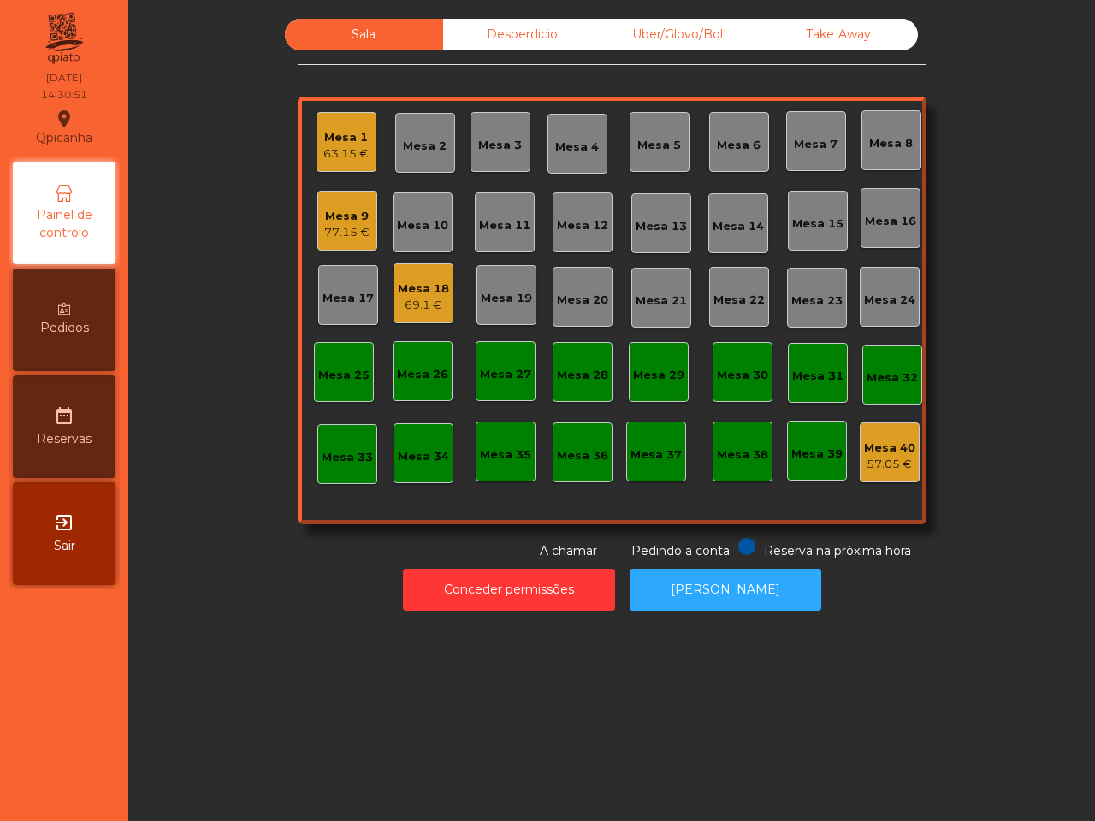
click at [411, 301] on div "69.1 €" at bounding box center [423, 305] width 51 height 17
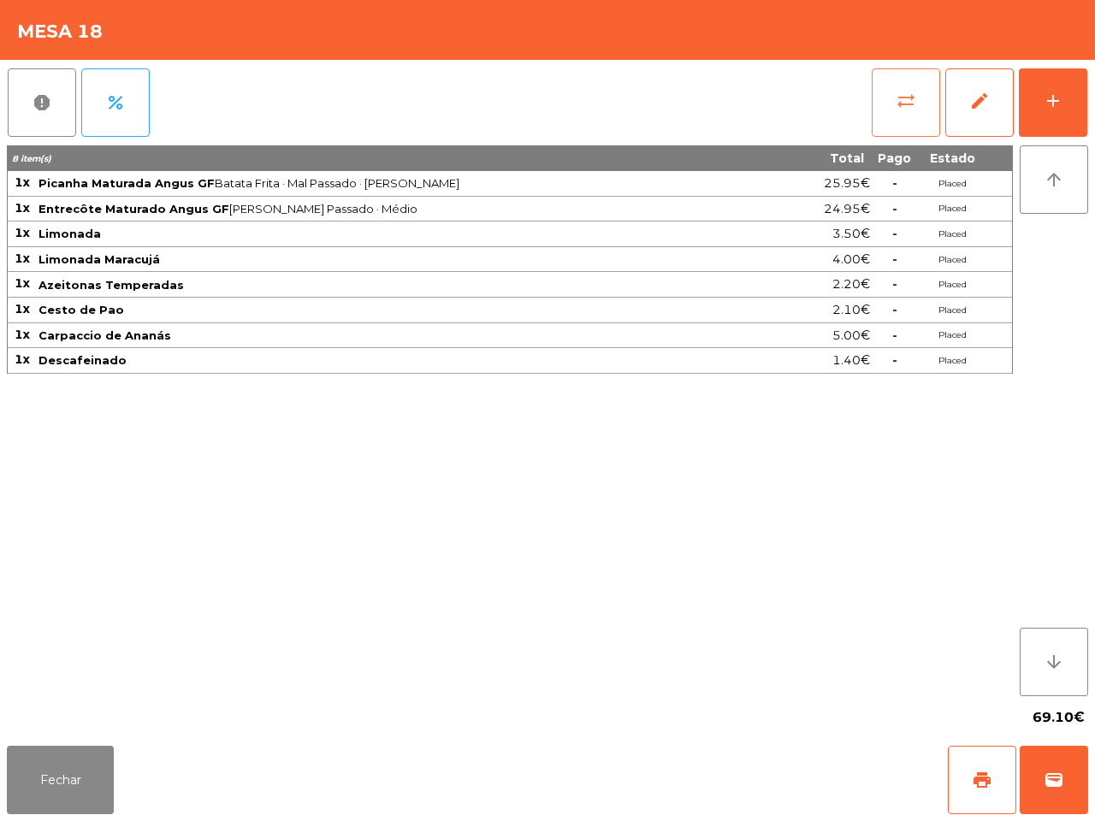
click at [905, 104] on span "sync_alt" at bounding box center [906, 101] width 21 height 21
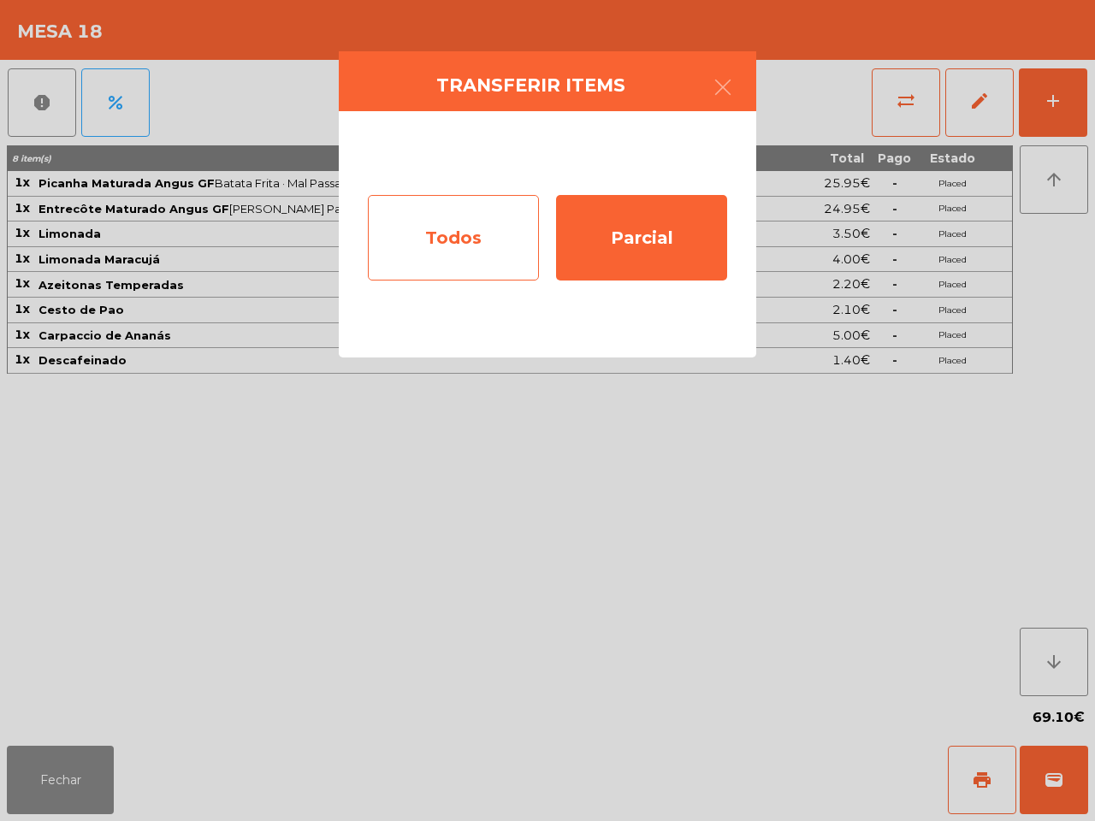
click at [507, 240] on div "Todos" at bounding box center [453, 238] width 171 height 86
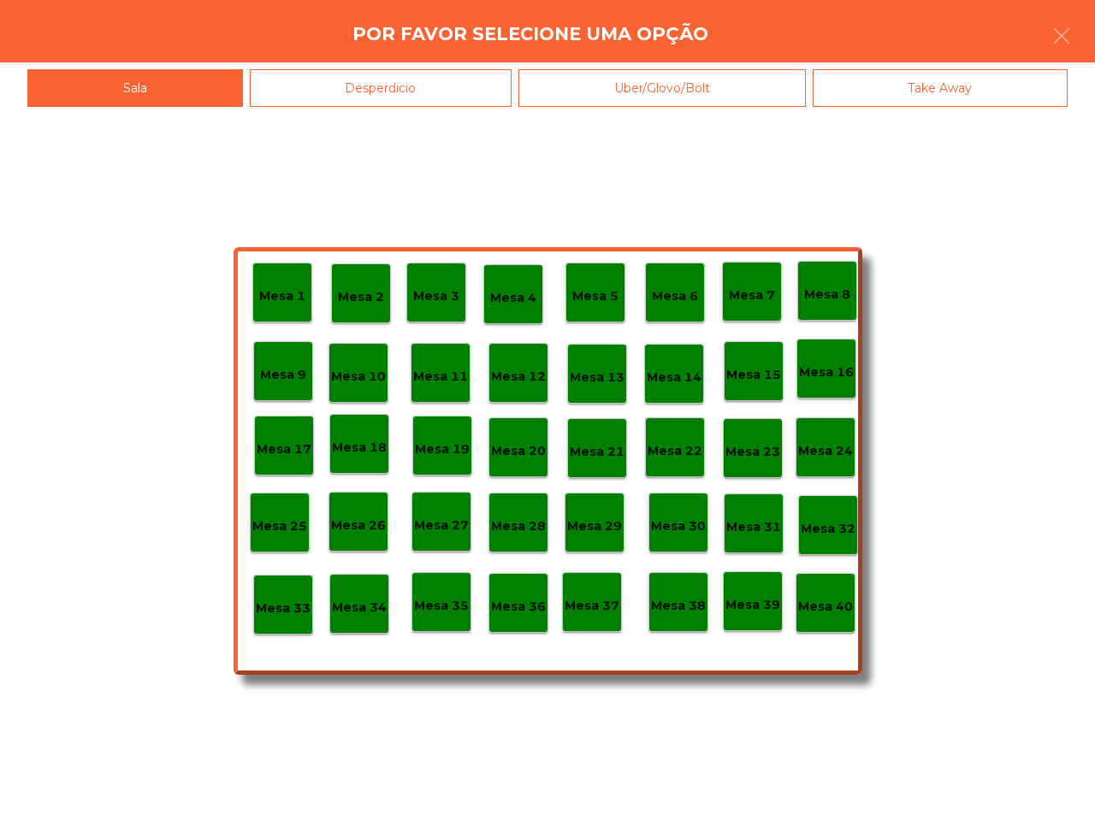
click at [827, 604] on p "Mesa 40" at bounding box center [825, 607] width 55 height 20
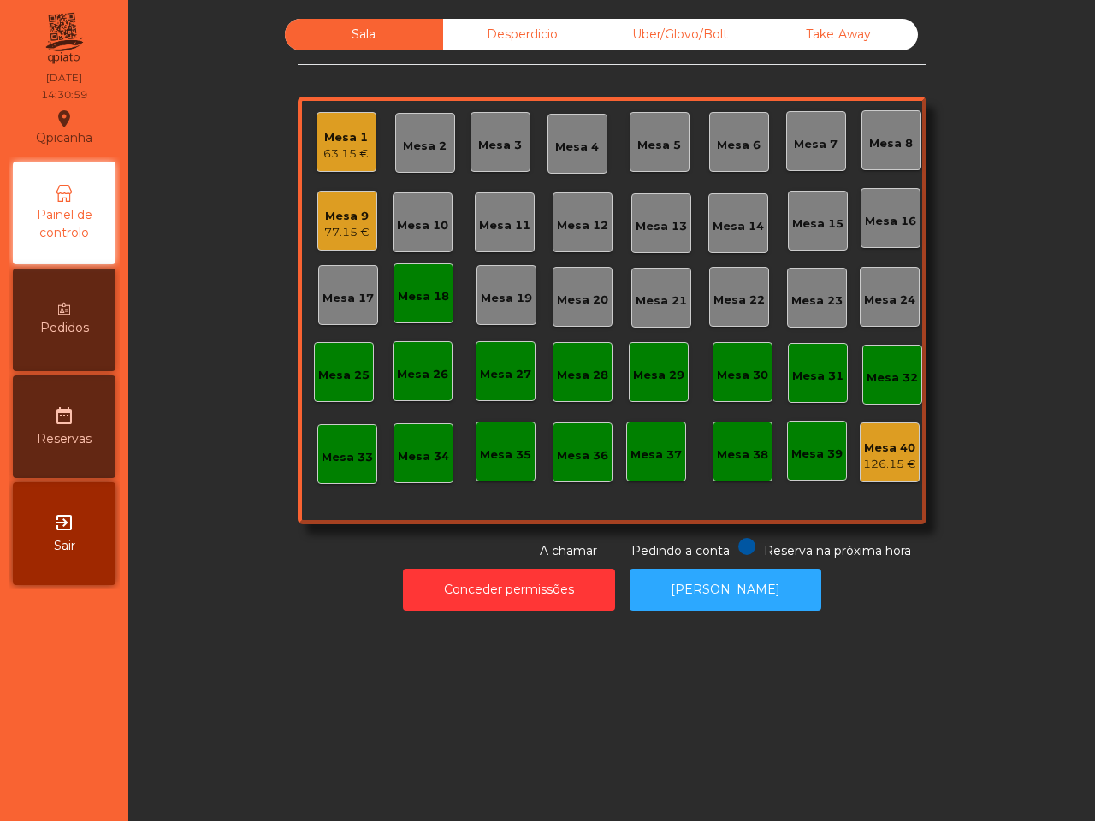
click at [413, 297] on div "Mesa 18" at bounding box center [423, 296] width 51 height 17
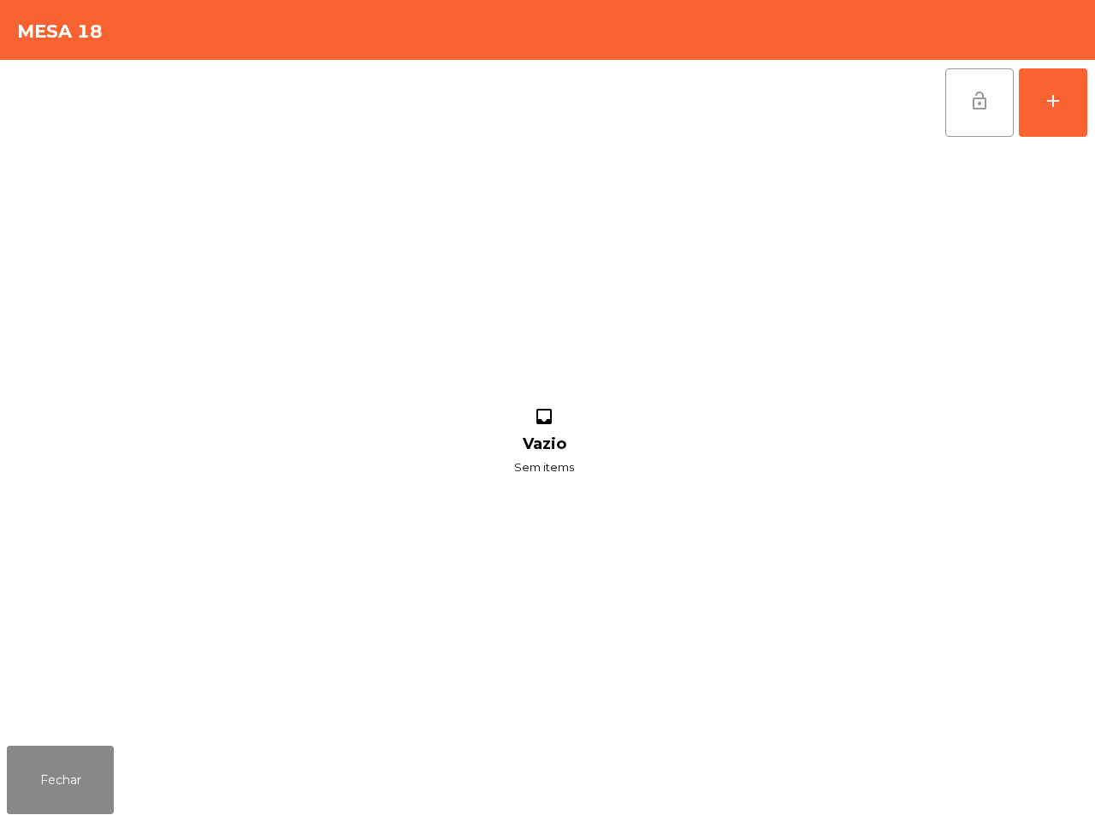
click at [981, 96] on span "lock_open" at bounding box center [979, 101] width 21 height 21
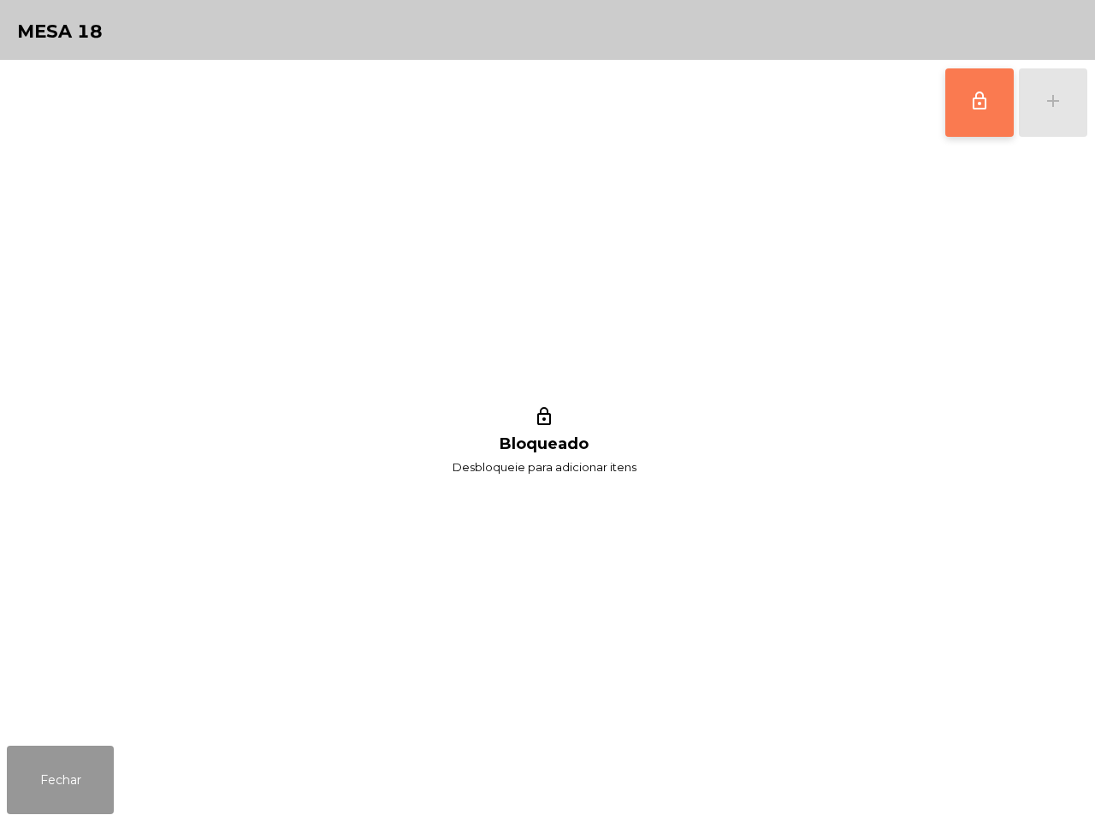
click at [57, 767] on button "Fechar" at bounding box center [60, 780] width 107 height 68
